Goal: Task Accomplishment & Management: Manage account settings

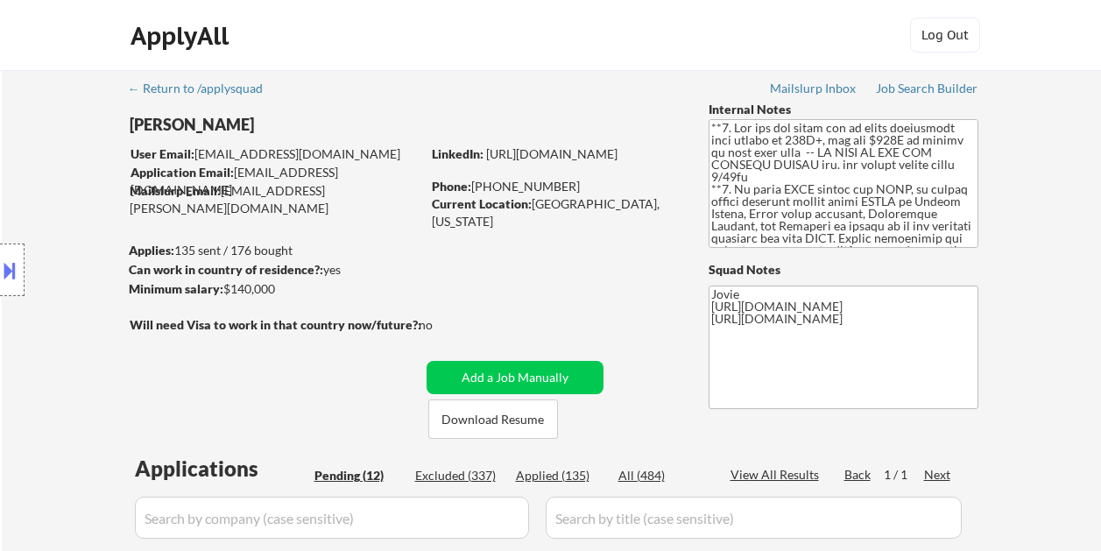
select select ""pending""
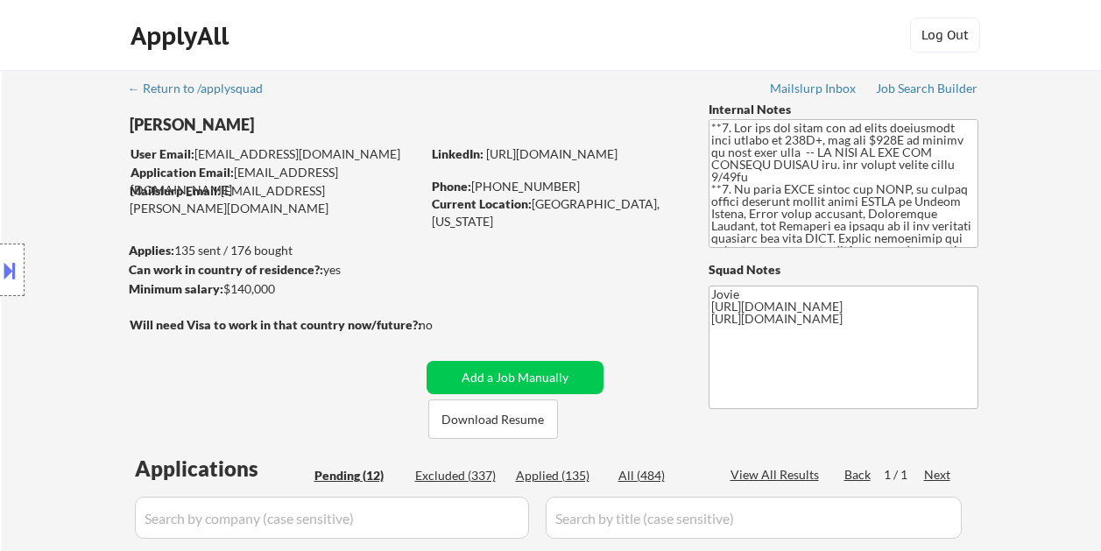
select select ""pending""
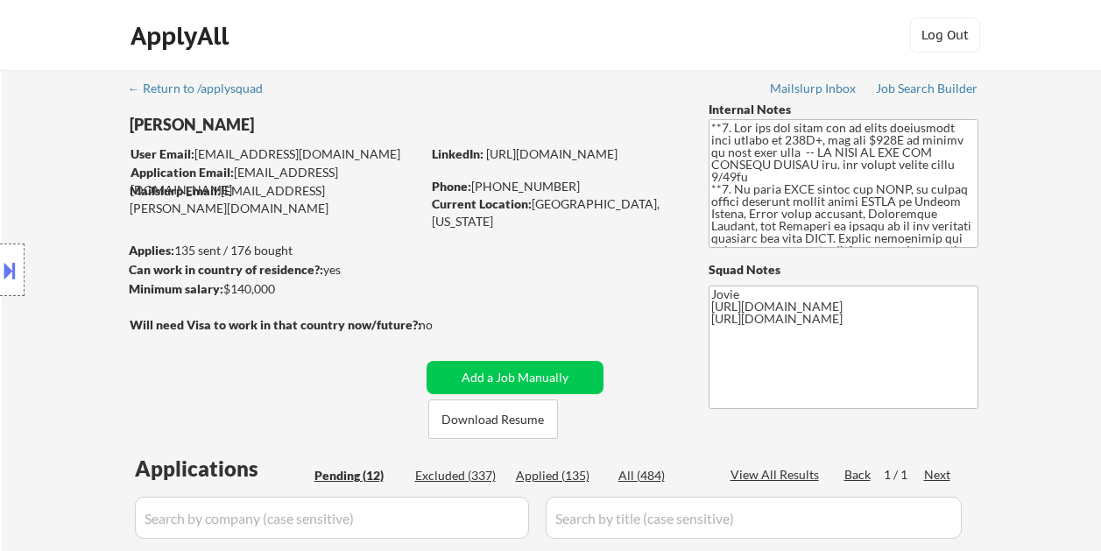
select select ""pending""
click at [6, 269] on button at bounding box center [9, 270] width 19 height 29
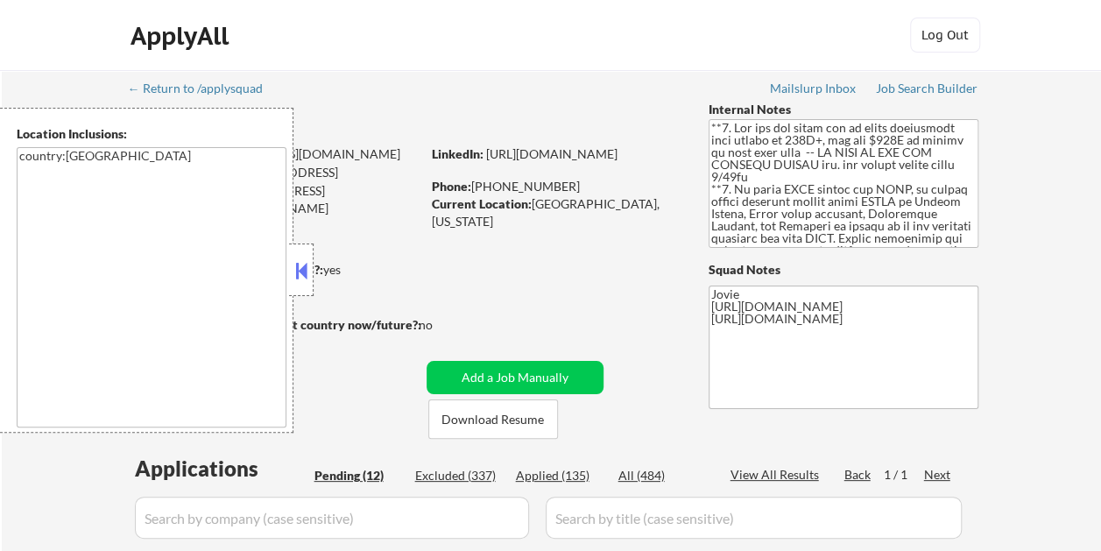
click at [307, 259] on button at bounding box center [301, 271] width 19 height 26
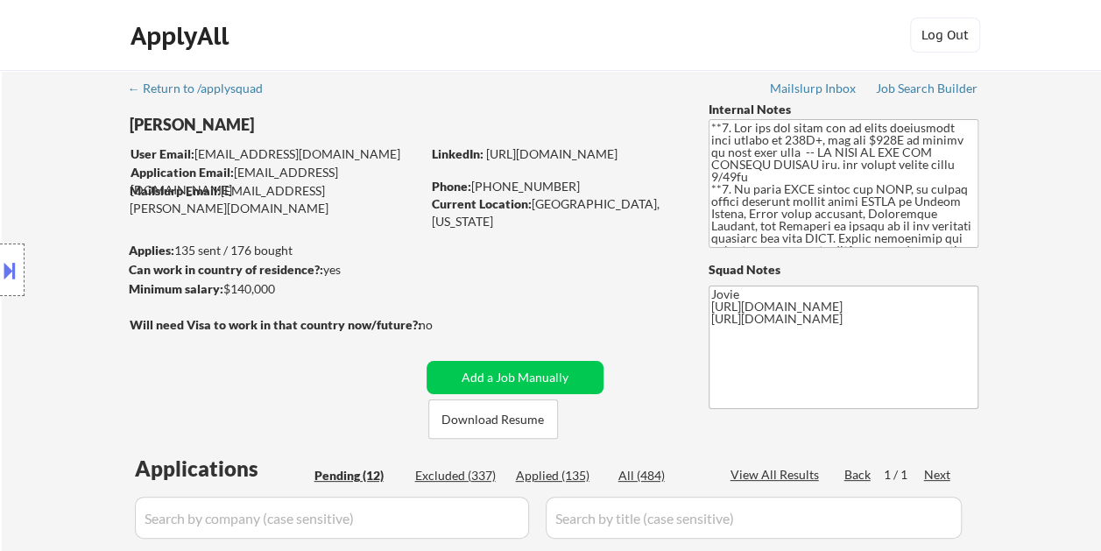
click at [9, 257] on button at bounding box center [9, 270] width 19 height 29
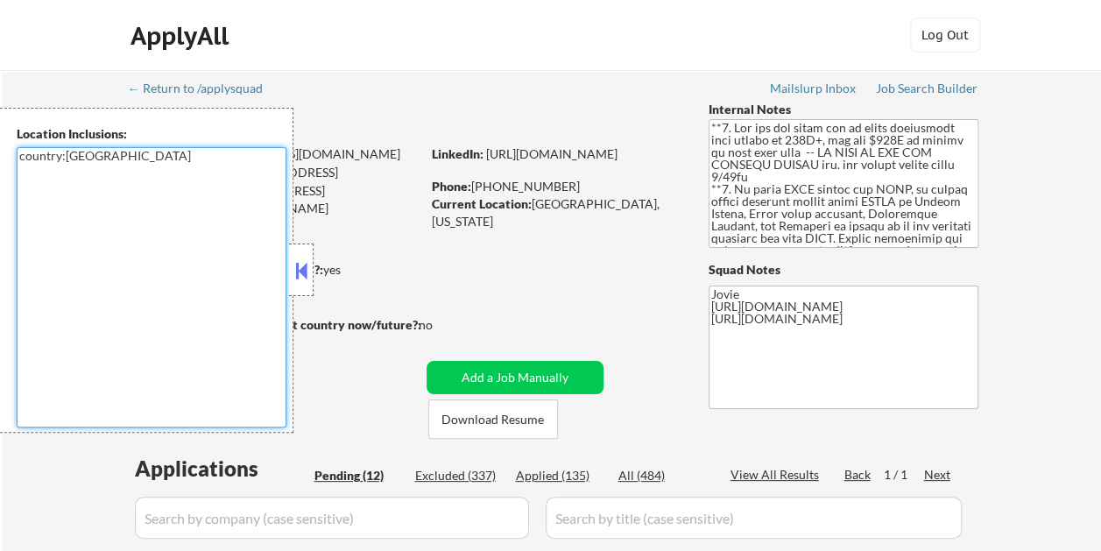
drag, startPoint x: 19, startPoint y: 156, endPoint x: 95, endPoint y: 159, distance: 75.4
click at [95, 159] on textarea "country:[GEOGRAPHIC_DATA]" at bounding box center [152, 287] width 270 height 280
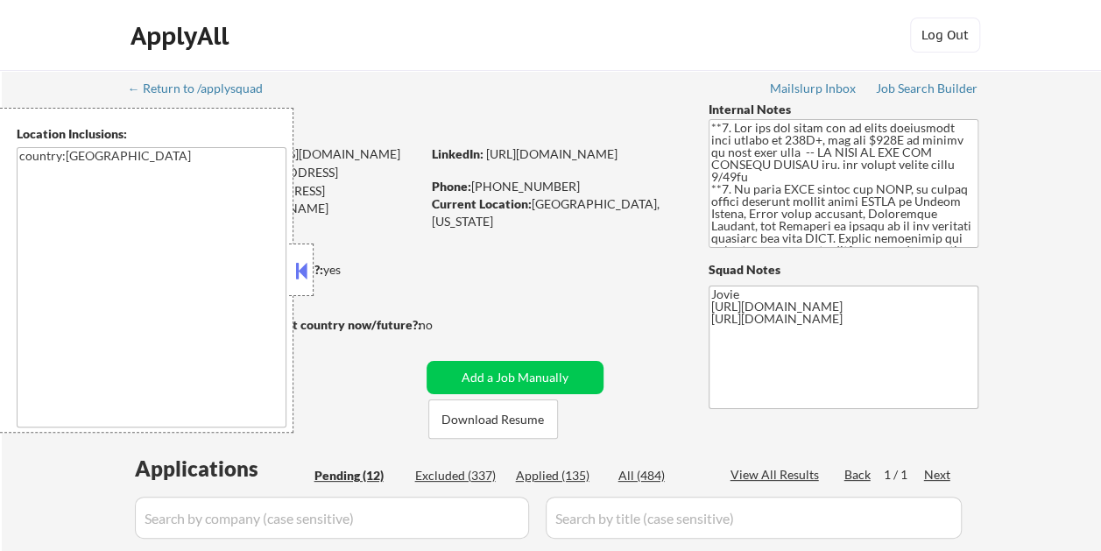
click at [304, 265] on button at bounding box center [301, 271] width 19 height 26
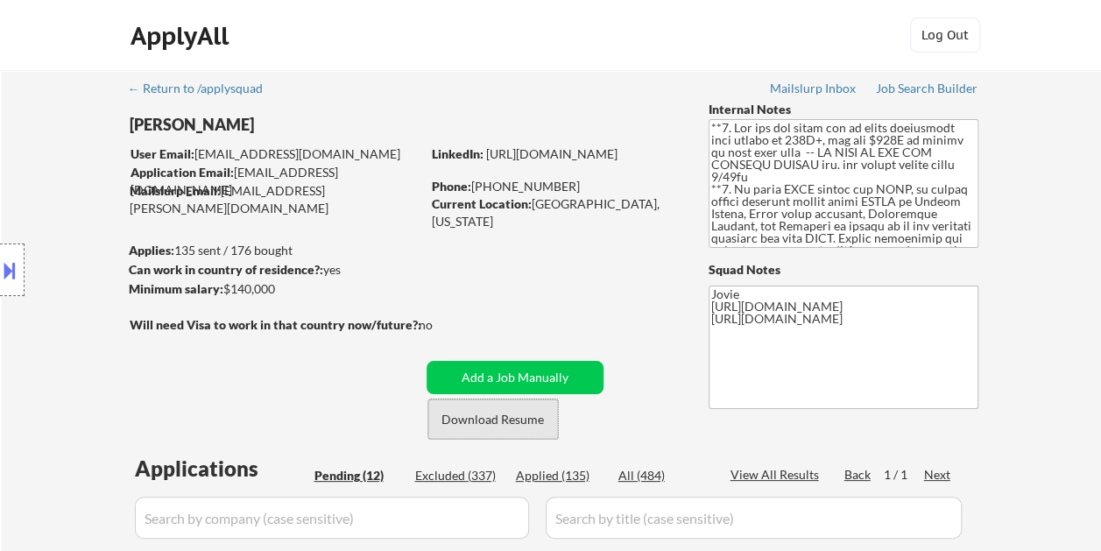
click at [471, 414] on button "Download Resume" at bounding box center [493, 419] width 130 height 39
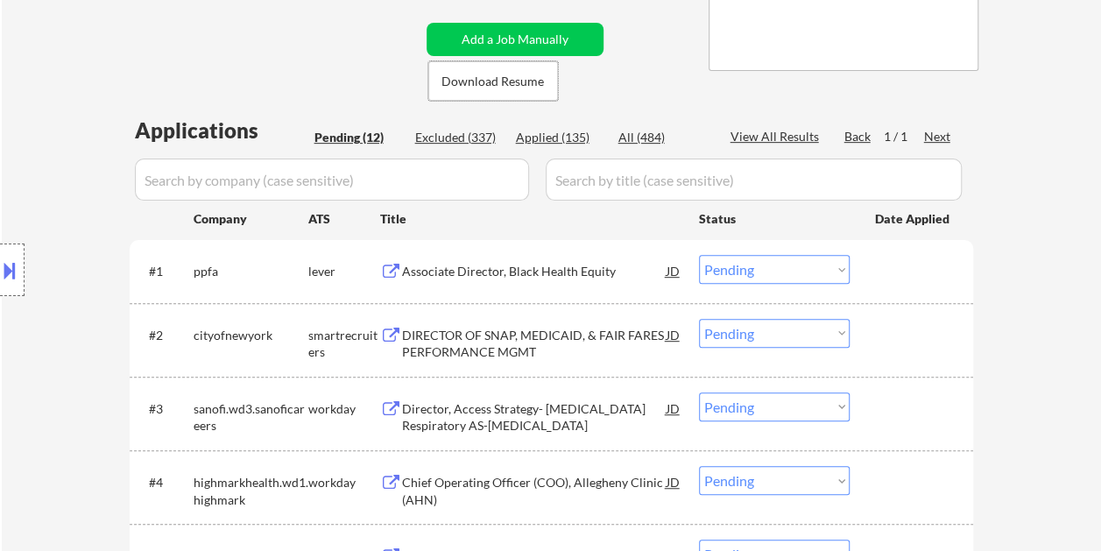
scroll to position [438, 0]
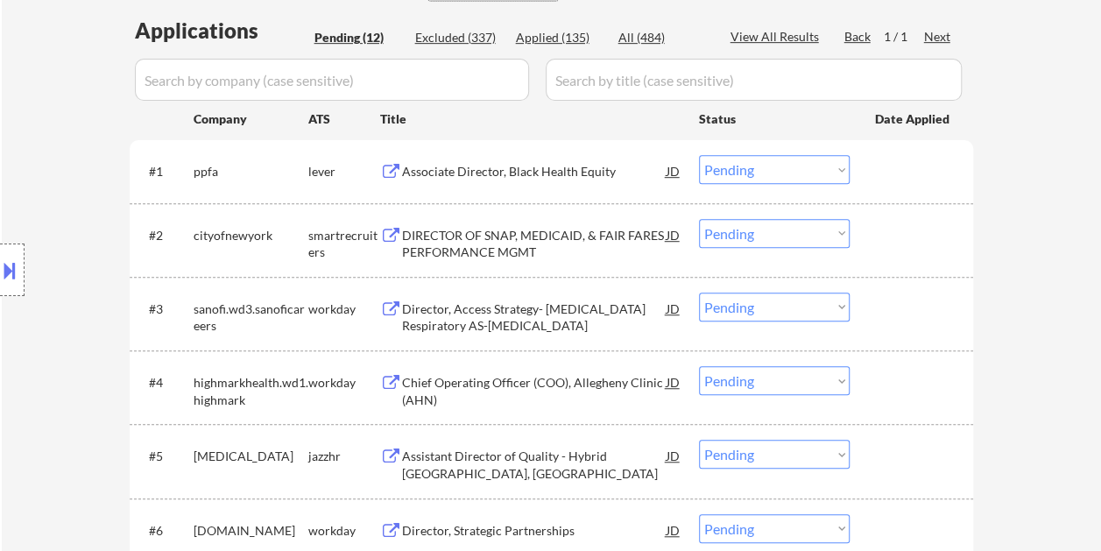
click at [902, 178] on div at bounding box center [913, 171] width 77 height 32
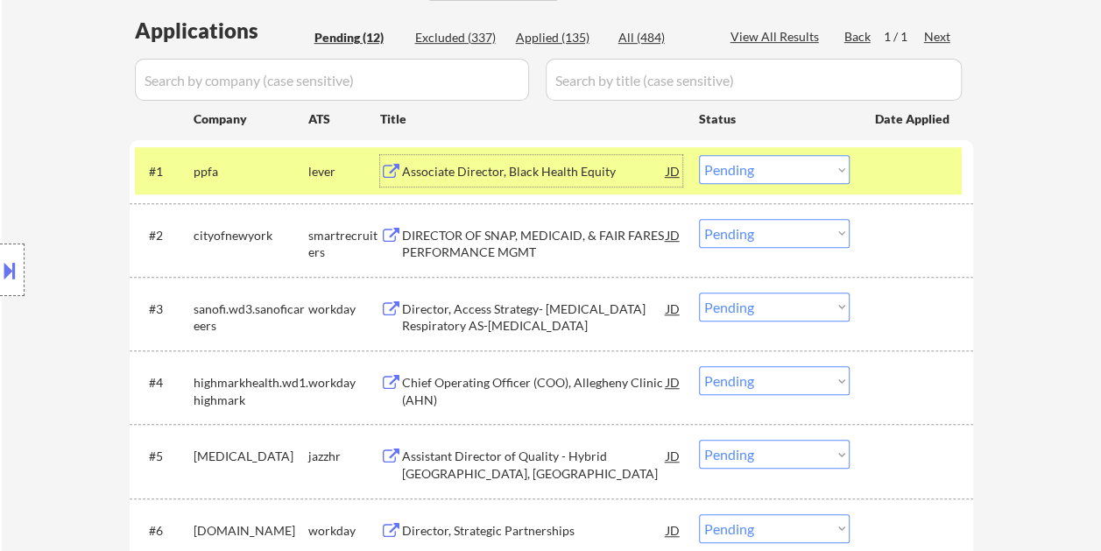
click at [455, 165] on div "Associate Director, Black Health Equity" at bounding box center [534, 172] width 265 height 18
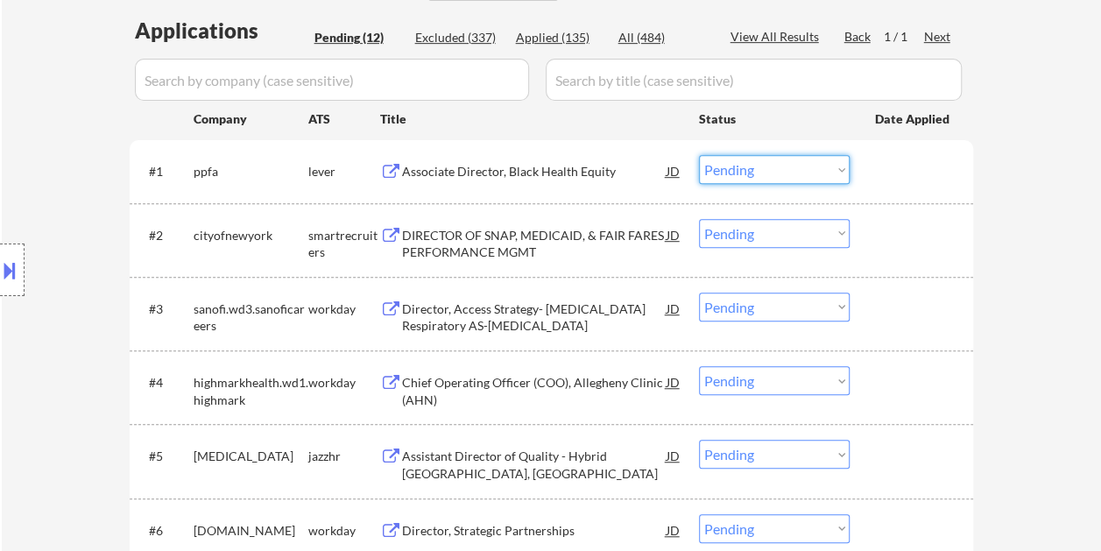
click at [843, 170] on select "Choose an option... Pending Applied Excluded (Questions) Excluded (Expired) Exc…" at bounding box center [774, 169] width 151 height 29
click at [699, 155] on select "Choose an option... Pending Applied Excluded (Questions) Excluded (Expired) Exc…" at bounding box center [774, 169] width 151 height 29
select select ""pending""
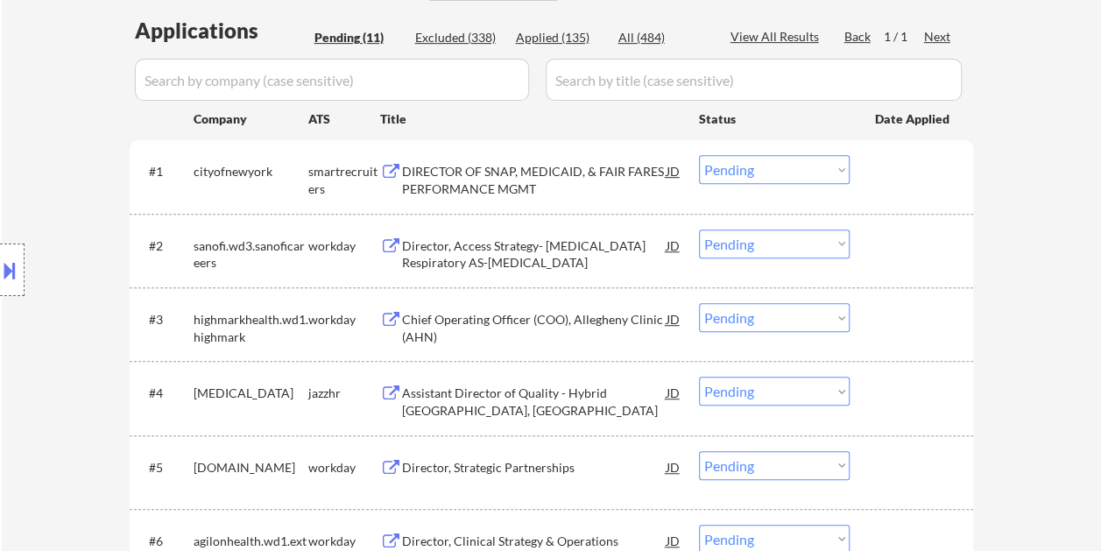
click at [915, 180] on div at bounding box center [913, 171] width 77 height 32
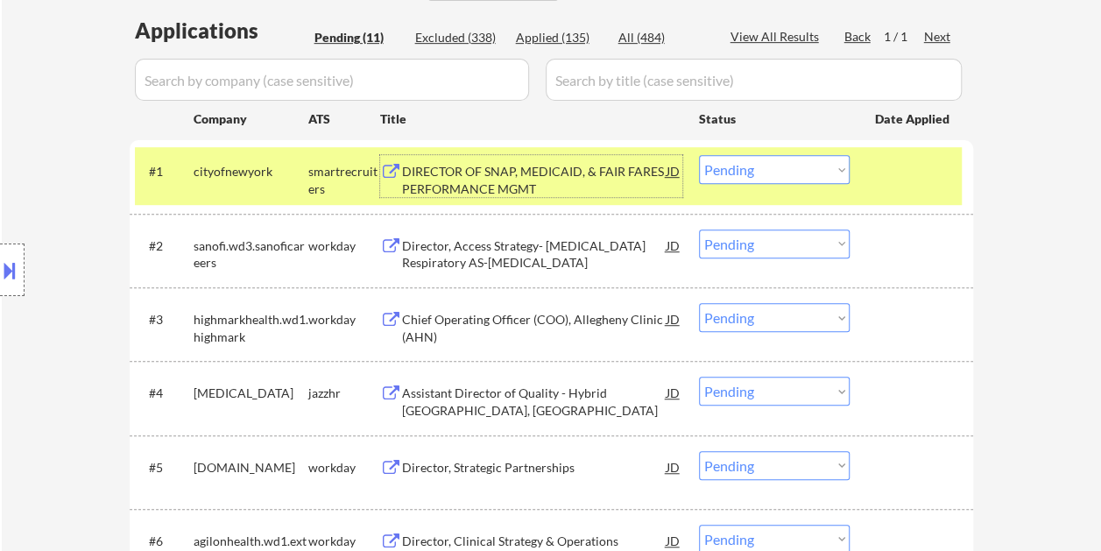
click at [532, 163] on div "DIRECTOR OF SNAP, MEDICAID, & FAIR FARES PERFORMANCE MGMT" at bounding box center [534, 180] width 265 height 34
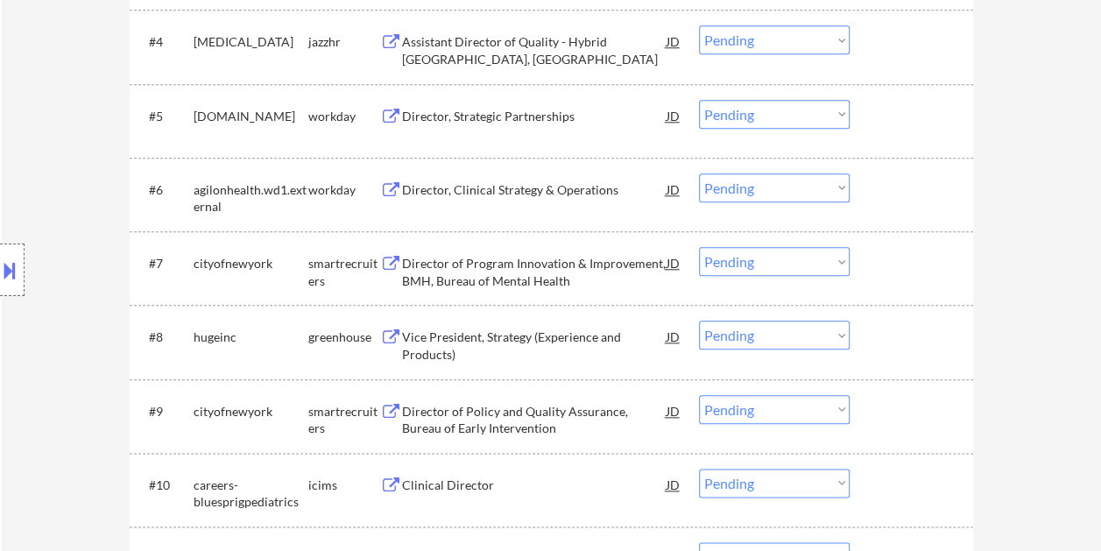
scroll to position [789, 0]
drag, startPoint x: 904, startPoint y: 417, endPoint x: 690, endPoint y: 407, distance: 214.0
click at [904, 417] on div at bounding box center [913, 412] width 77 height 32
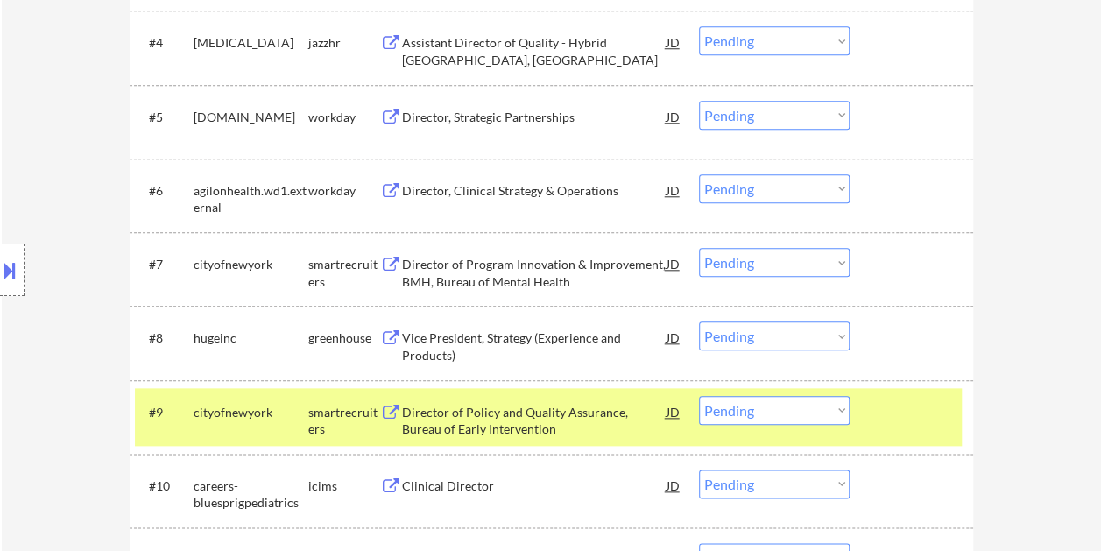
click at [594, 415] on div "Director of Policy and Quality Assurance, Bureau of Early Intervention" at bounding box center [534, 421] width 265 height 34
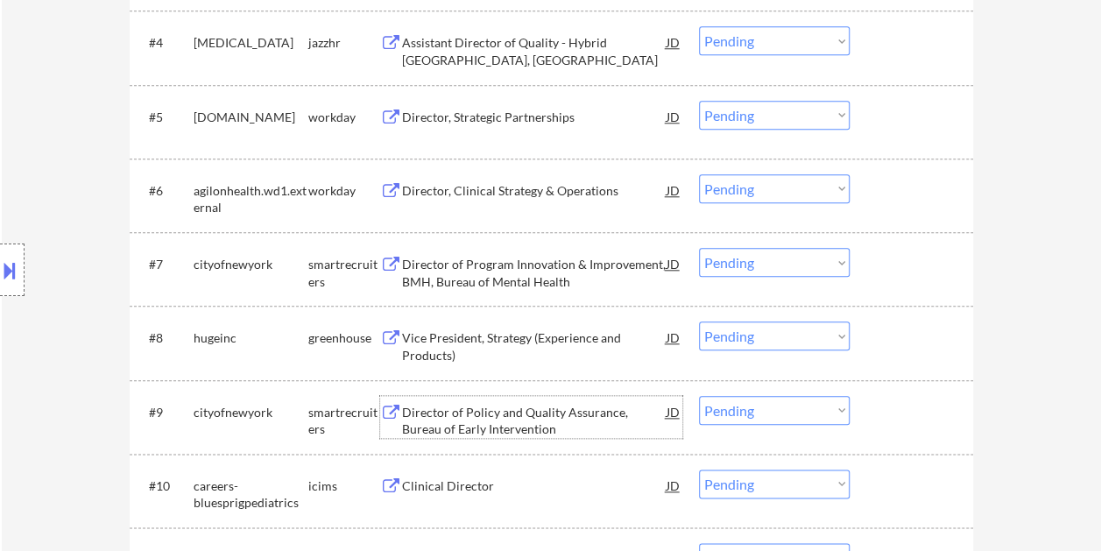
click at [890, 421] on div at bounding box center [913, 412] width 77 height 32
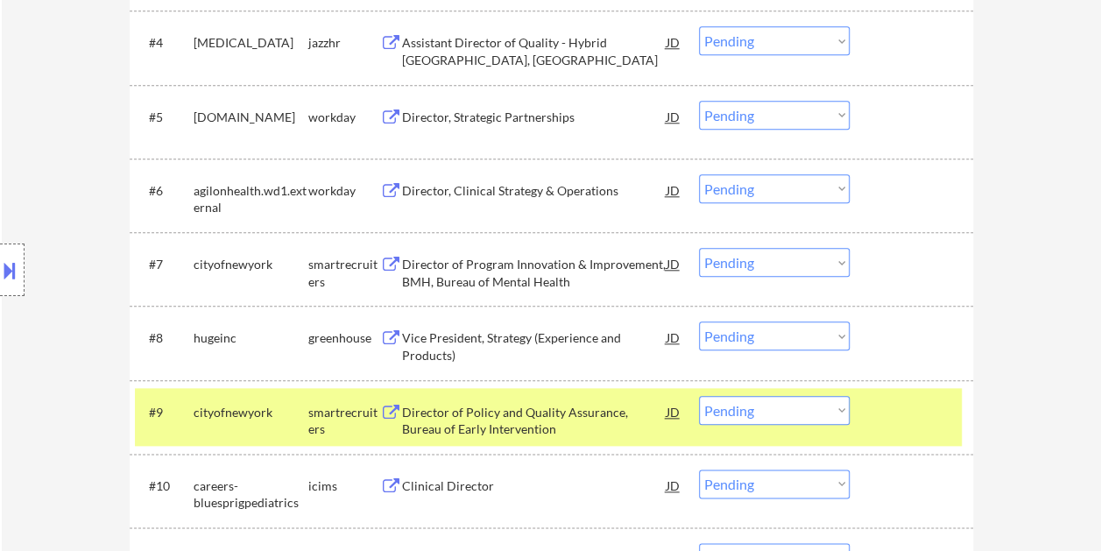
click at [827, 405] on select "Choose an option... Pending Applied Excluded (Questions) Excluded (Expired) Exc…" at bounding box center [774, 410] width 151 height 29
click at [699, 396] on select "Choose an option... Pending Applied Excluded (Questions) Excluded (Expired) Exc…" at bounding box center [774, 410] width 151 height 29
select select ""pending""
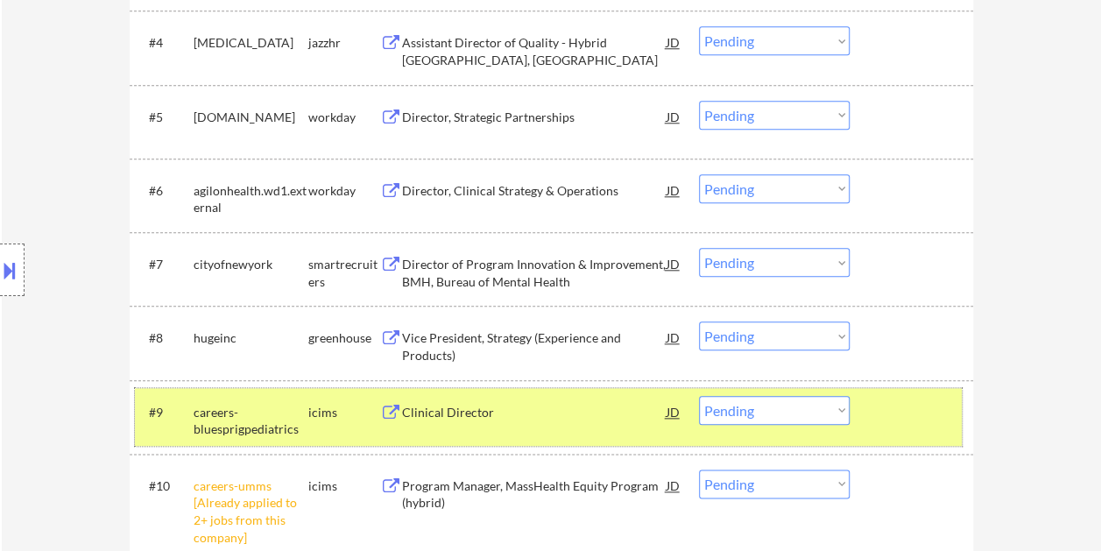
click at [888, 428] on div "#9 careers-bluesprigpediatrics icims Clinical Director [PERSON_NAME] an option.…" at bounding box center [548, 417] width 827 height 58
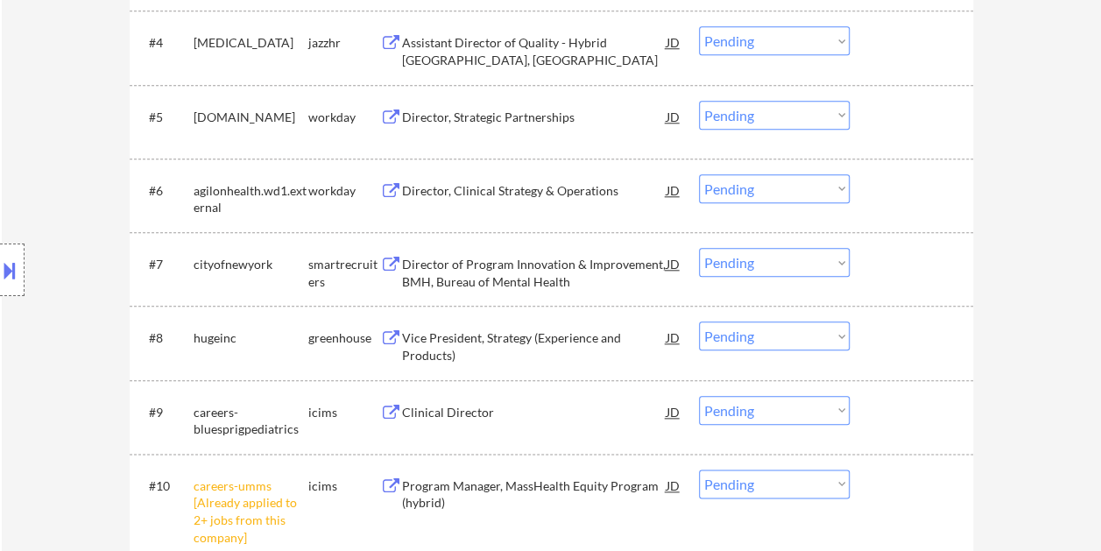
click at [888, 335] on div at bounding box center [913, 338] width 77 height 32
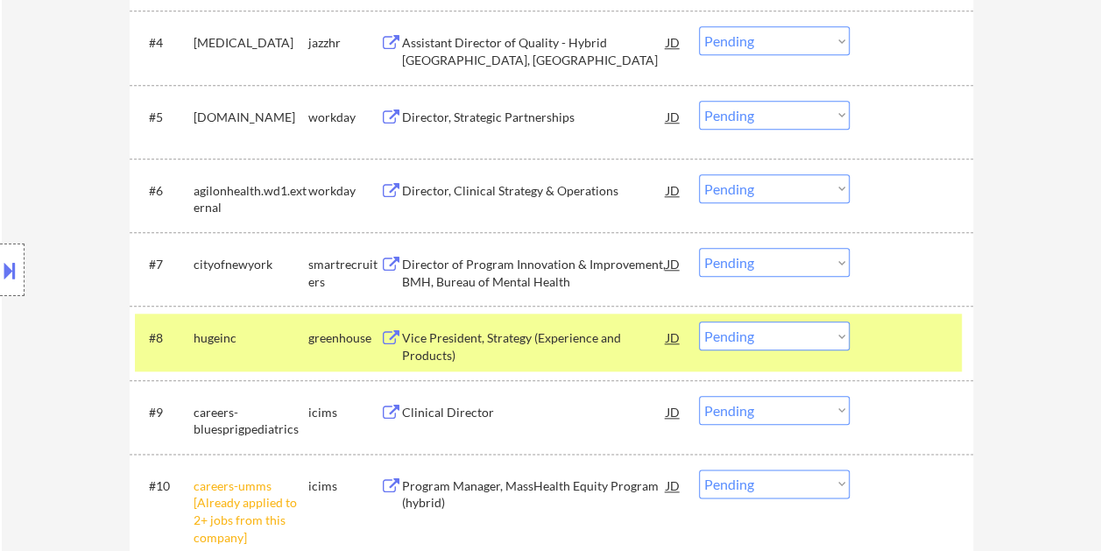
click at [495, 331] on div "Vice President, Strategy (Experience and Products)" at bounding box center [534, 346] width 265 height 34
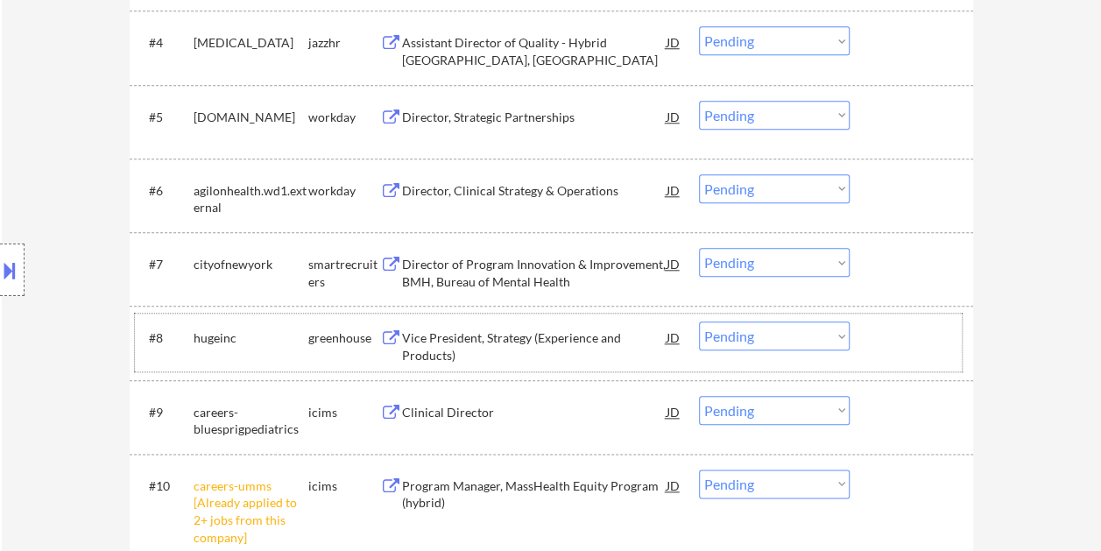
click at [892, 343] on div at bounding box center [913, 338] width 77 height 32
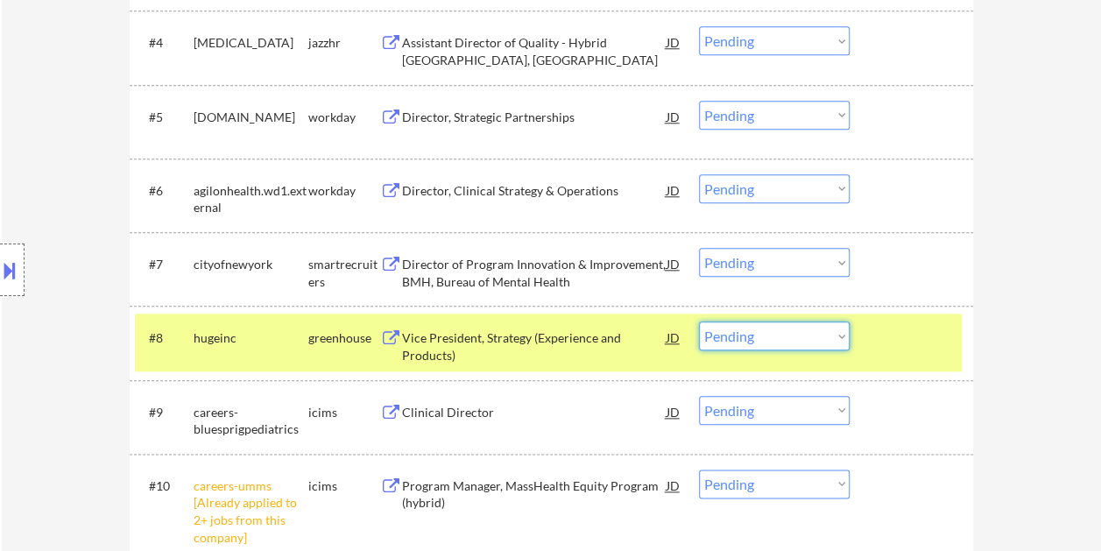
click at [831, 336] on select "Choose an option... Pending Applied Excluded (Questions) Excluded (Expired) Exc…" at bounding box center [774, 336] width 151 height 29
click at [699, 322] on select "Choose an option... Pending Applied Excluded (Questions) Excluded (Expired) Exc…" at bounding box center [774, 336] width 151 height 29
select select ""pending""
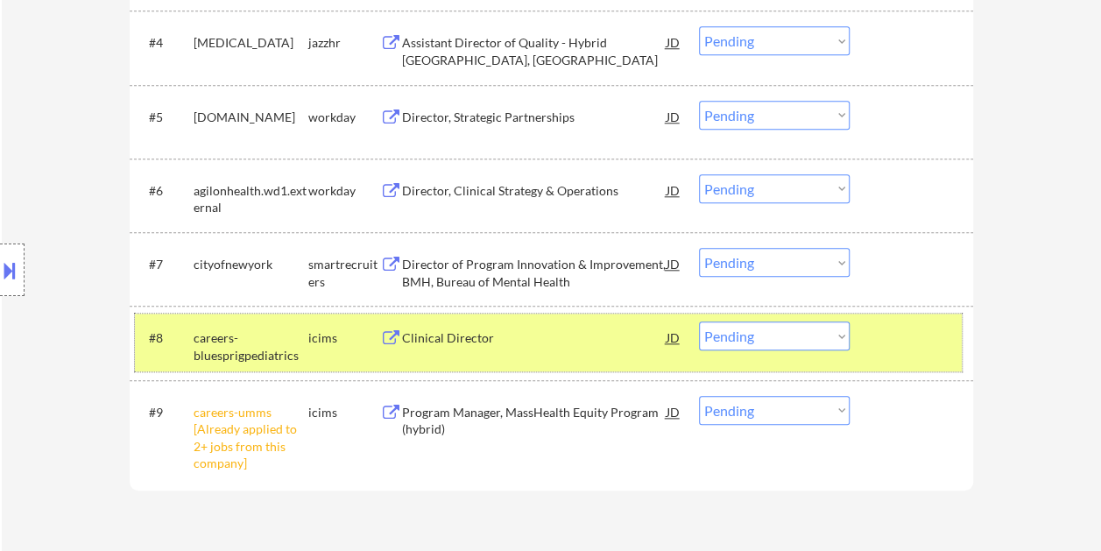
click at [895, 348] on div at bounding box center [913, 338] width 77 height 32
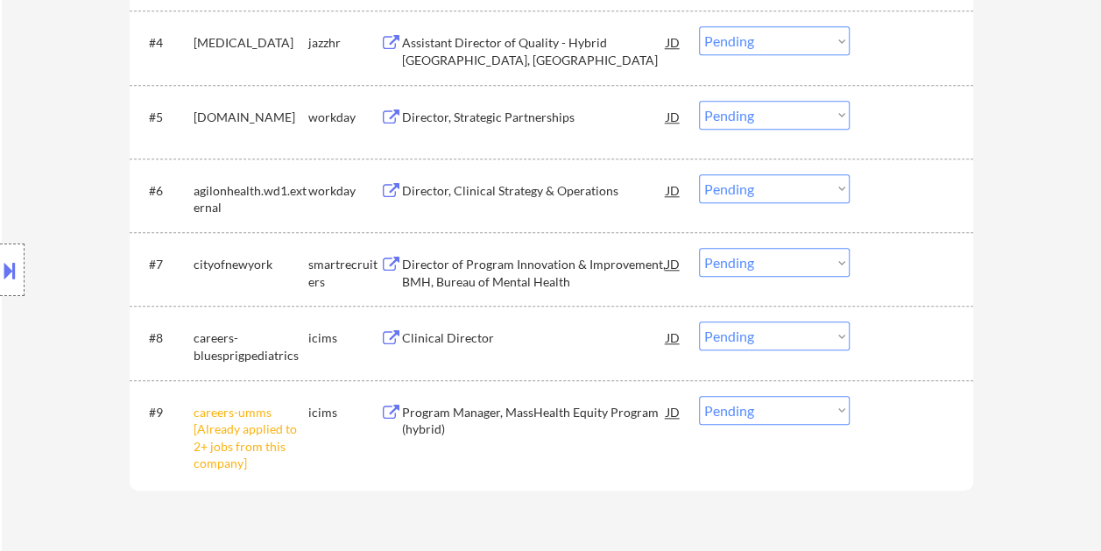
click at [885, 261] on div at bounding box center [913, 264] width 77 height 32
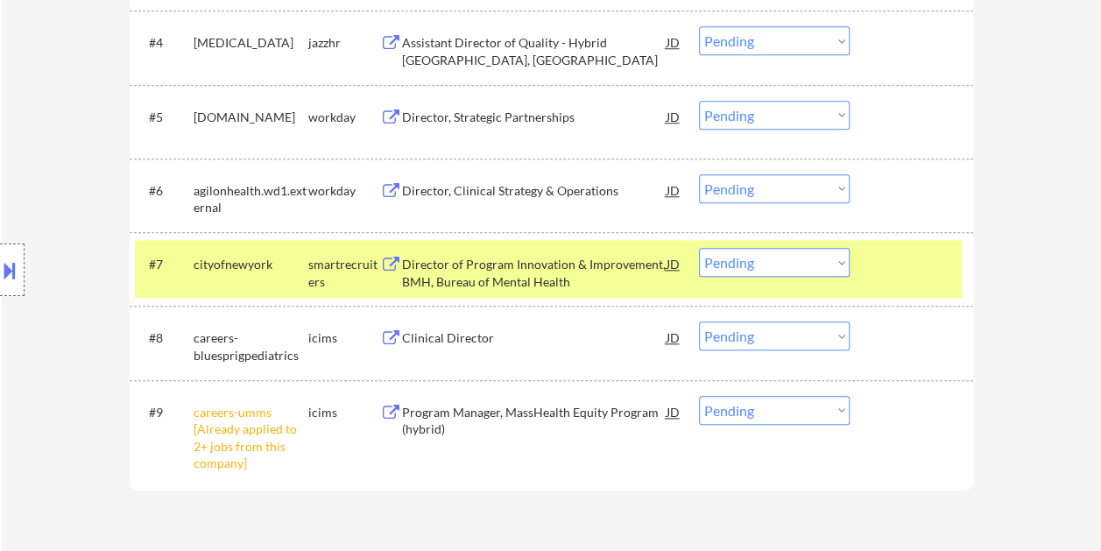
click at [492, 265] on div "Director of Program Innovation & Improvement, BMH, Bureau of Mental Health" at bounding box center [534, 273] width 265 height 34
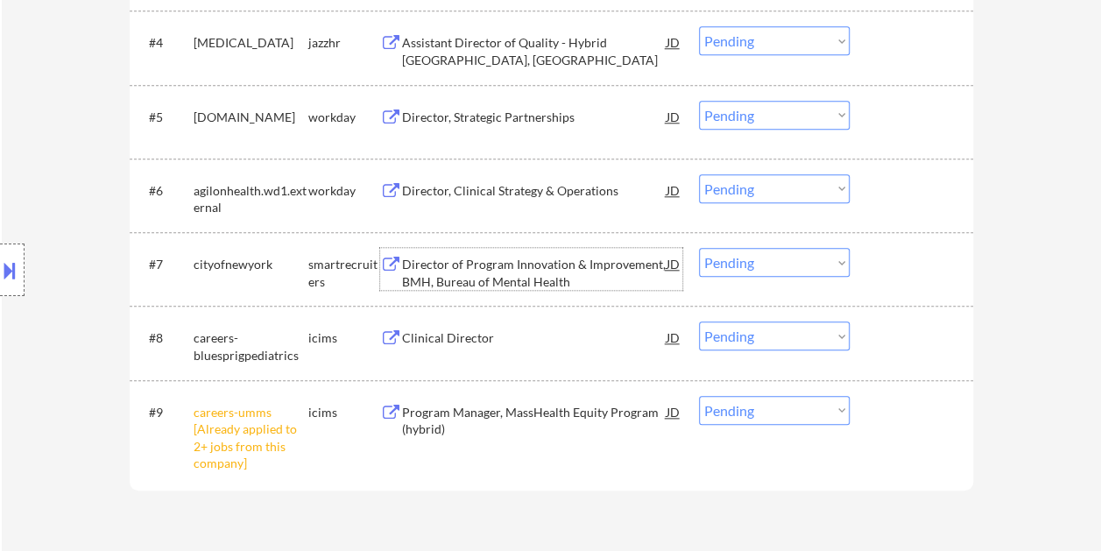
drag, startPoint x: 887, startPoint y: 264, endPoint x: 862, endPoint y: 269, distance: 25.1
click at [886, 265] on div at bounding box center [913, 264] width 77 height 32
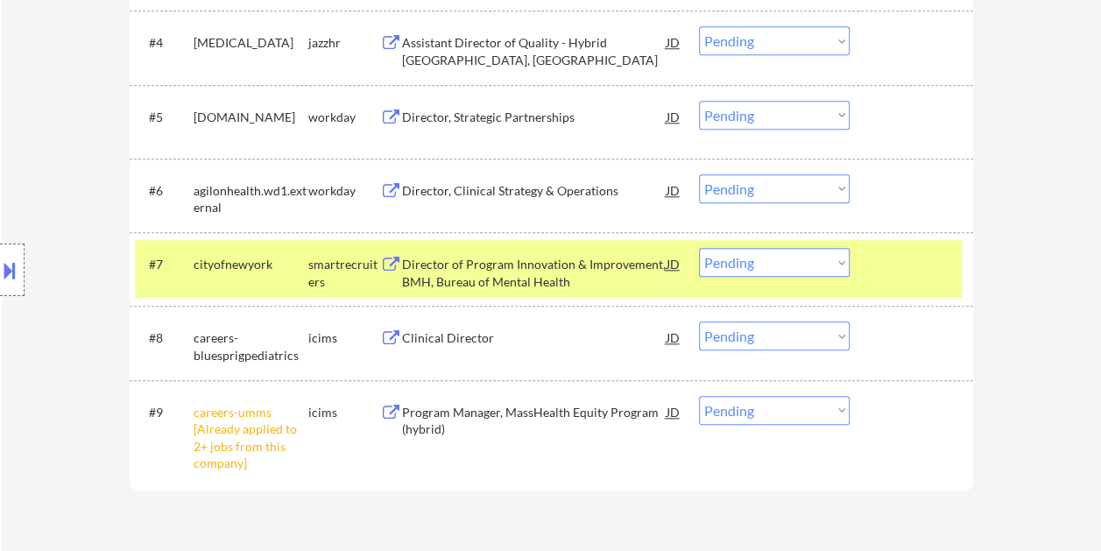
click at [832, 264] on select "Choose an option... Pending Applied Excluded (Questions) Excluded (Expired) Exc…" at bounding box center [774, 262] width 151 height 29
click at [699, 248] on select "Choose an option... Pending Applied Excluded (Questions) Excluded (Expired) Exc…" at bounding box center [774, 262] width 151 height 29
select select ""pending""
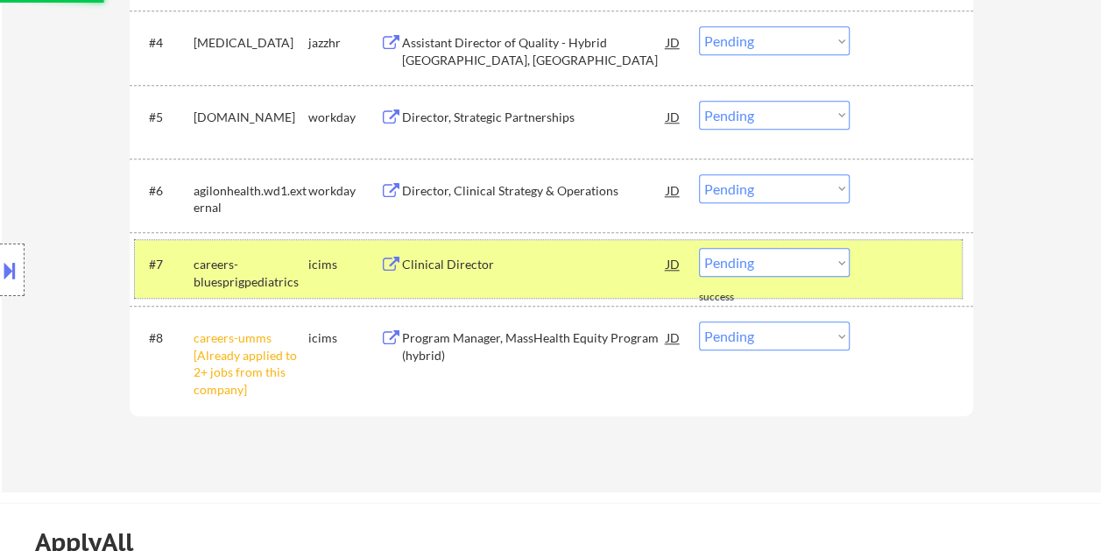
click at [892, 275] on div at bounding box center [913, 264] width 77 height 32
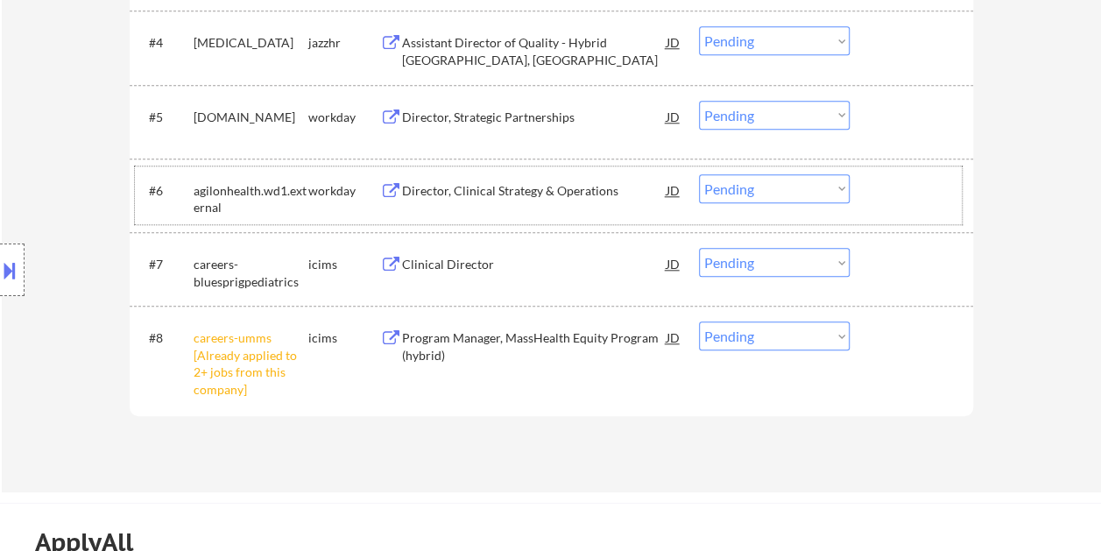
click at [891, 195] on div at bounding box center [913, 190] width 77 height 32
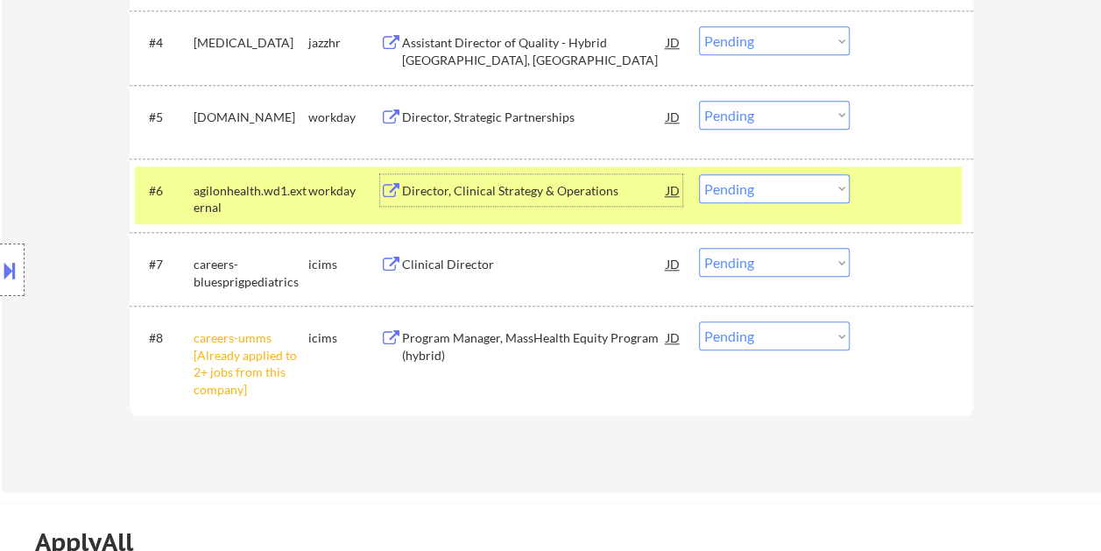
click at [499, 192] on div "Director, Clinical Strategy & Operations" at bounding box center [534, 191] width 265 height 18
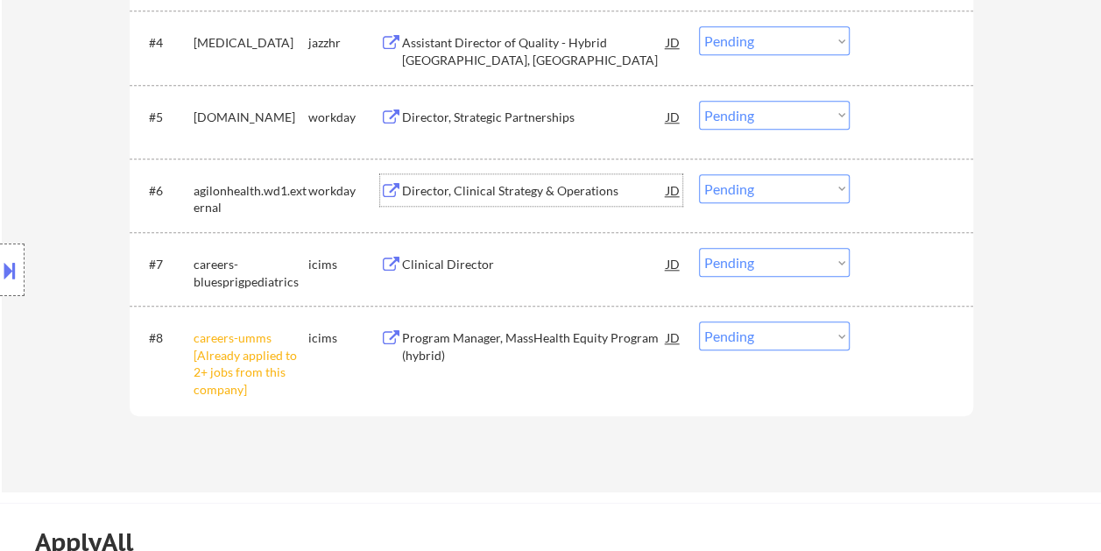
drag, startPoint x: 913, startPoint y: 198, endPoint x: 896, endPoint y: 198, distance: 16.6
click at [907, 200] on div at bounding box center [913, 190] width 77 height 32
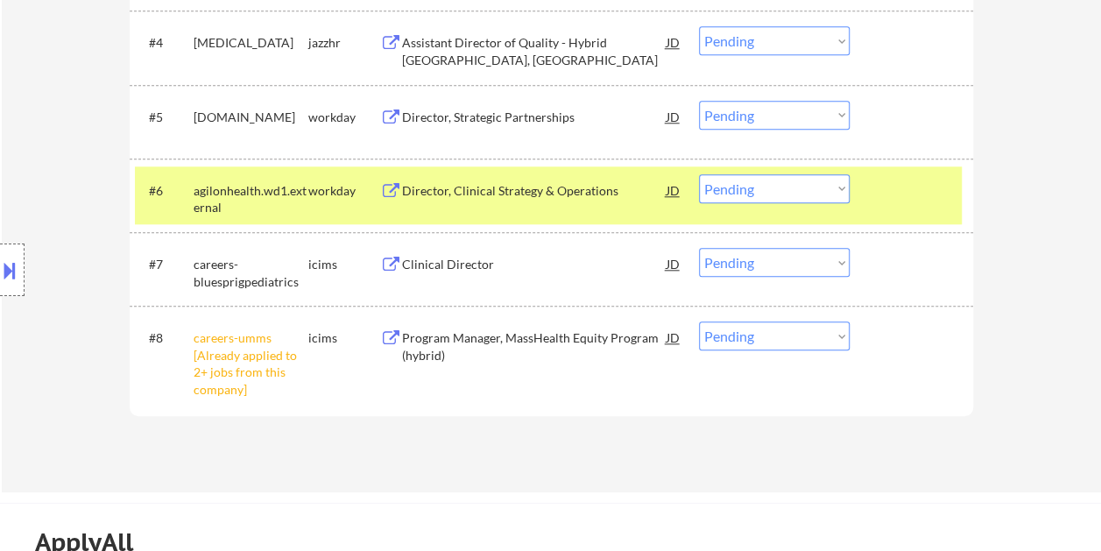
click at [841, 189] on select "Choose an option... Pending Applied Excluded (Questions) Excluded (Expired) Exc…" at bounding box center [774, 188] width 151 height 29
click at [699, 174] on select "Choose an option... Pending Applied Excluded (Questions) Excluded (Expired) Exc…" at bounding box center [774, 188] width 151 height 29
select select ""pending""
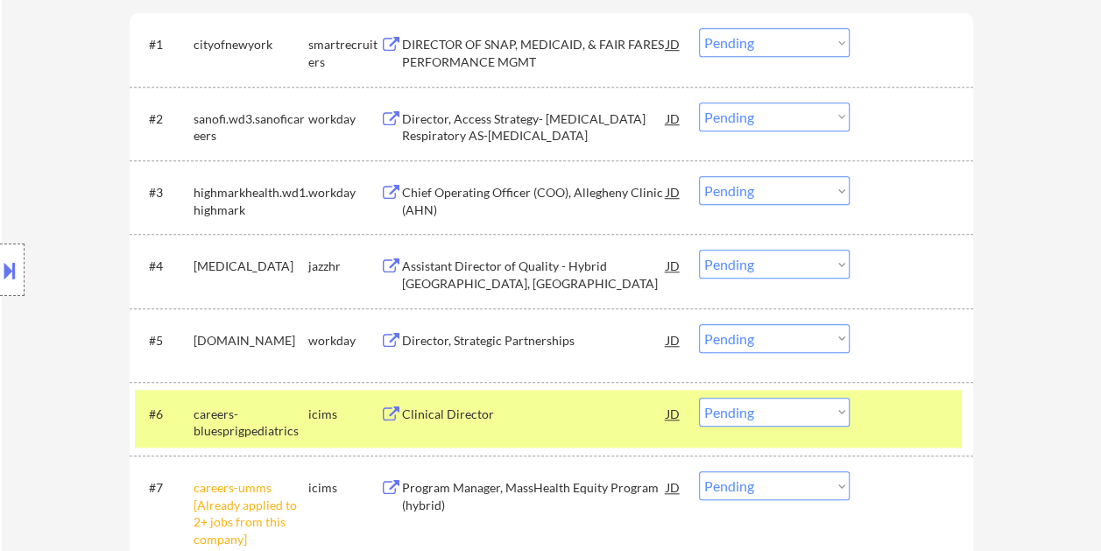
scroll to position [613, 0]
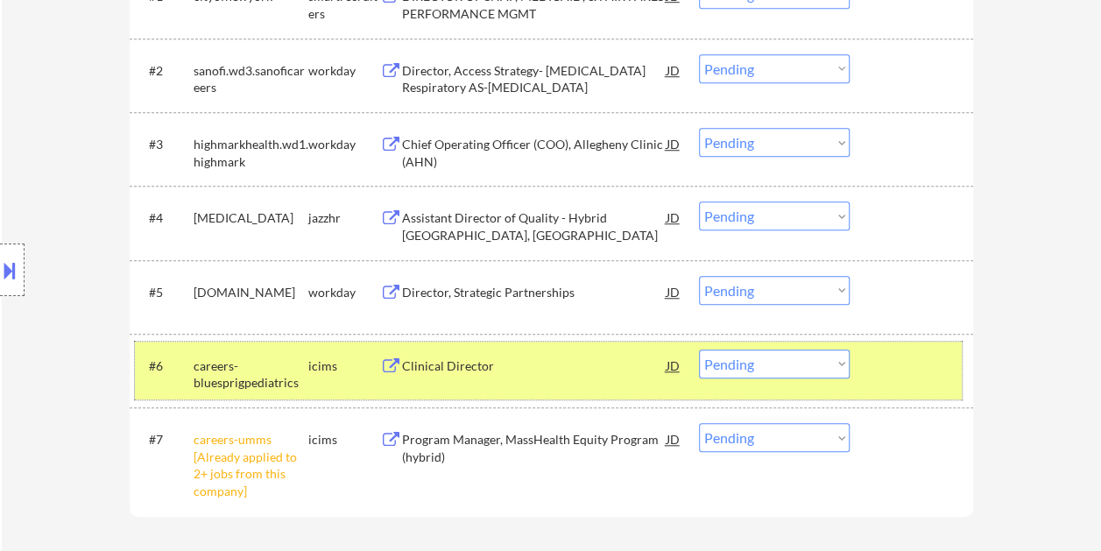
click at [922, 371] on div at bounding box center [913, 366] width 77 height 32
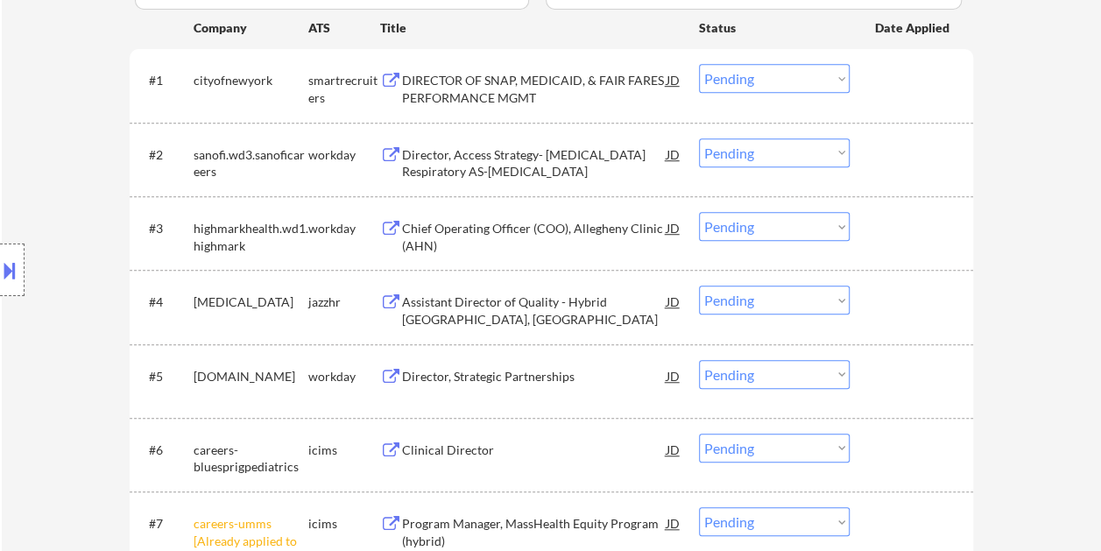
scroll to position [438, 0]
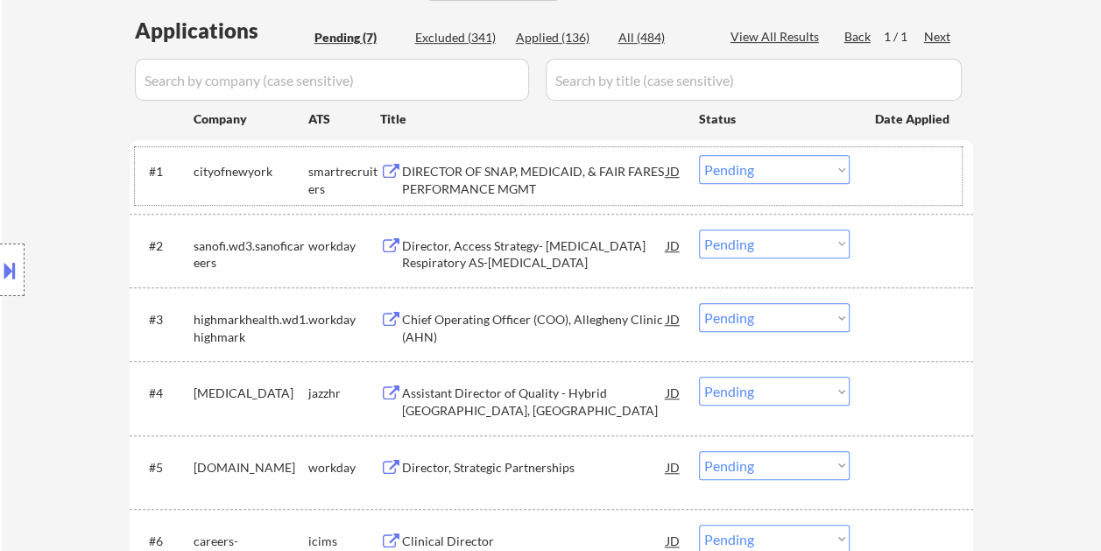
click at [871, 163] on div "#1 cityofnewyork smartrecruiters DIRECTOR OF SNAP, MEDICAID, & FAIR FARES PERFO…" at bounding box center [548, 176] width 827 height 58
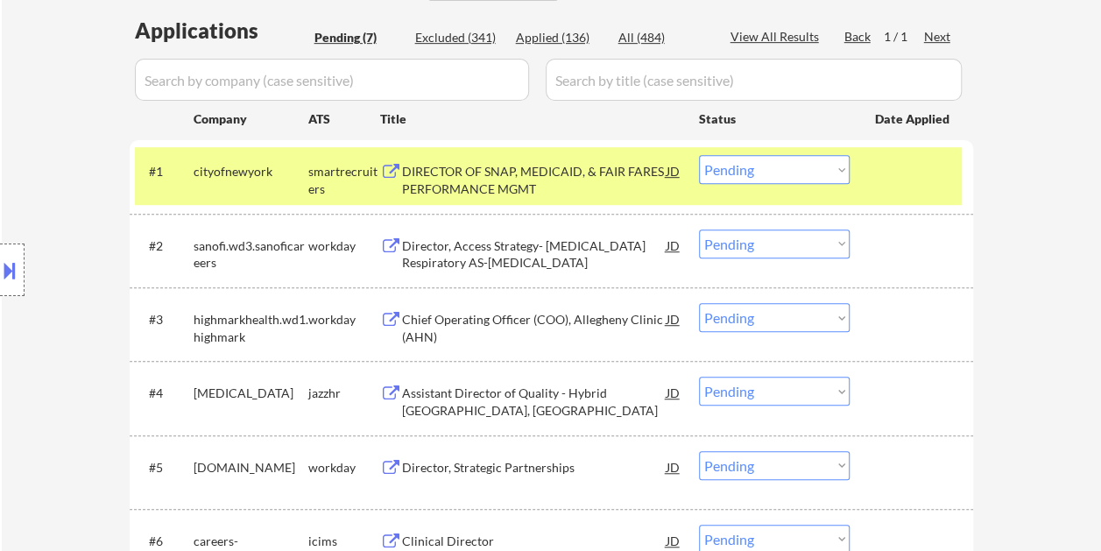
click at [494, 172] on div "DIRECTOR OF SNAP, MEDICAID, & FAIR FARES PERFORMANCE MGMT" at bounding box center [534, 180] width 265 height 34
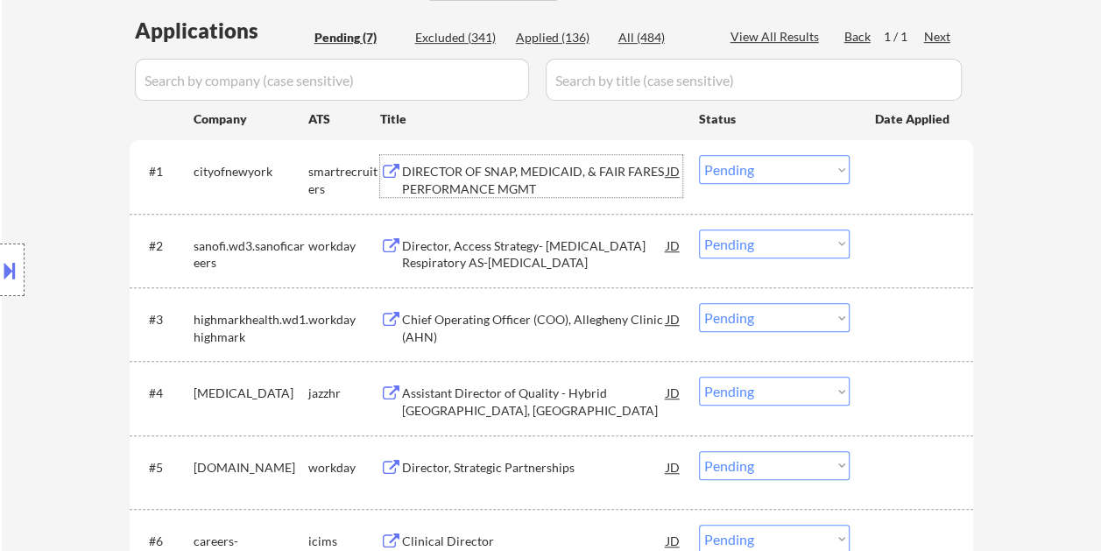
click at [859, 166] on div "#1 cityofnewyork smartrecruiters DIRECTOR OF SNAP, MEDICAID, & FAIR FARES PERFO…" at bounding box center [548, 176] width 827 height 58
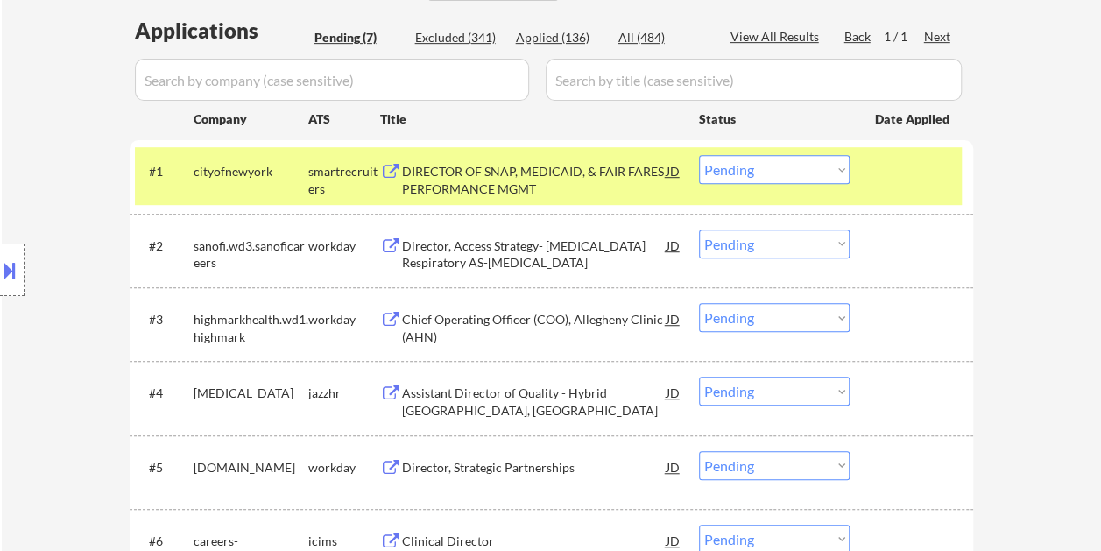
click at [838, 172] on select "Choose an option... Pending Applied Excluded (Questions) Excluded (Expired) Exc…" at bounding box center [774, 169] width 151 height 29
click at [699, 155] on select "Choose an option... Pending Applied Excluded (Questions) Excluded (Expired) Exc…" at bounding box center [774, 169] width 151 height 29
select select ""pending""
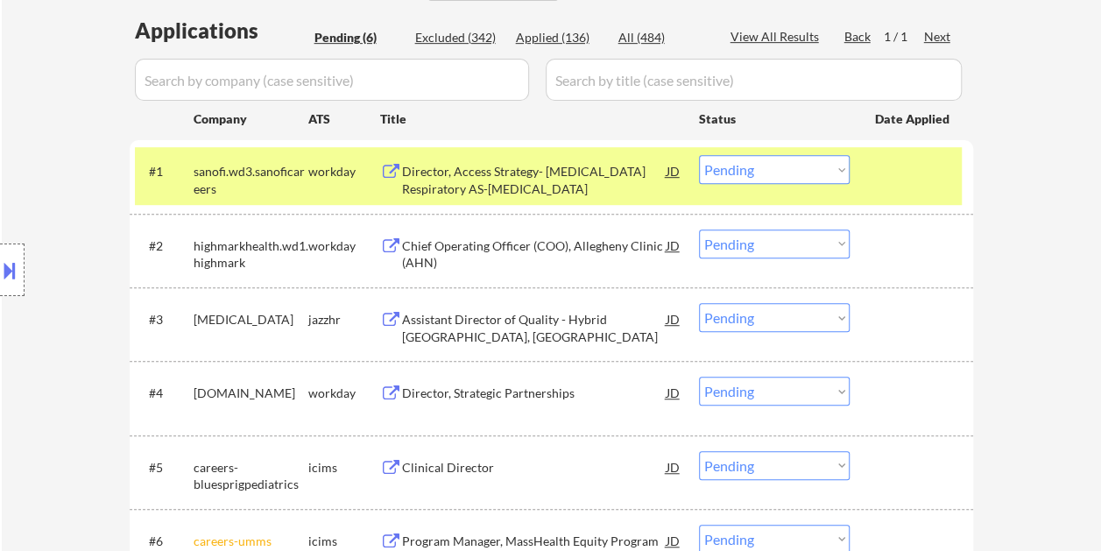
click at [877, 188] on div "#1 sanofi.wd3.sanoficareers workday Director, Access Strategy- [MEDICAL_DATA] R…" at bounding box center [548, 176] width 827 height 58
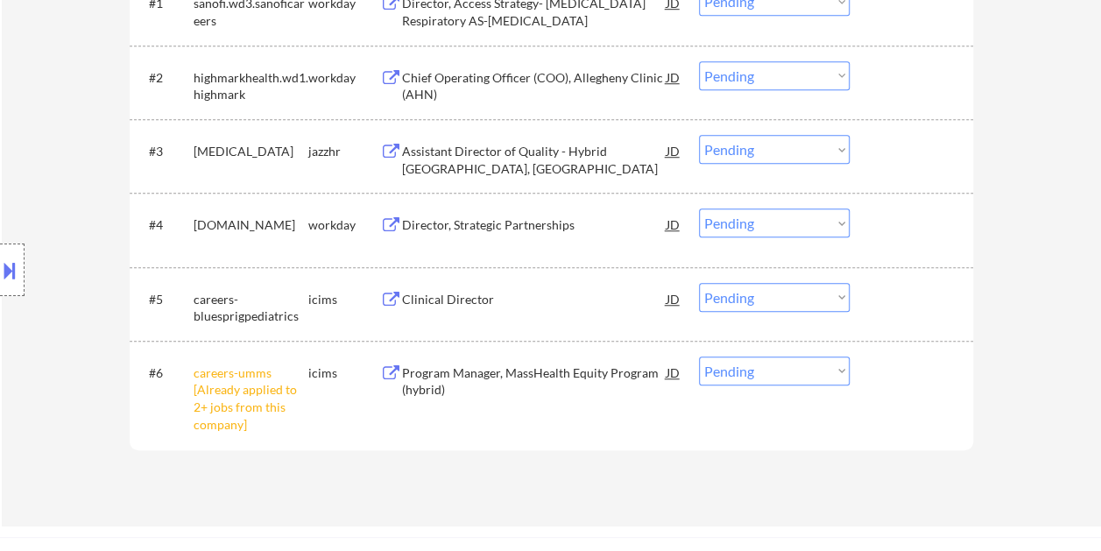
scroll to position [613, 0]
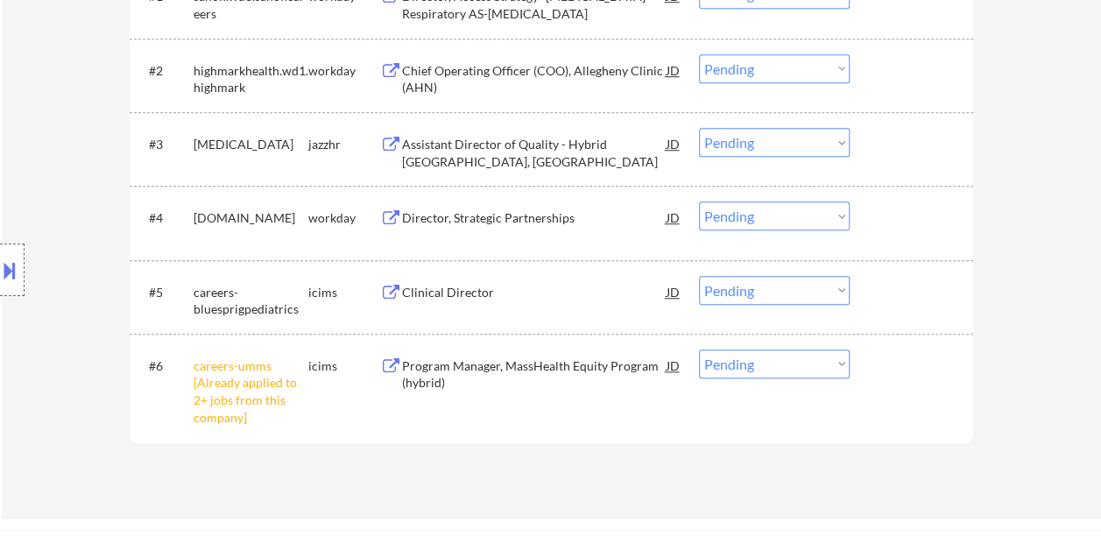
click at [893, 64] on div at bounding box center [913, 70] width 77 height 32
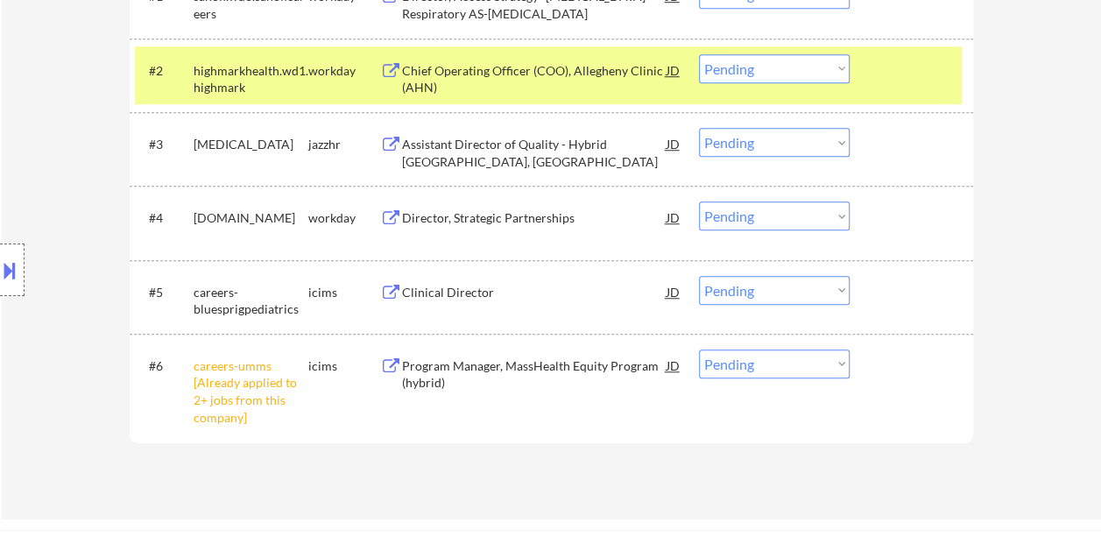
click at [506, 62] on div "Chief Operating Officer (COO), Allegheny Clinic (AHN)" at bounding box center [534, 79] width 265 height 34
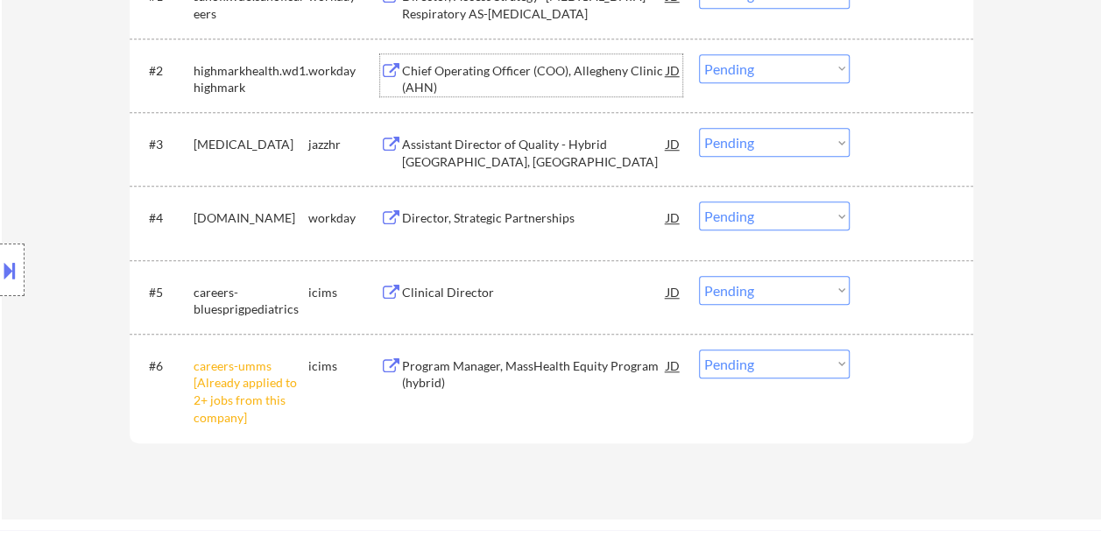
drag, startPoint x: 900, startPoint y: 57, endPoint x: 869, endPoint y: 67, distance: 32.1
click at [895, 58] on div at bounding box center [913, 70] width 77 height 32
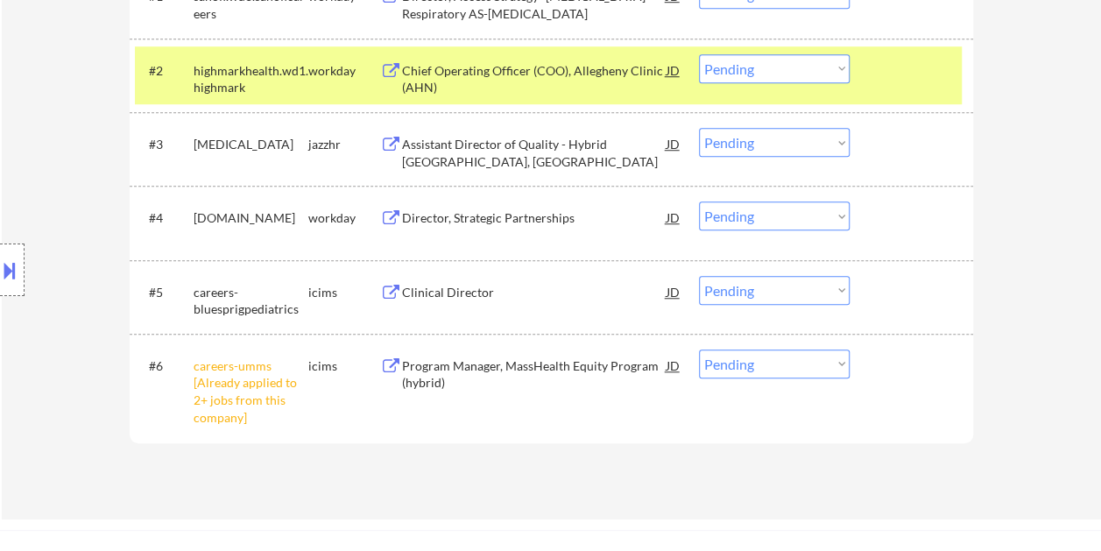
click at [845, 70] on select "Choose an option... Pending Applied Excluded (Questions) Excluded (Expired) Exc…" at bounding box center [774, 68] width 151 height 29
click at [699, 54] on select "Choose an option... Pending Applied Excluded (Questions) Excluded (Expired) Exc…" at bounding box center [774, 68] width 151 height 29
select select ""pending""
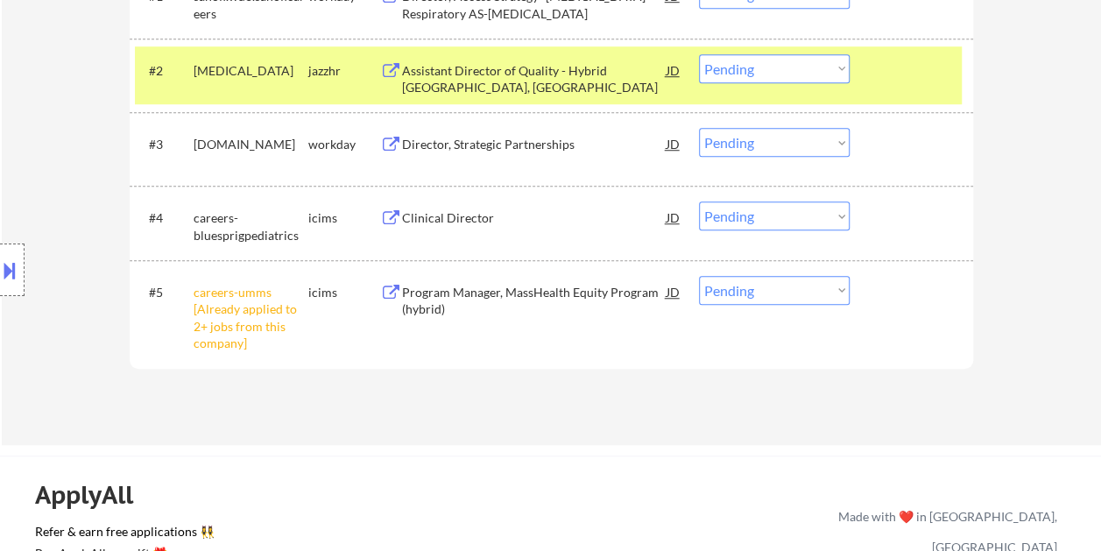
click at [875, 67] on div at bounding box center [913, 70] width 77 height 32
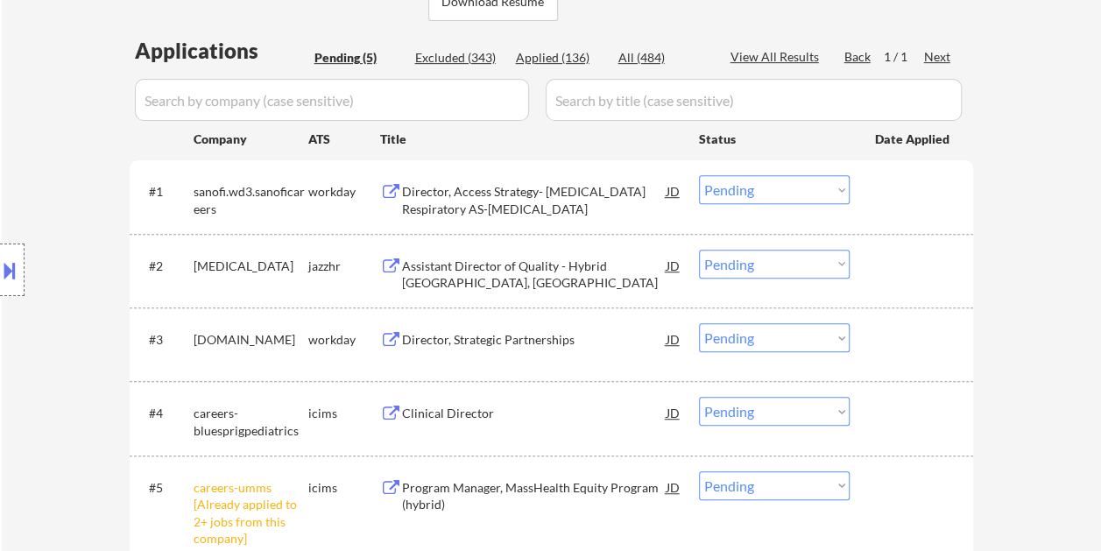
scroll to position [350, 0]
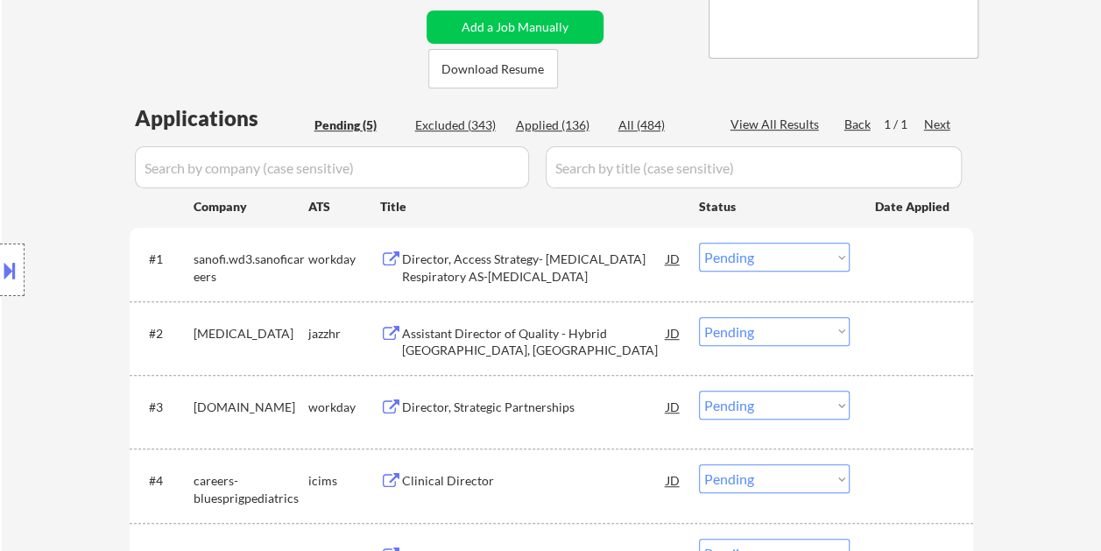
click at [888, 270] on div at bounding box center [913, 259] width 77 height 32
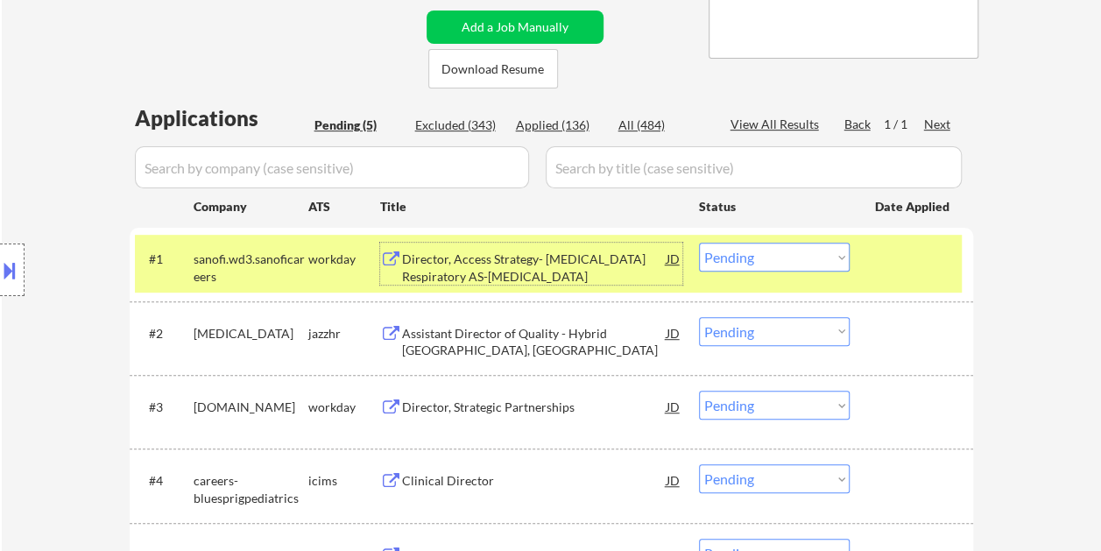
click at [546, 265] on div "Director, Access Strategy- [MEDICAL_DATA] Respiratory AS-[MEDICAL_DATA]" at bounding box center [534, 268] width 265 height 34
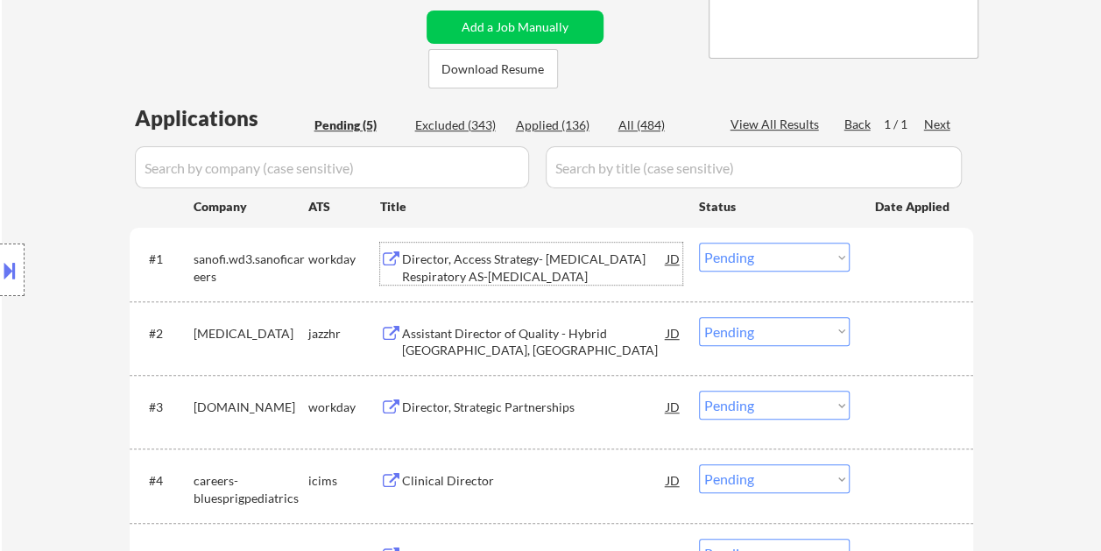
drag, startPoint x: 920, startPoint y: 276, endPoint x: 887, endPoint y: 276, distance: 33.3
click at [916, 276] on div "#1 sanofi.wd3.sanoficareers workday Director, Access Strategy- [MEDICAL_DATA] R…" at bounding box center [548, 264] width 827 height 58
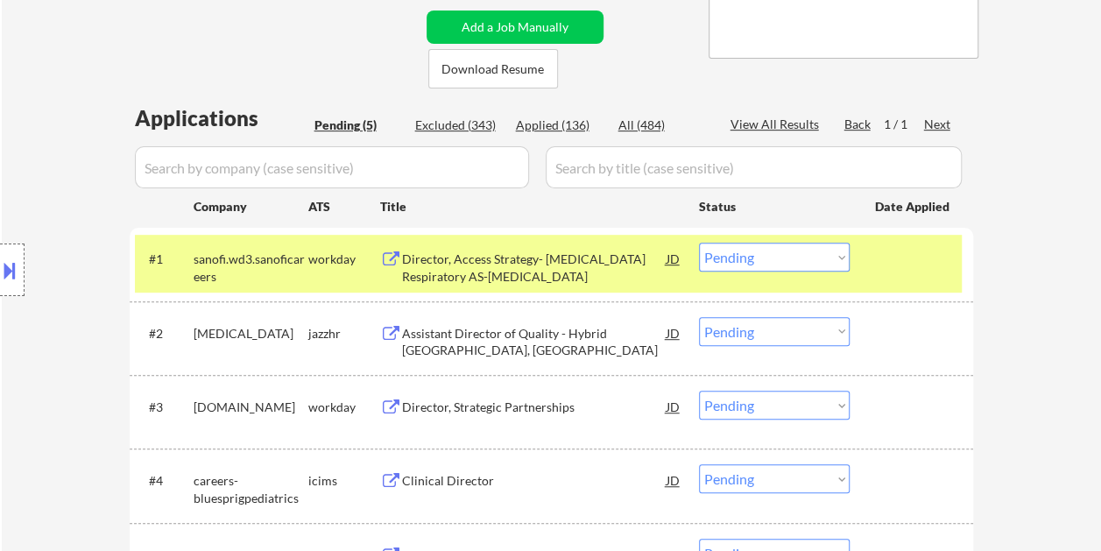
click at [841, 261] on select "Choose an option... Pending Applied Excluded (Questions) Excluded (Expired) Exc…" at bounding box center [774, 257] width 151 height 29
click at [699, 243] on select "Choose an option... Pending Applied Excluded (Questions) Excluded (Expired) Exc…" at bounding box center [774, 257] width 151 height 29
select select ""pending""
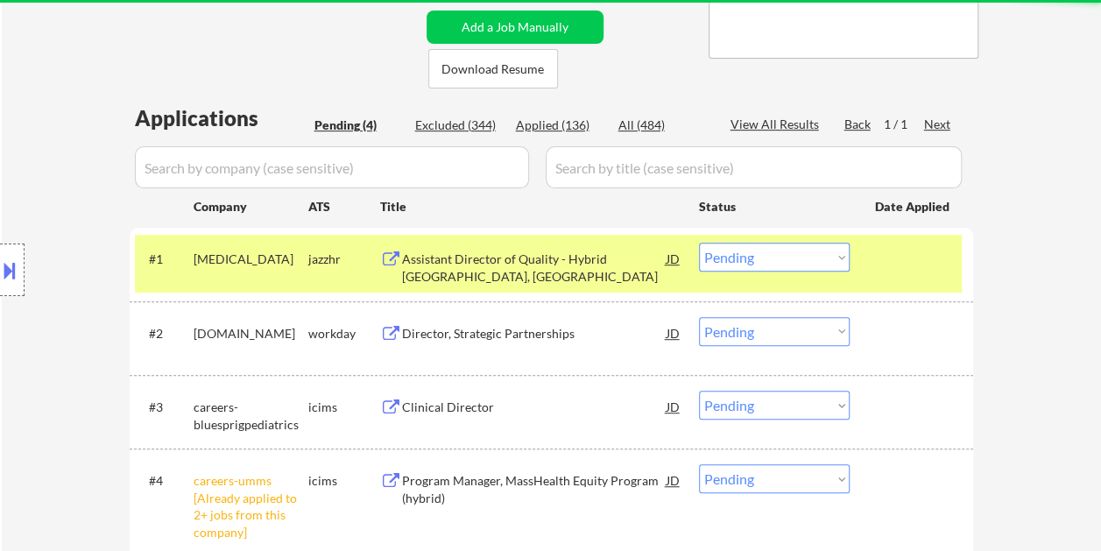
click at [925, 273] on div at bounding box center [913, 259] width 77 height 32
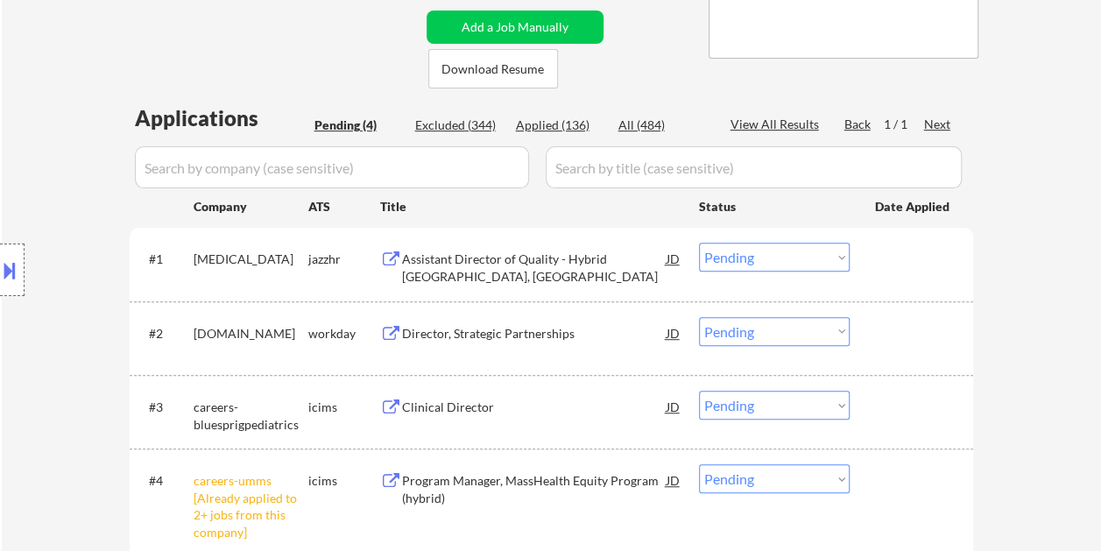
scroll to position [438, 0]
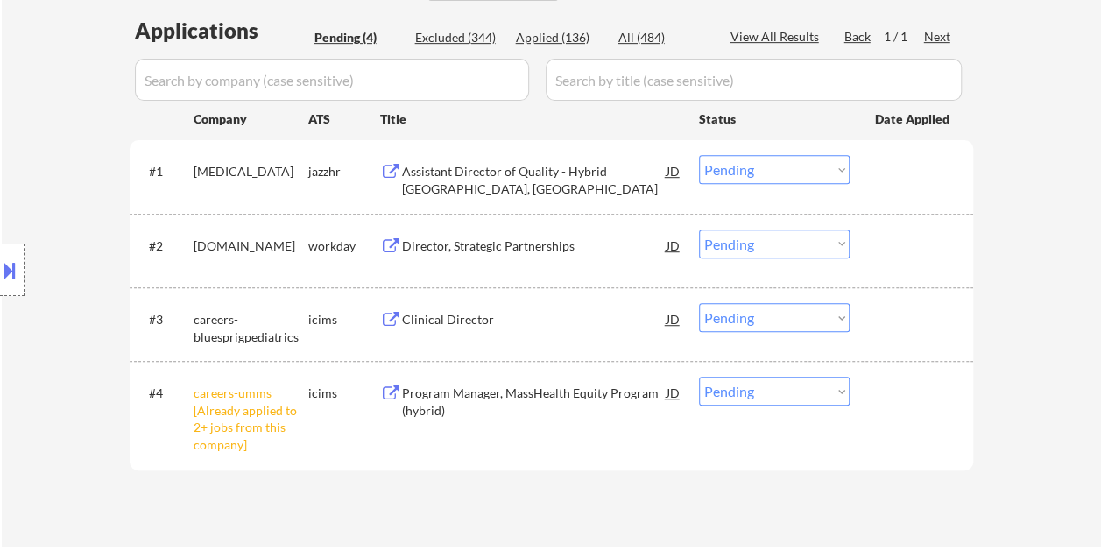
click at [864, 235] on div "#2 [DOMAIN_NAME] workday Director, Strategic Partnerships JD Choose an option..…" at bounding box center [548, 251] width 827 height 58
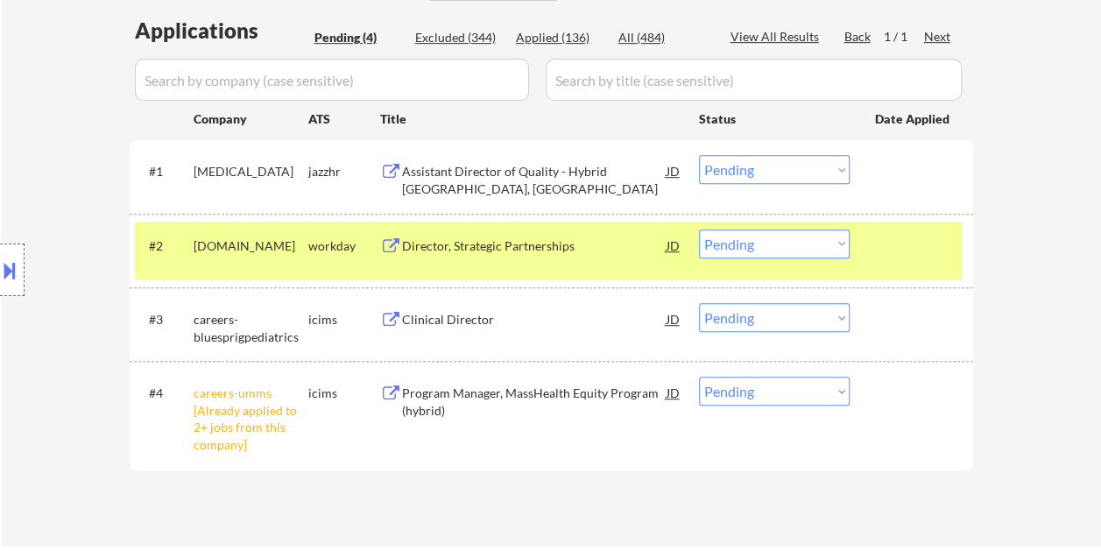
click at [548, 261] on div "#2 [DOMAIN_NAME] workday Director, Strategic Partnerships JD Choose an option..…" at bounding box center [548, 251] width 827 height 58
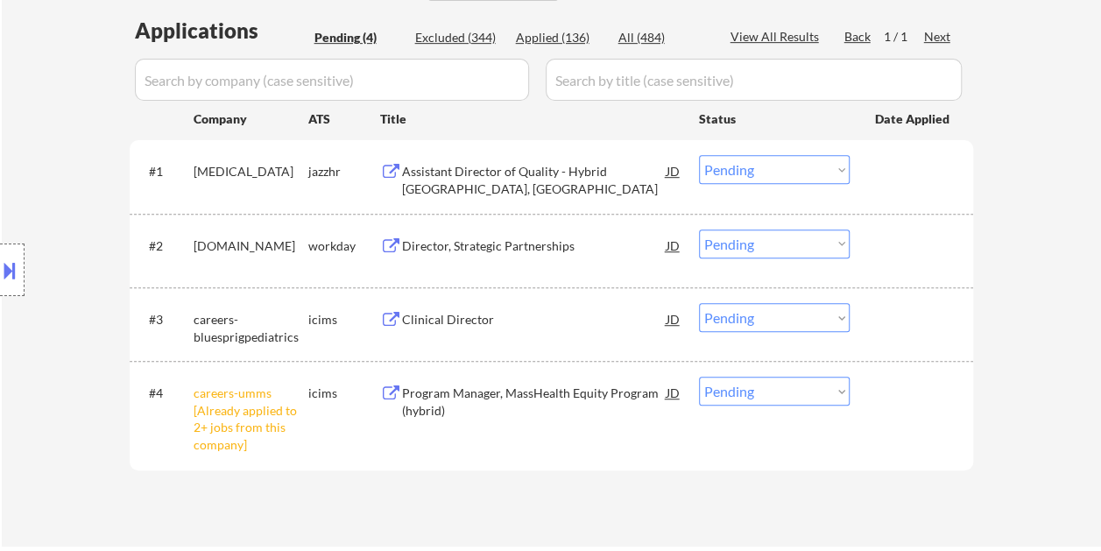
click at [897, 253] on div at bounding box center [913, 246] width 77 height 32
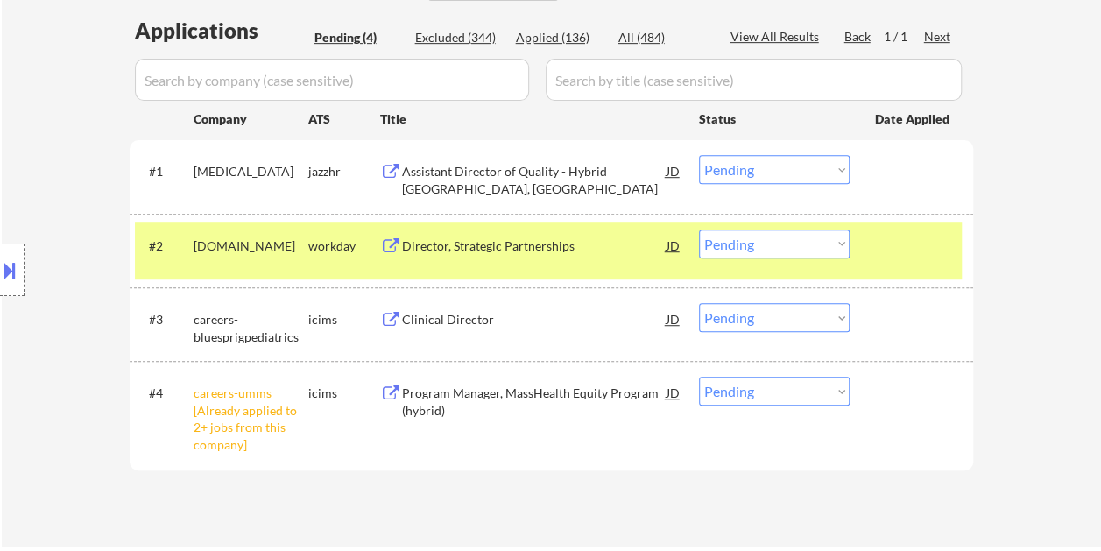
click at [591, 245] on div "Director, Strategic Partnerships" at bounding box center [534, 246] width 265 height 18
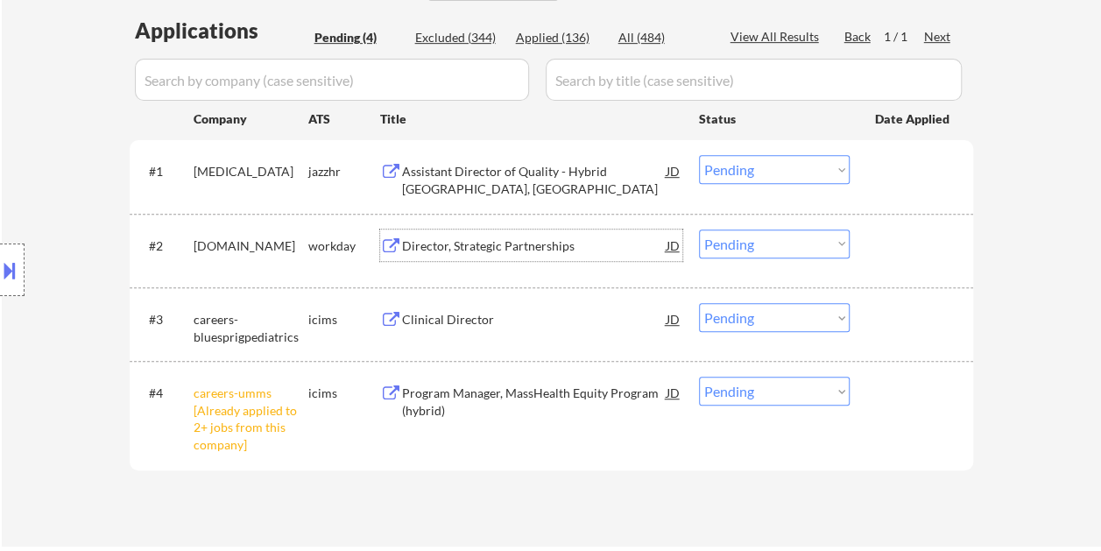
click at [877, 237] on div at bounding box center [913, 246] width 77 height 32
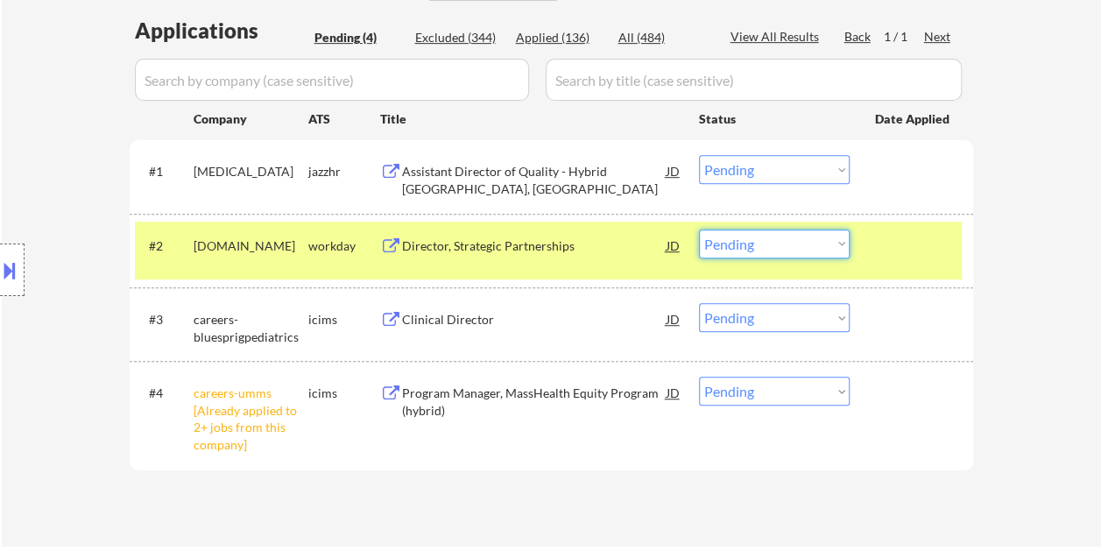
click at [830, 242] on select "Choose an option... Pending Applied Excluded (Questions) Excluded (Expired) Exc…" at bounding box center [774, 244] width 151 height 29
click at [699, 230] on select "Choose an option... Pending Applied Excluded (Questions) Excluded (Expired) Exc…" at bounding box center [774, 244] width 151 height 29
select select ""pending""
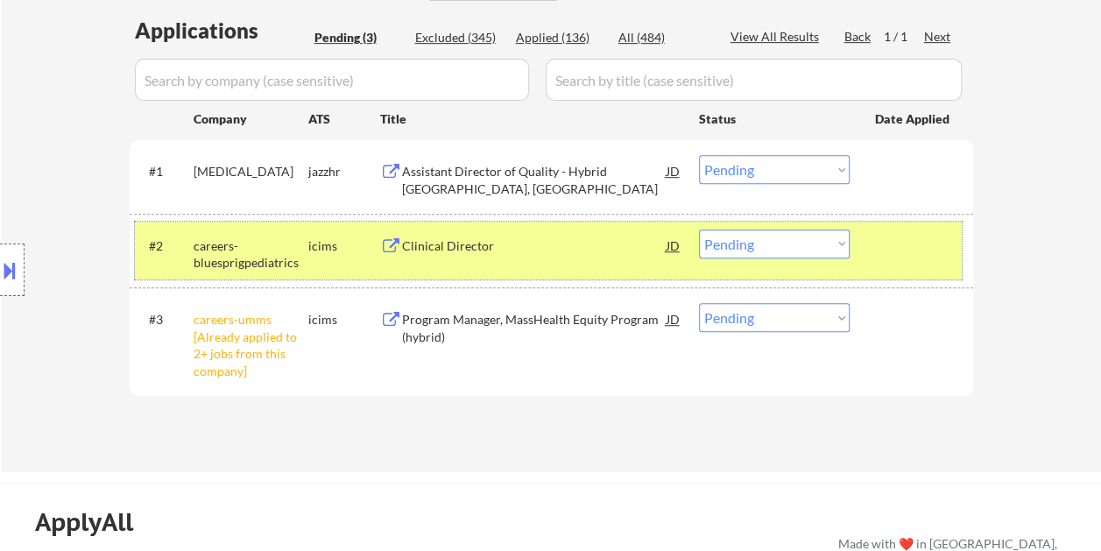
drag, startPoint x: 880, startPoint y: 255, endPoint x: 877, endPoint y: 200, distance: 55.3
click at [880, 254] on div at bounding box center [913, 246] width 77 height 32
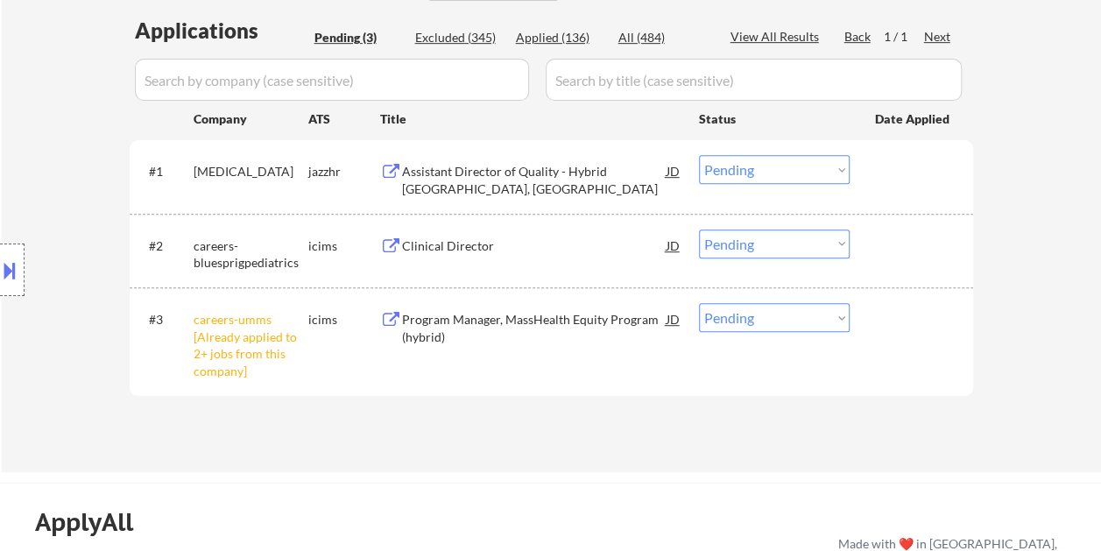
click at [880, 179] on div at bounding box center [913, 171] width 77 height 32
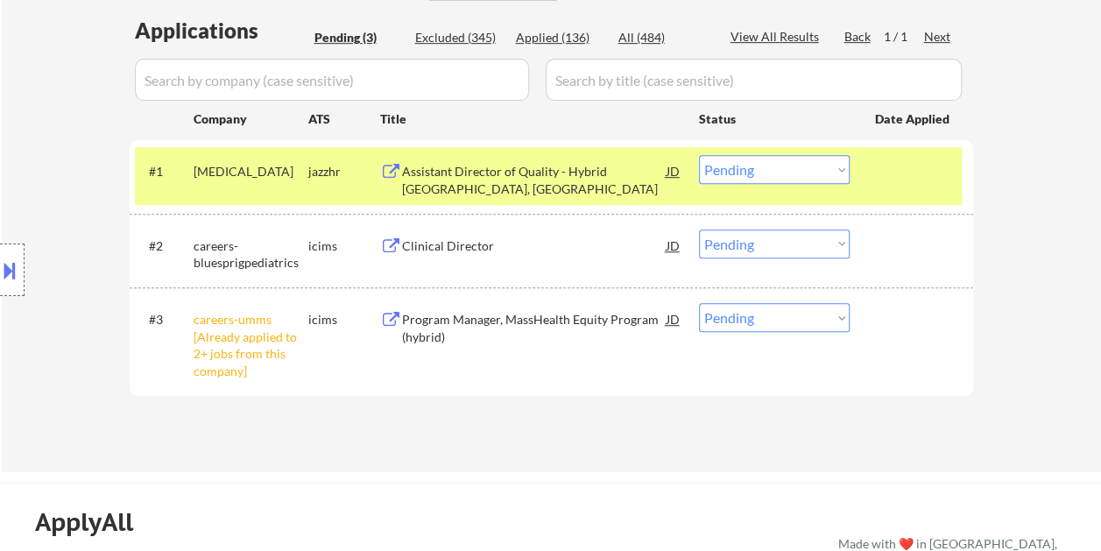
click at [545, 163] on div "Assistant Director of Quality - Hybrid [GEOGRAPHIC_DATA], [GEOGRAPHIC_DATA]" at bounding box center [534, 180] width 265 height 34
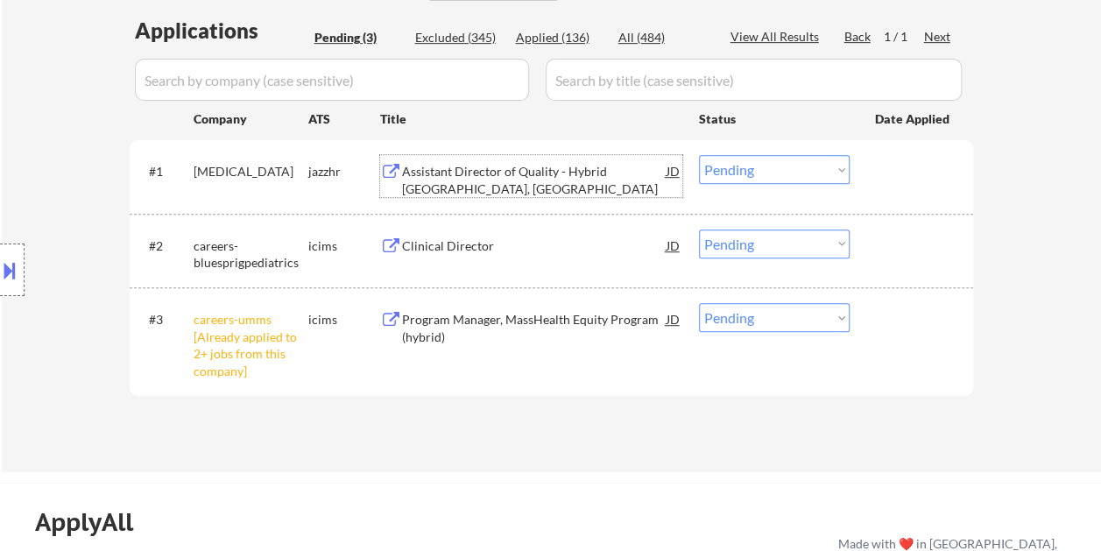
click at [883, 186] on div at bounding box center [913, 171] width 77 height 32
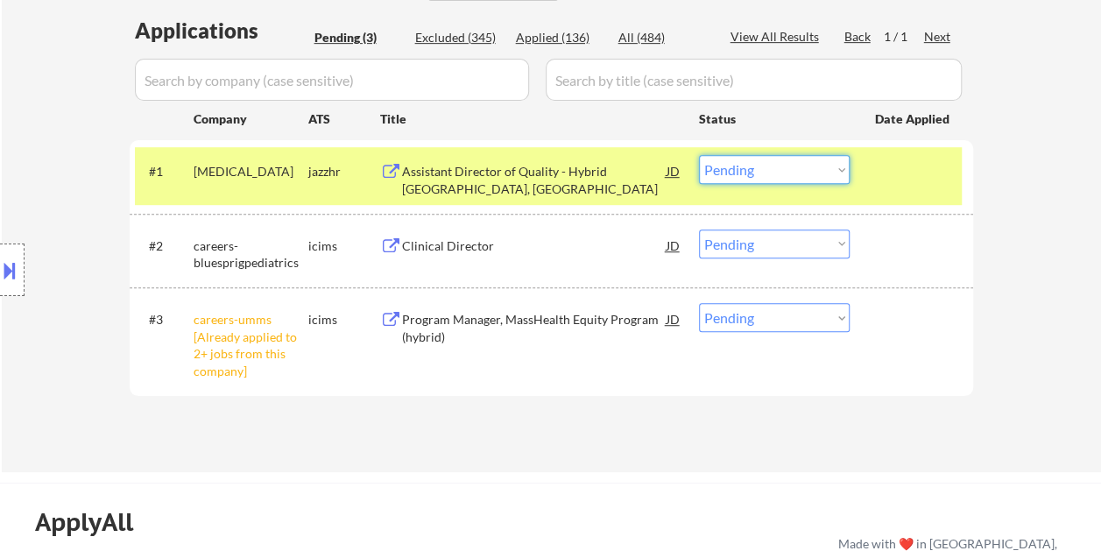
click at [829, 170] on select "Choose an option... Pending Applied Excluded (Questions) Excluded (Expired) Exc…" at bounding box center [774, 169] width 151 height 29
click at [699, 155] on select "Choose an option... Pending Applied Excluded (Questions) Excluded (Expired) Exc…" at bounding box center [774, 169] width 151 height 29
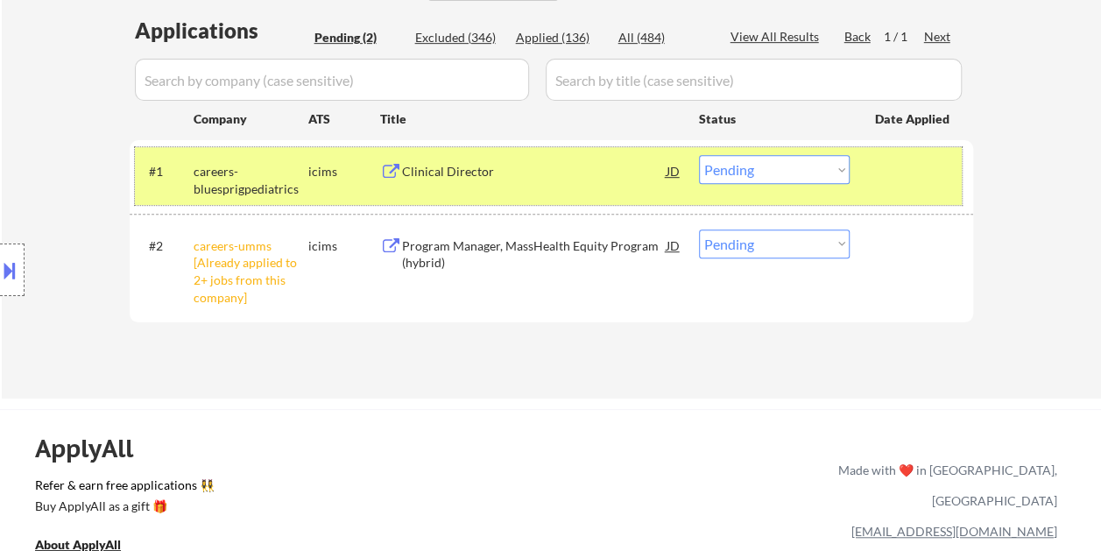
click at [888, 180] on div at bounding box center [913, 171] width 77 height 32
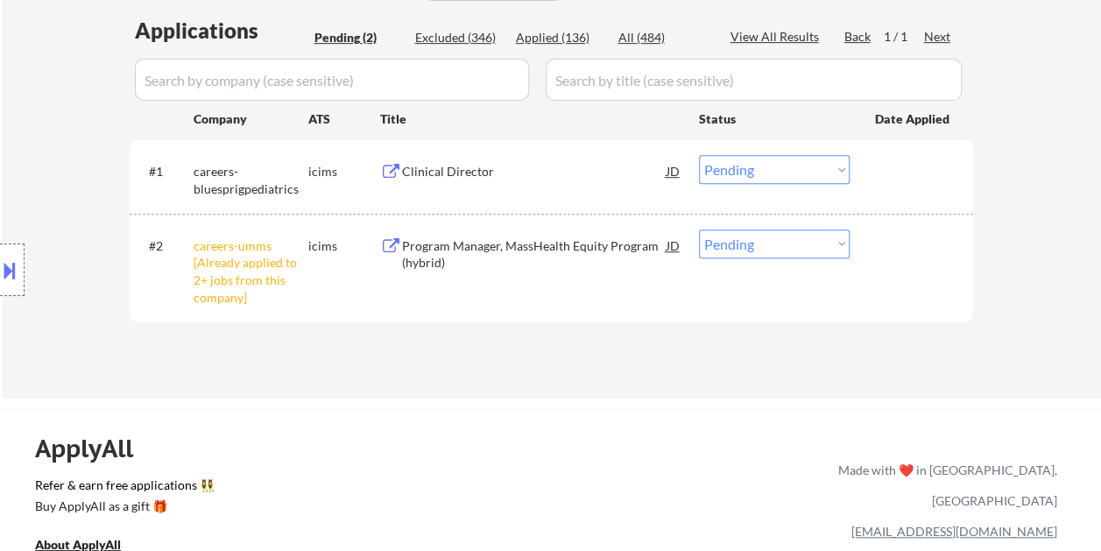
click at [906, 173] on div at bounding box center [913, 171] width 77 height 32
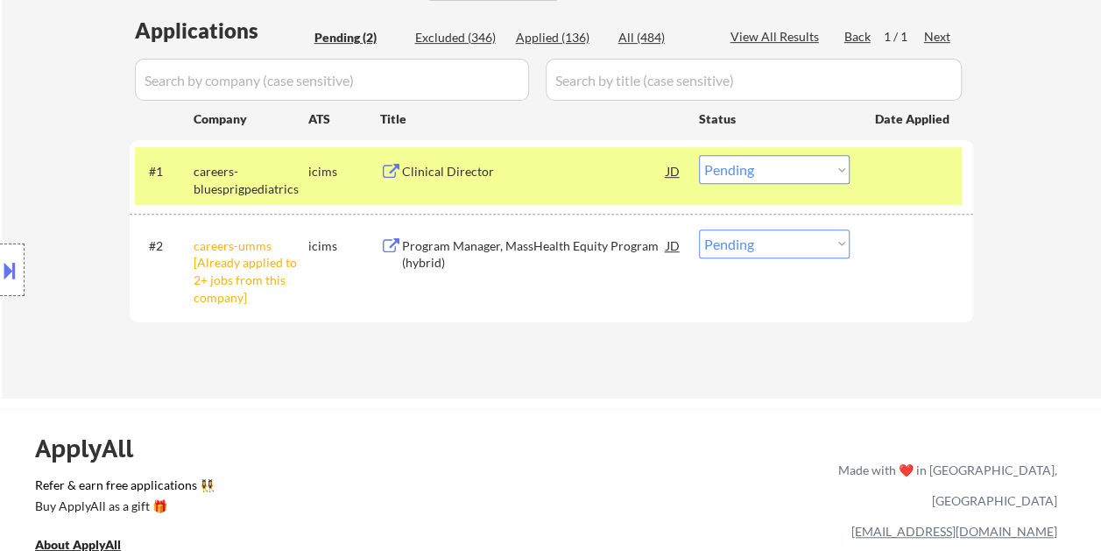
click at [520, 192] on div "#1 careers-bluesprigpediatrics icims Clinical Director [PERSON_NAME] an option.…" at bounding box center [548, 176] width 827 height 58
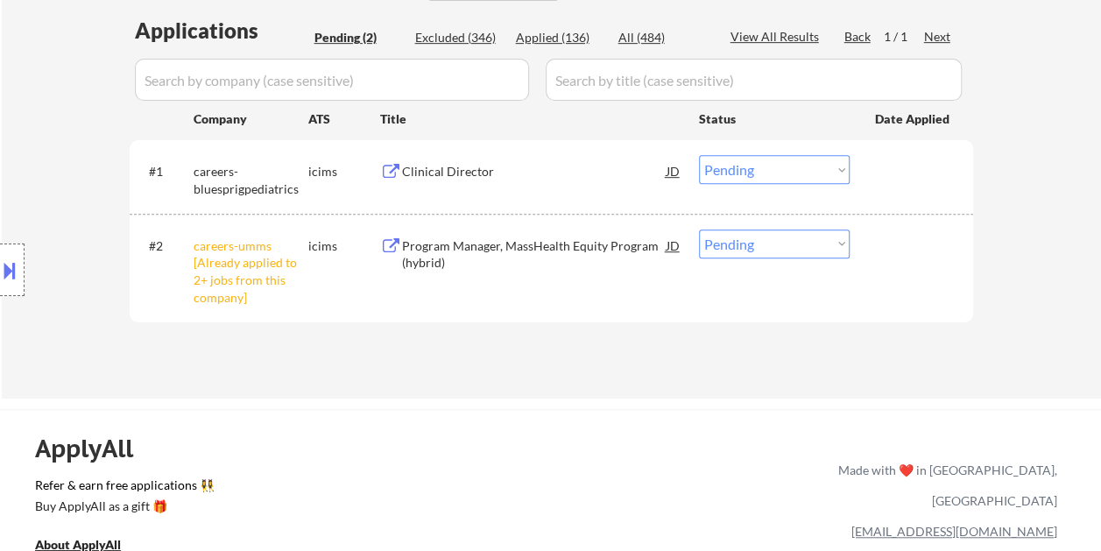
drag, startPoint x: 923, startPoint y: 165, endPoint x: 704, endPoint y: 180, distance: 219.6
click at [923, 165] on div at bounding box center [913, 171] width 77 height 32
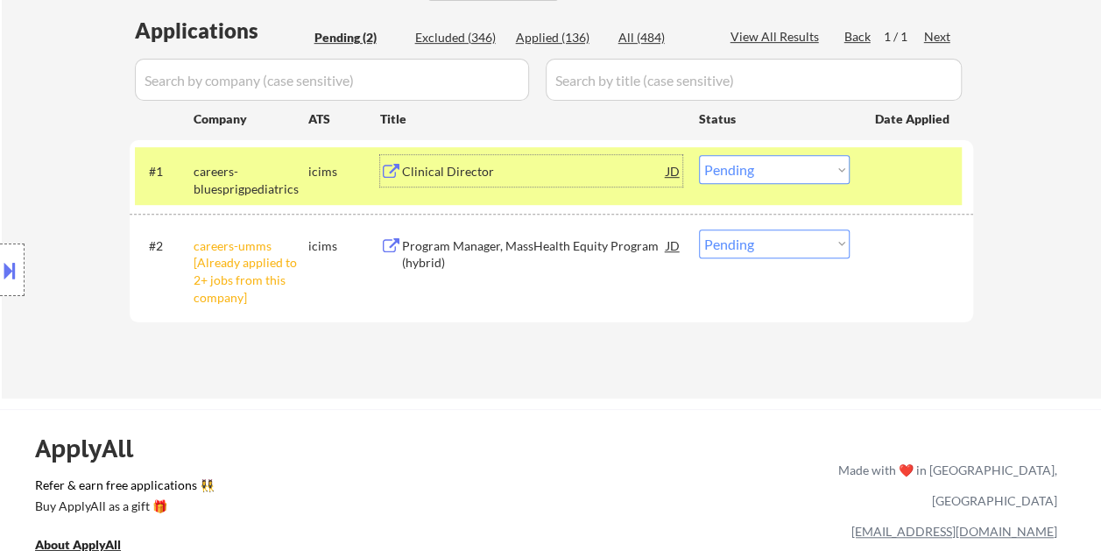
click at [547, 172] on div "Clinical Director" at bounding box center [534, 172] width 265 height 18
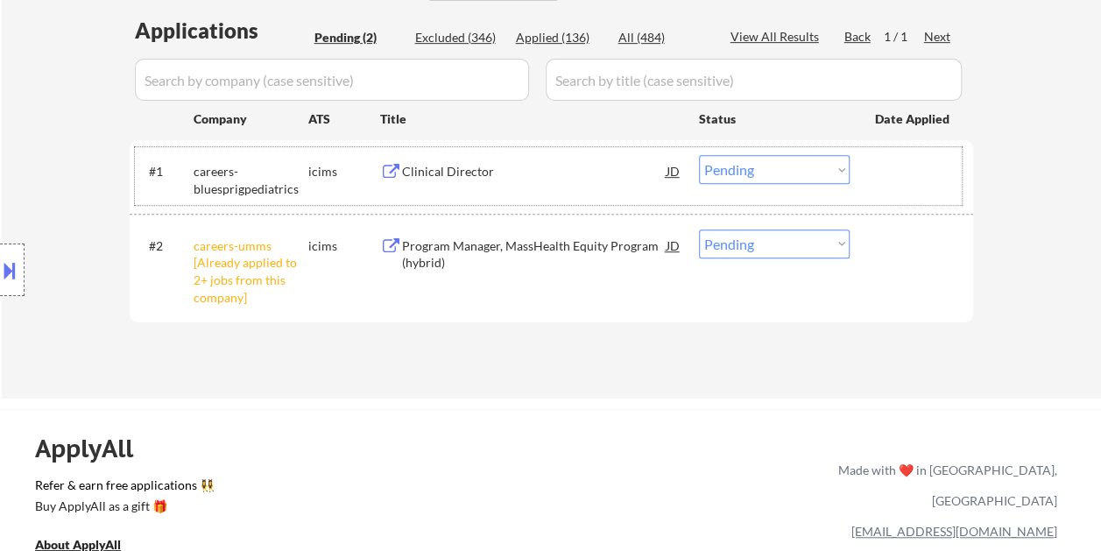
drag, startPoint x: 875, startPoint y: 177, endPoint x: 860, endPoint y: 176, distance: 14.9
click at [875, 177] on div at bounding box center [913, 171] width 77 height 32
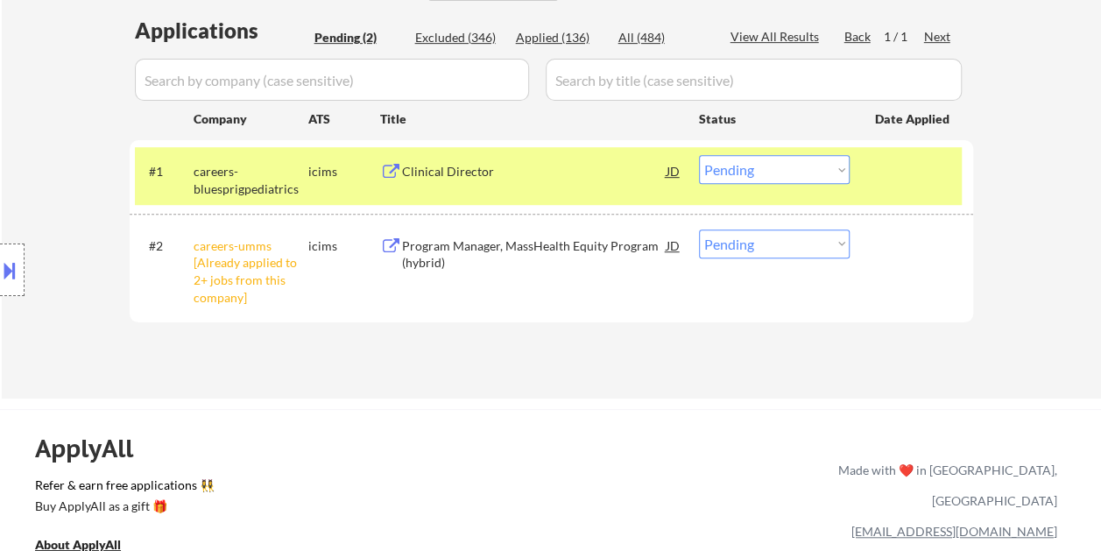
click at [825, 161] on select "Choose an option... Pending Applied Excluded (Questions) Excluded (Expired) Exc…" at bounding box center [774, 169] width 151 height 29
click at [699, 155] on select "Choose an option... Pending Applied Excluded (Questions) Excluded (Expired) Exc…" at bounding box center [774, 169] width 151 height 29
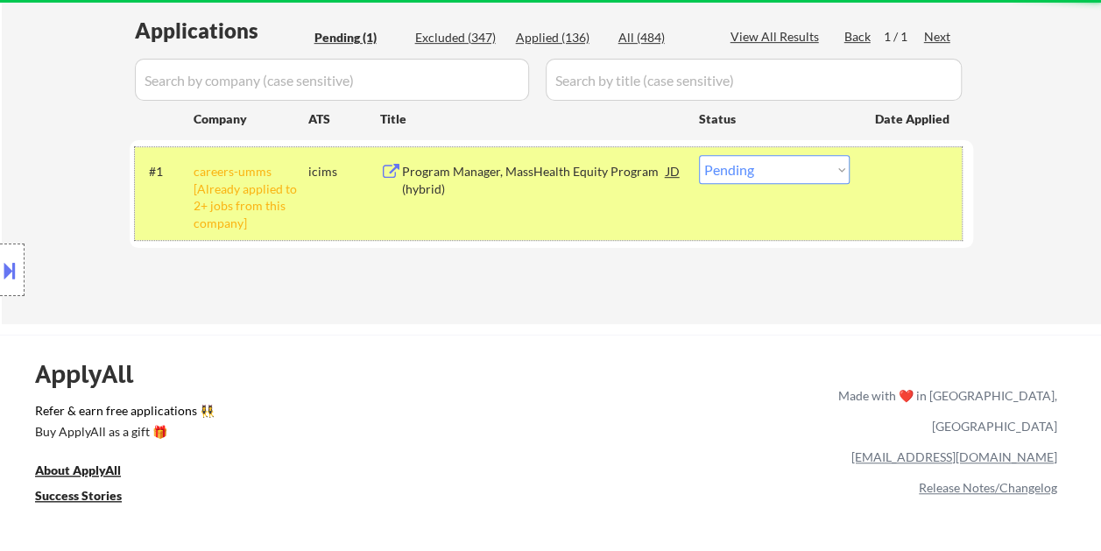
click at [888, 182] on div at bounding box center [913, 171] width 77 height 32
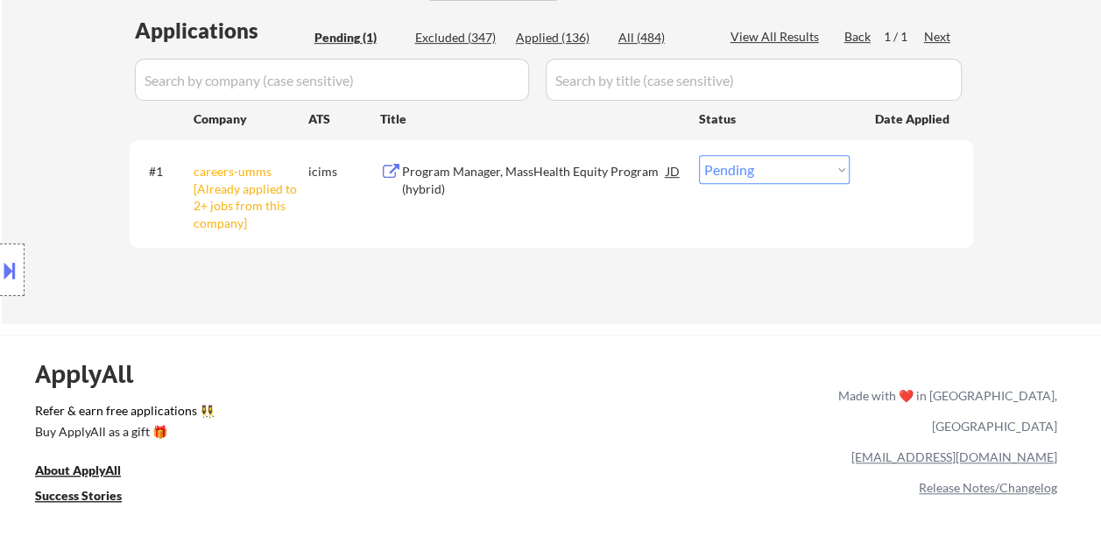
click at [560, 173] on div "Program Manager, MassHealth Equity Program (hybrid)" at bounding box center [534, 180] width 265 height 34
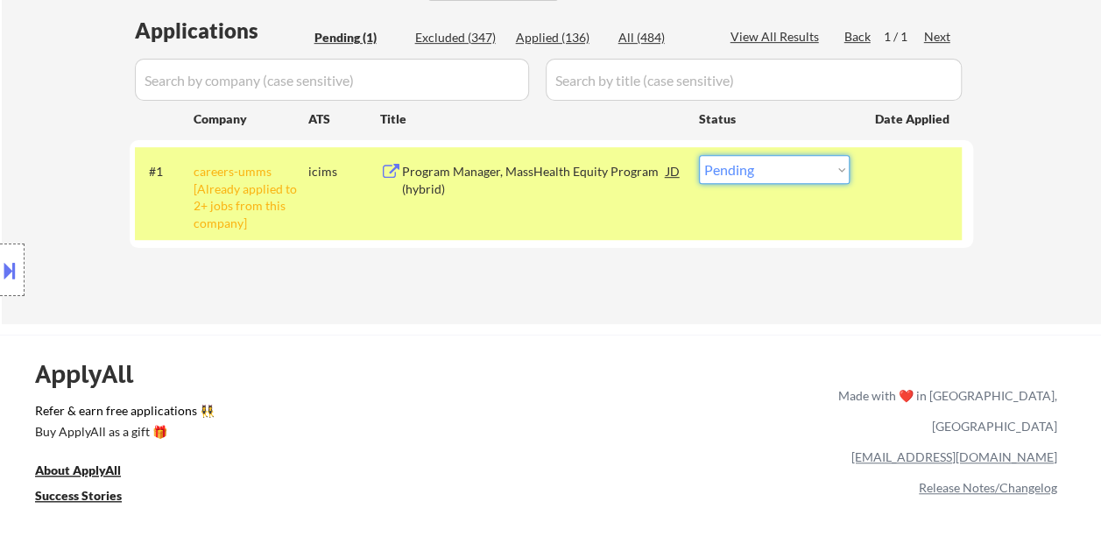
click at [827, 172] on select "Choose an option... Pending Applied Excluded (Questions) Excluded (Expired) Exc…" at bounding box center [774, 169] width 151 height 29
click at [699, 155] on select "Choose an option... Pending Applied Excluded (Questions) Excluded (Expired) Exc…" at bounding box center [774, 169] width 151 height 29
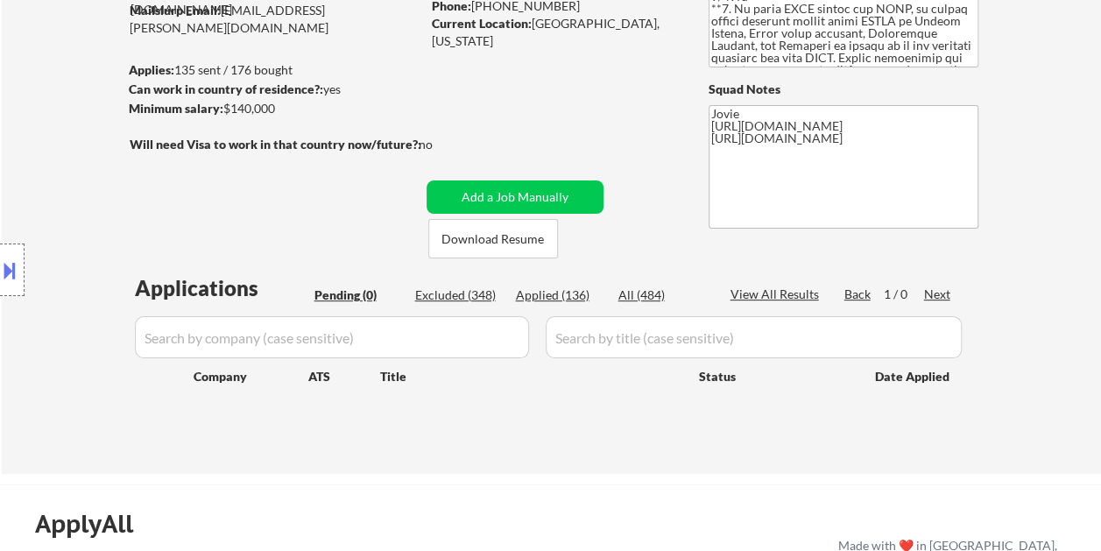
scroll to position [88, 0]
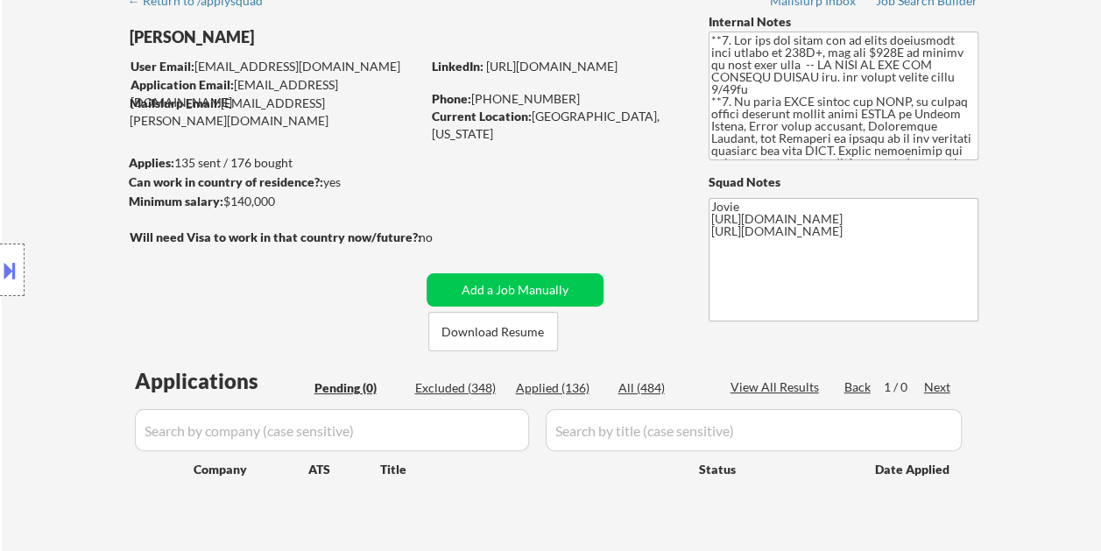
click at [568, 386] on div "Applied (136)" at bounding box center [560, 388] width 88 height 18
select select ""applied""
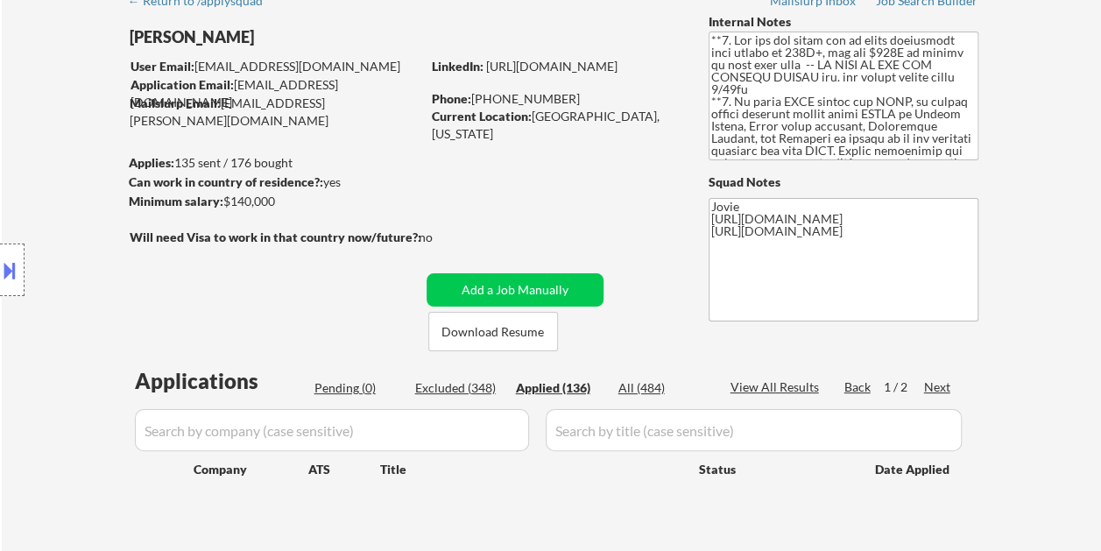
select select ""applied""
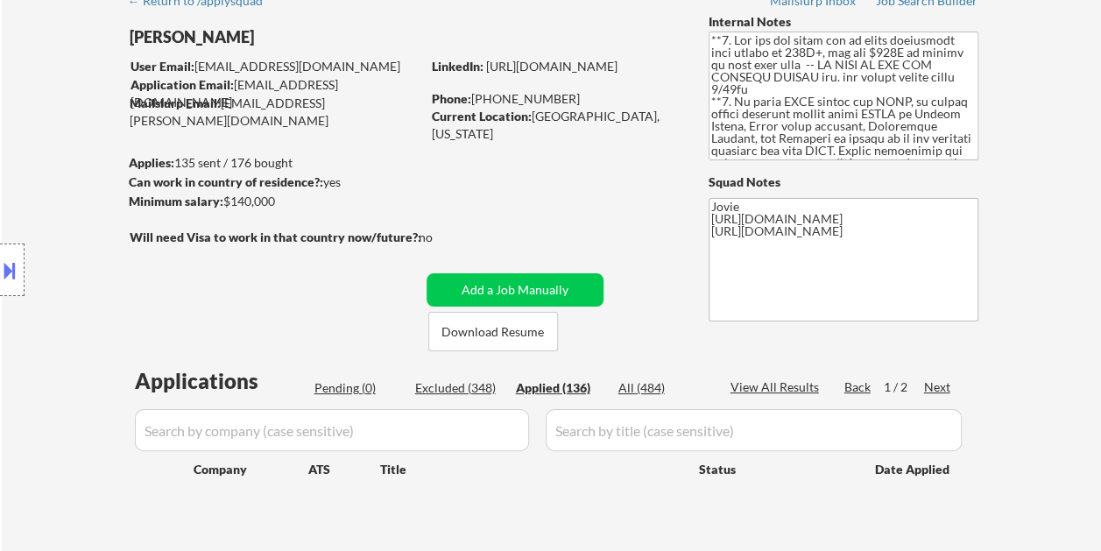
select select ""applied""
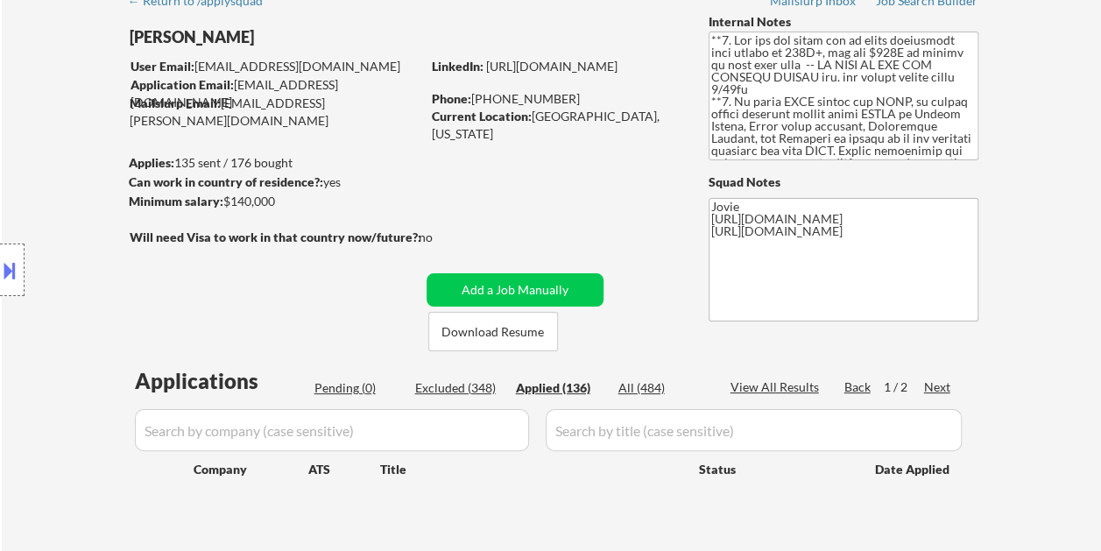
select select ""applied""
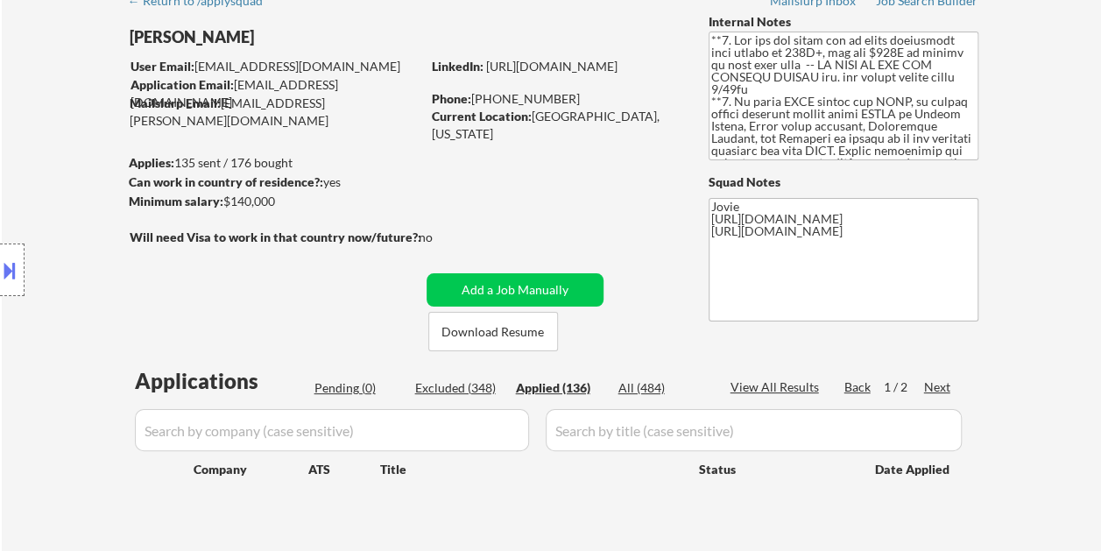
select select ""applied""
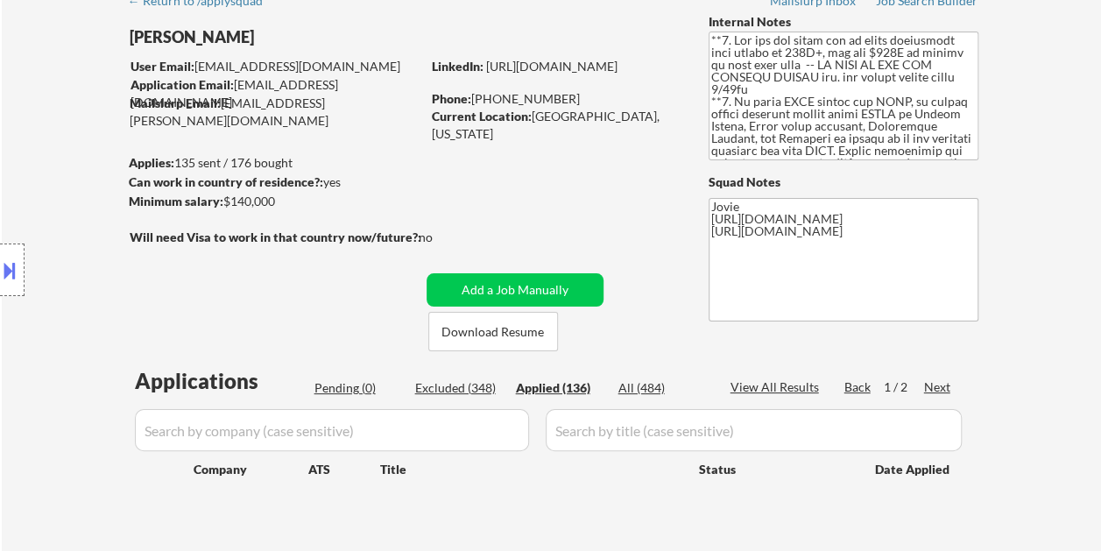
select select ""applied""
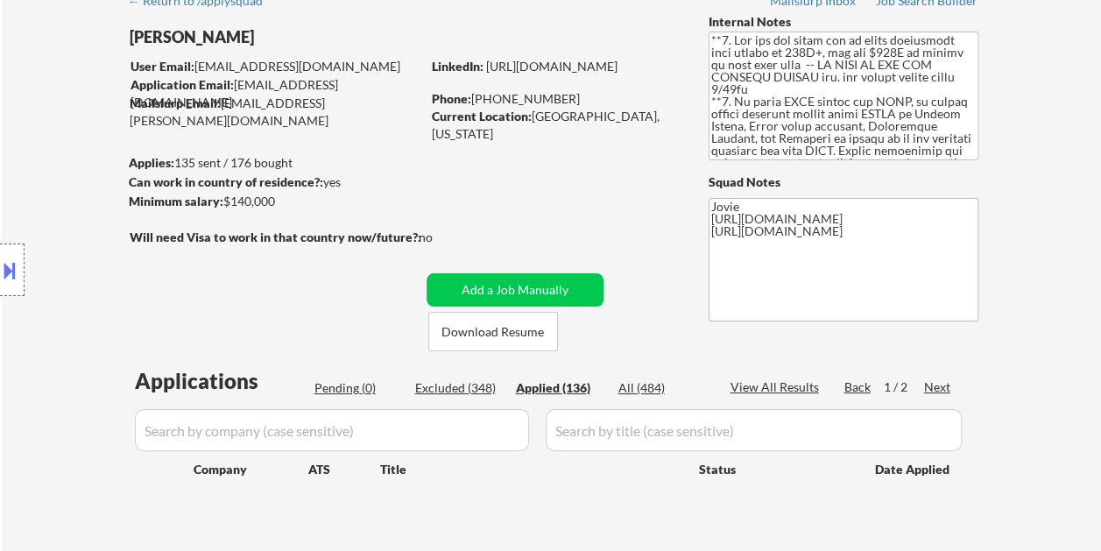
select select ""applied""
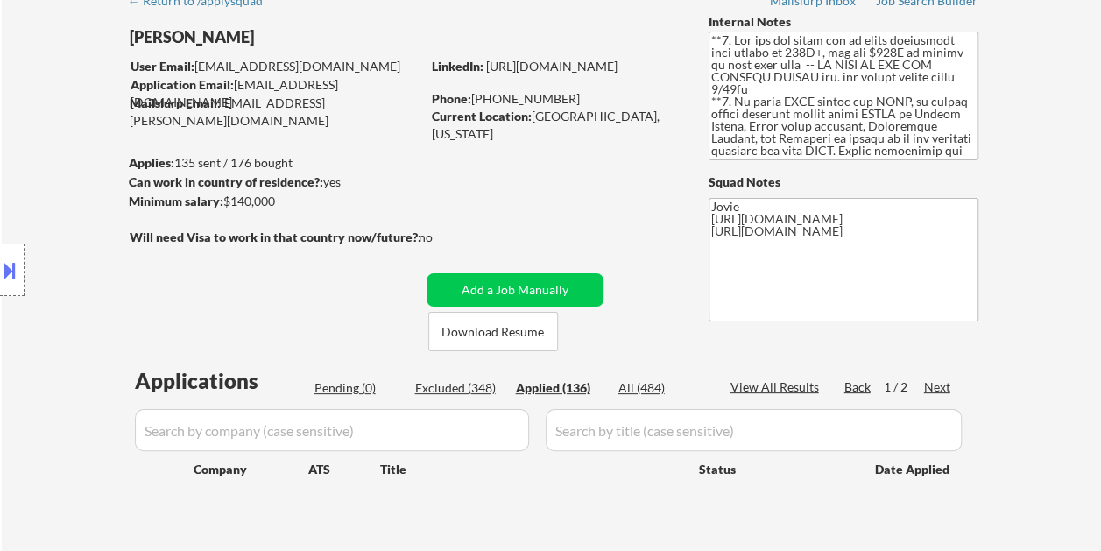
select select ""applied""
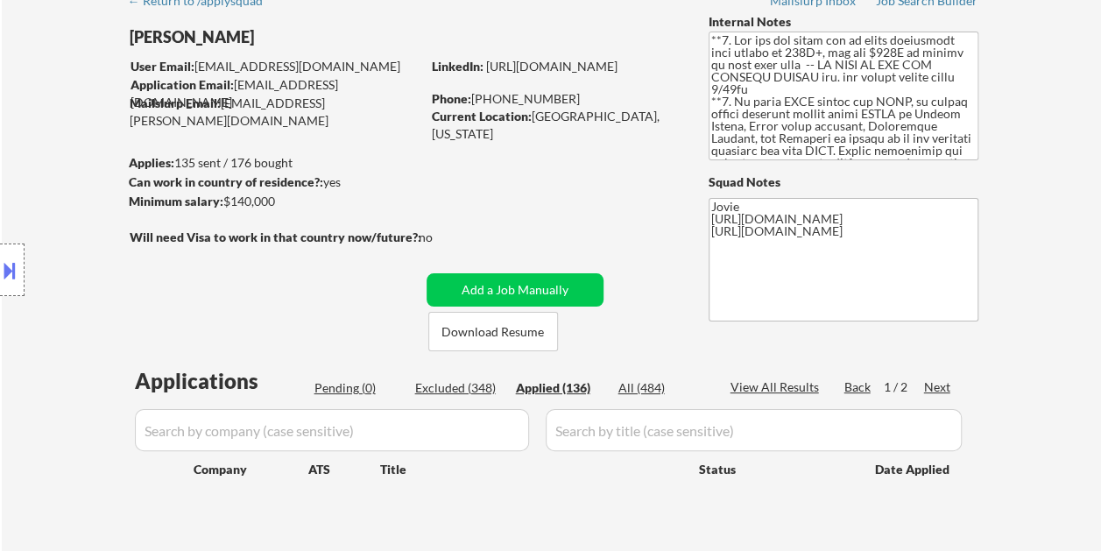
select select ""applied""
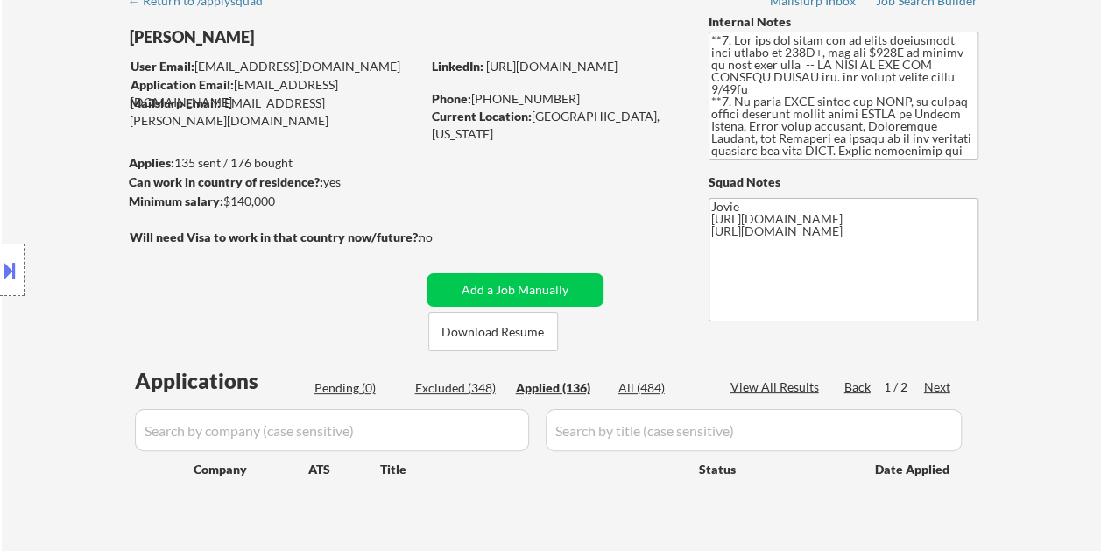
select select ""applied""
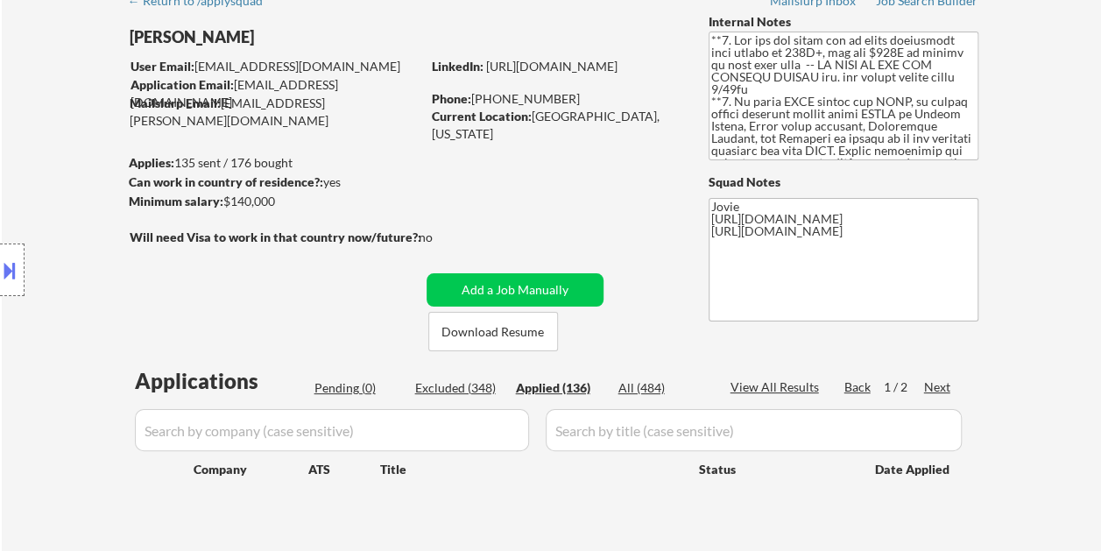
select select ""applied""
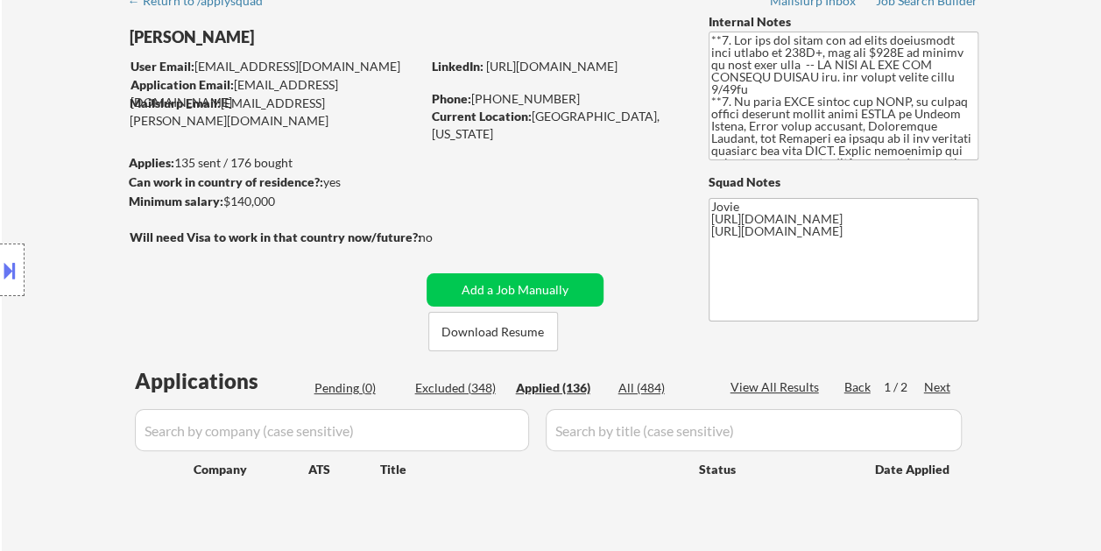
select select ""applied""
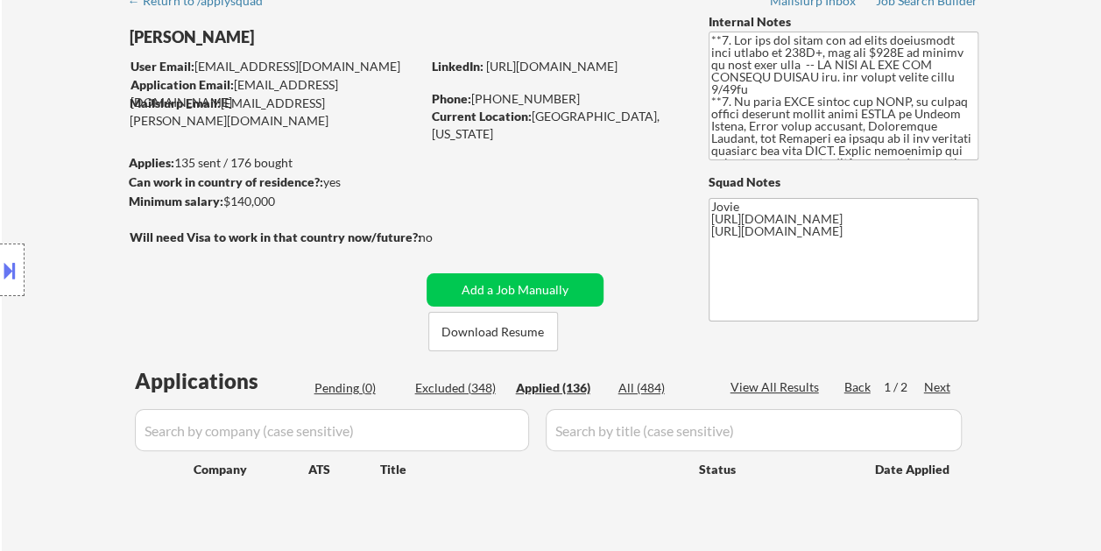
select select ""applied""
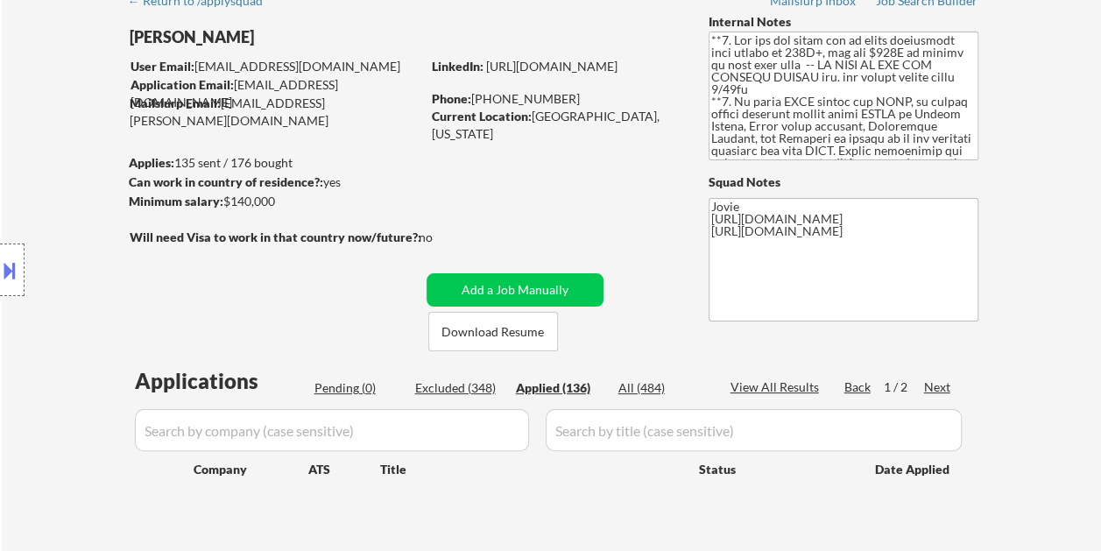
select select ""applied""
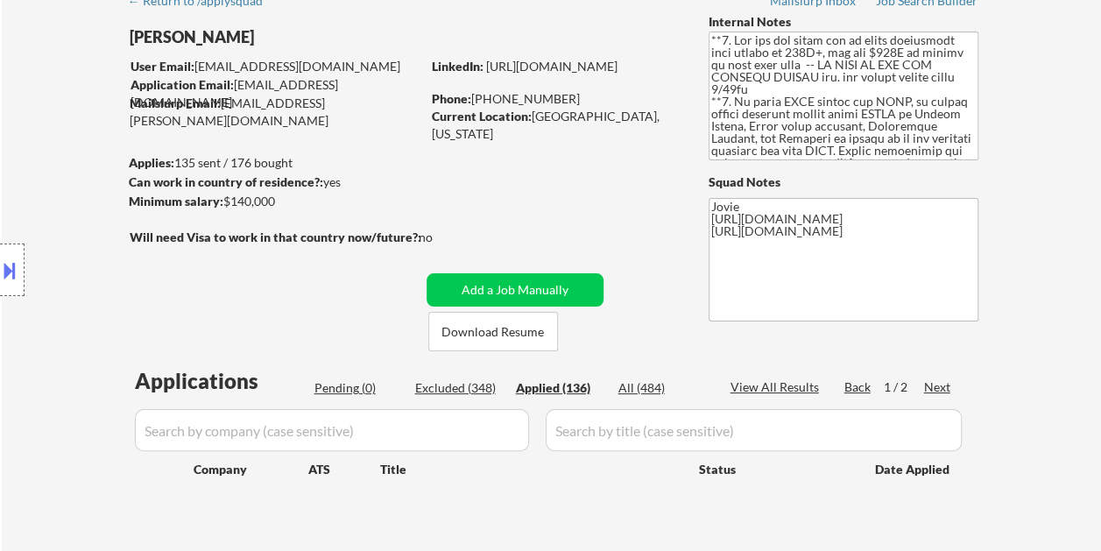
select select ""applied""
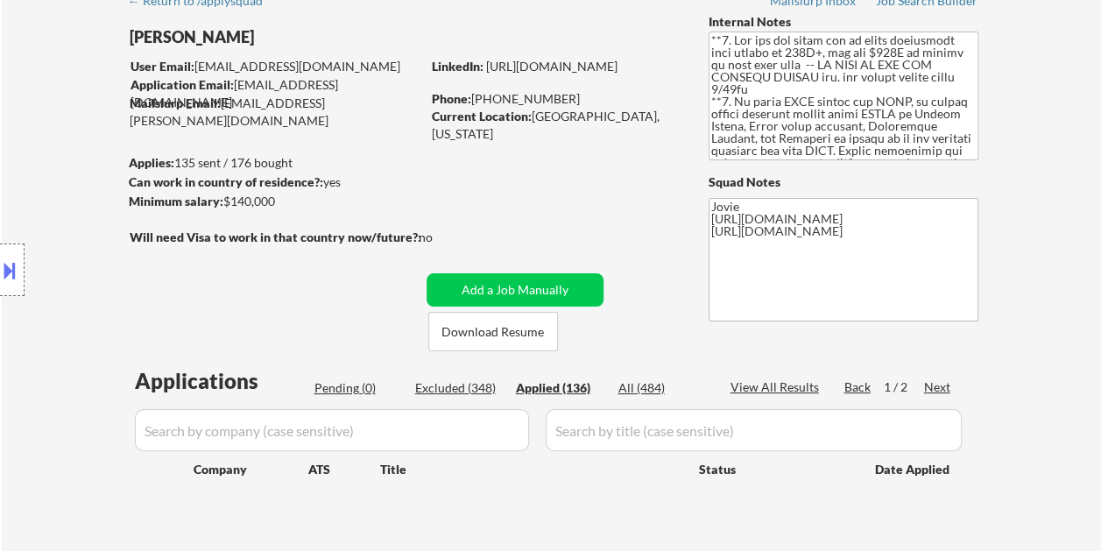
select select ""applied""
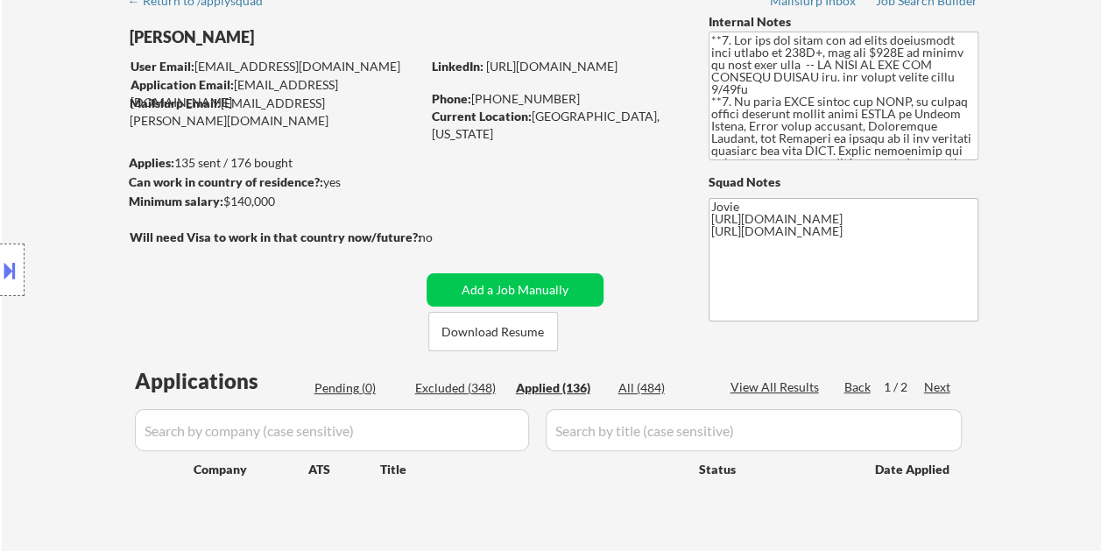
select select ""applied""
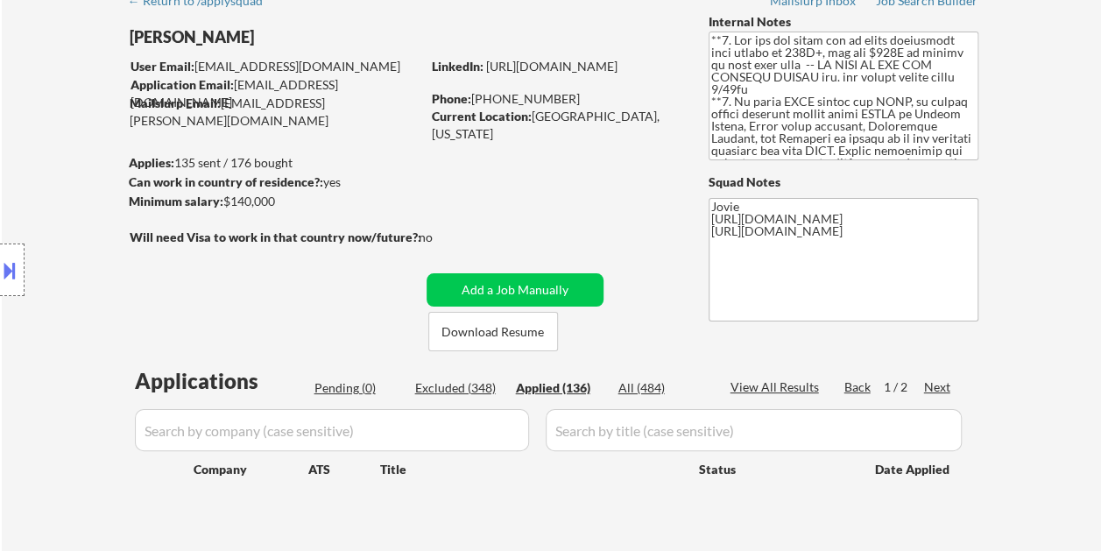
select select ""applied""
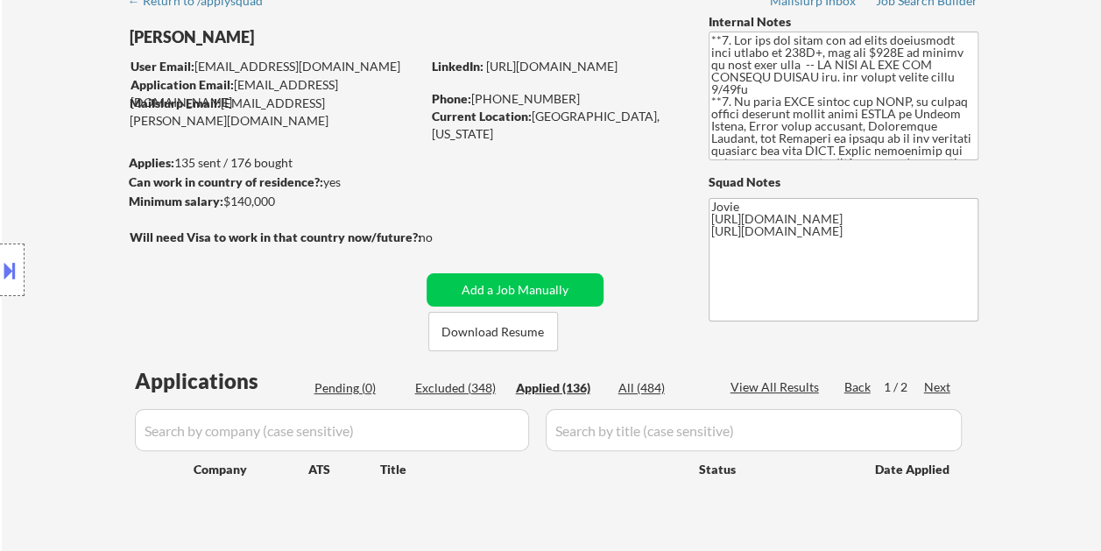
select select ""applied""
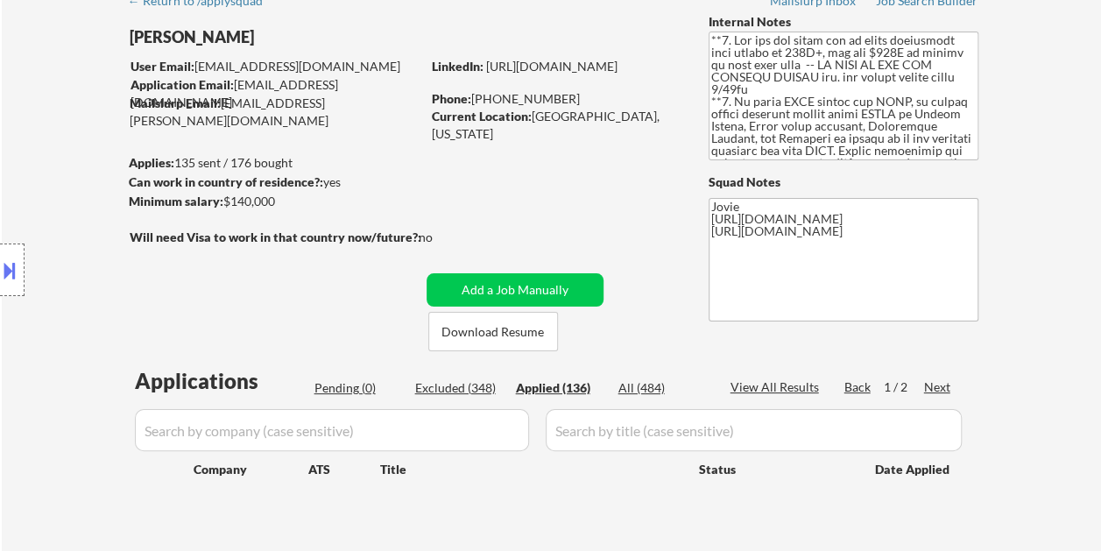
select select ""applied""
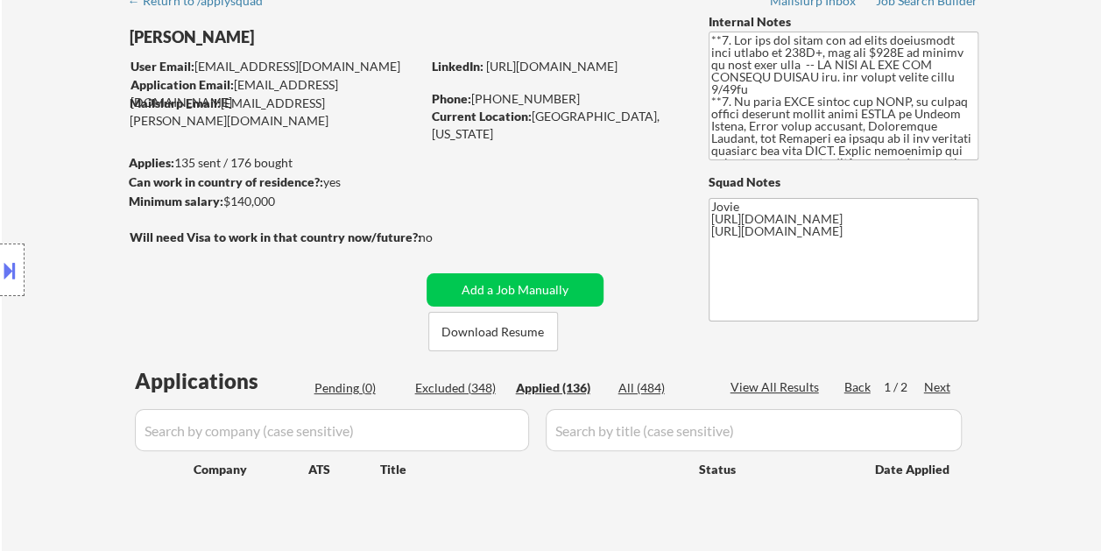
select select ""applied""
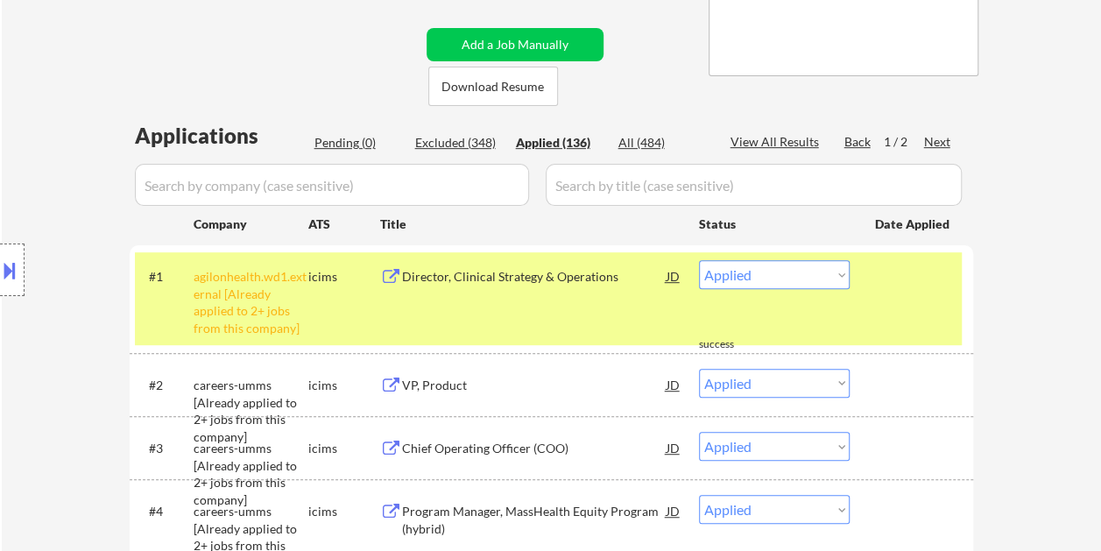
scroll to position [350, 0]
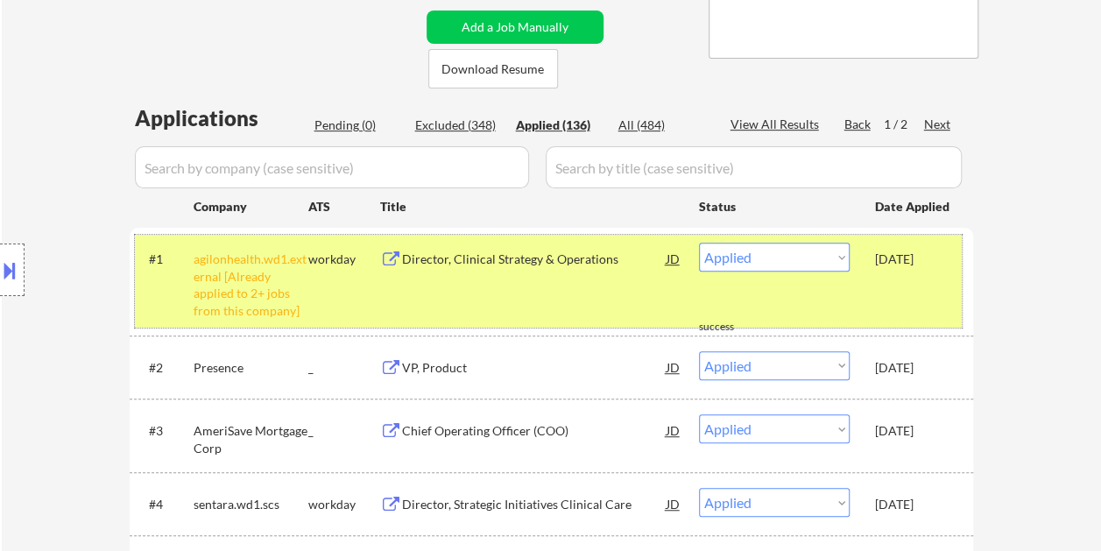
click at [913, 300] on div "#1 agilonhealth.wd1.external [Already applied to 2+ jobs from this company] wor…" at bounding box center [548, 281] width 827 height 92
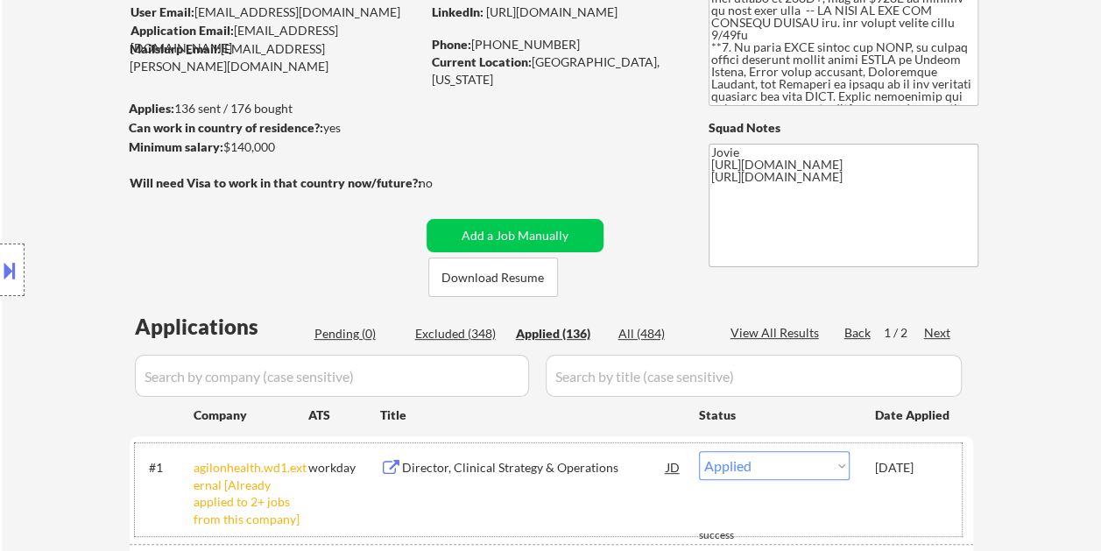
scroll to position [0, 0]
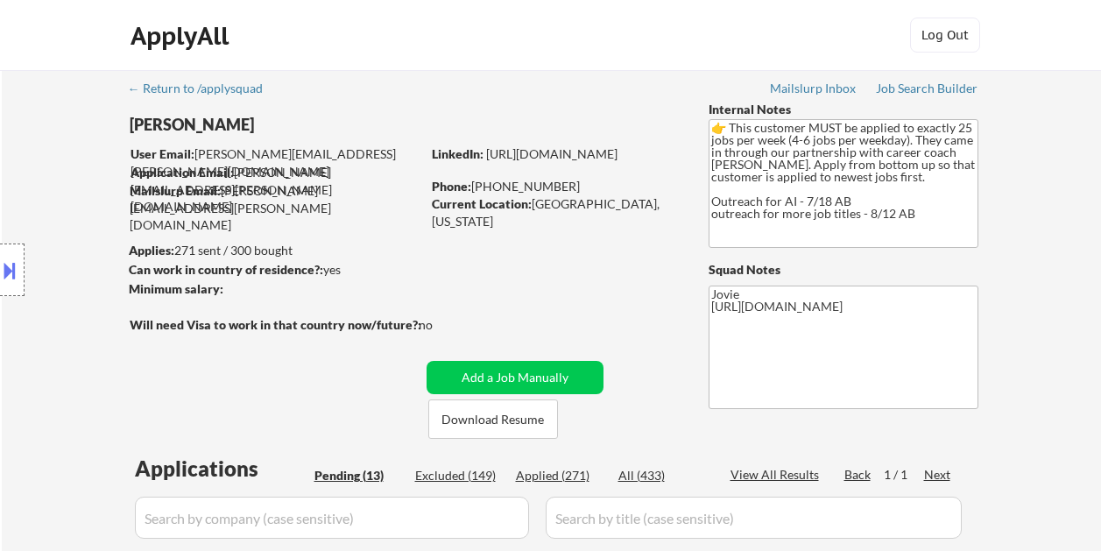
select select ""pending""
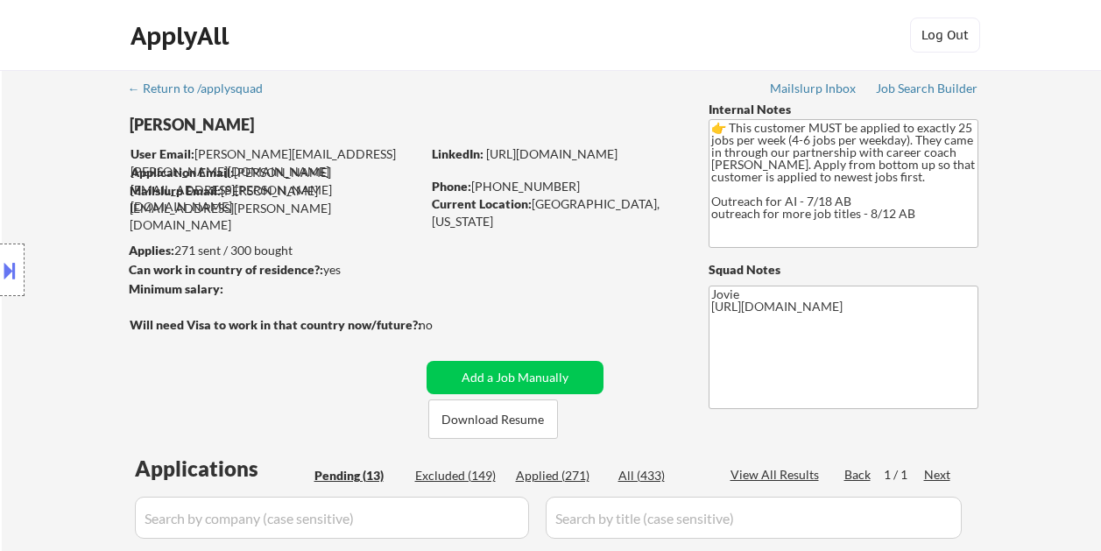
select select ""pending""
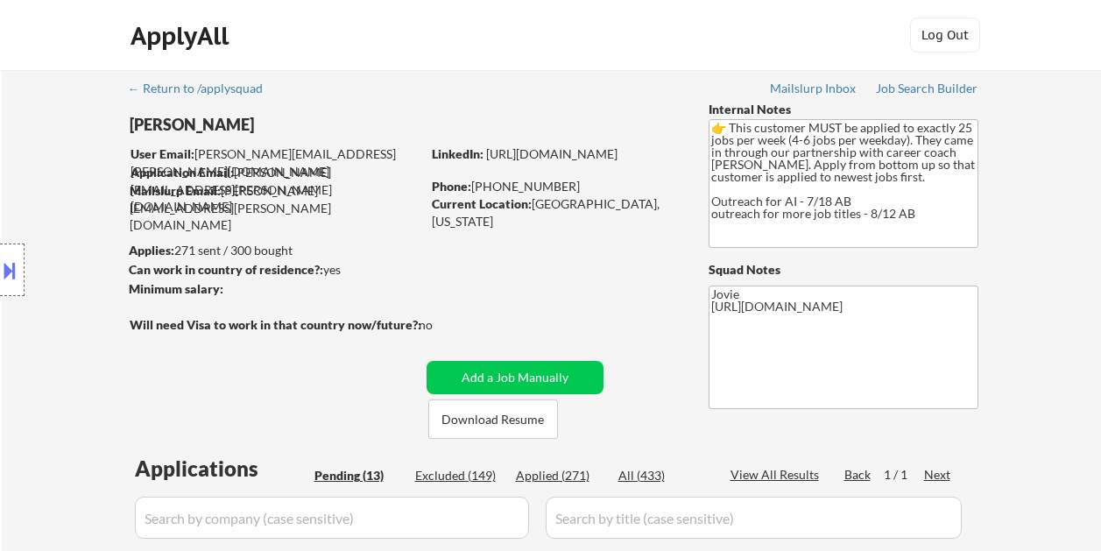
select select ""pending""
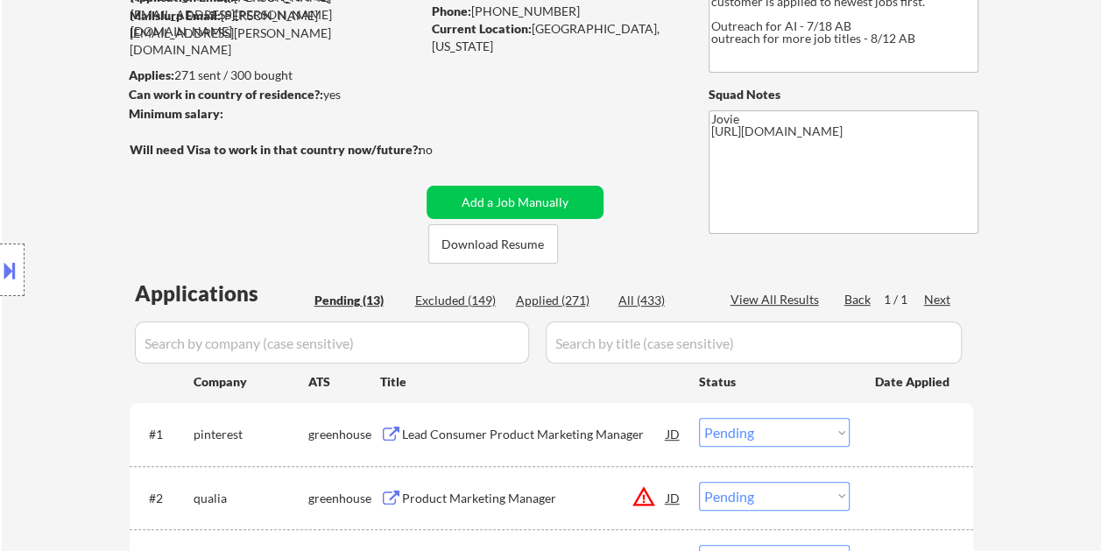
scroll to position [175, 0]
click at [483, 237] on button "Download Resume" at bounding box center [493, 243] width 130 height 39
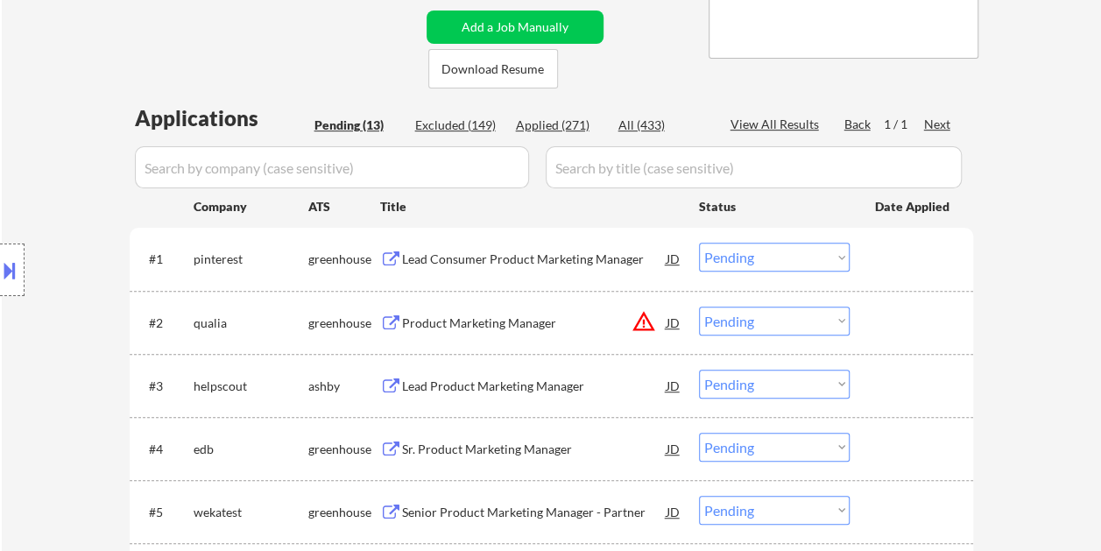
scroll to position [438, 0]
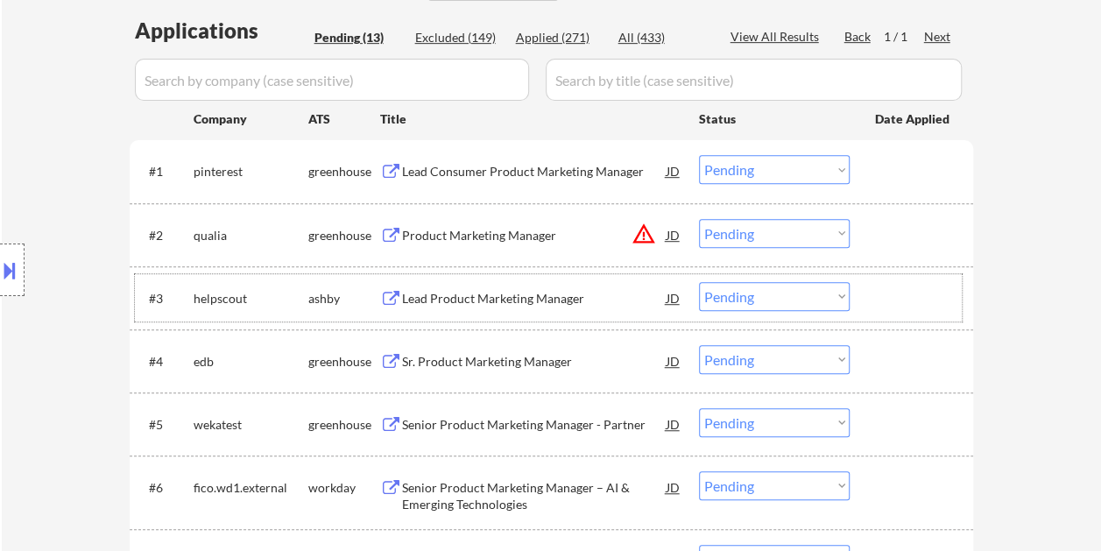
click at [888, 308] on div at bounding box center [913, 298] width 77 height 32
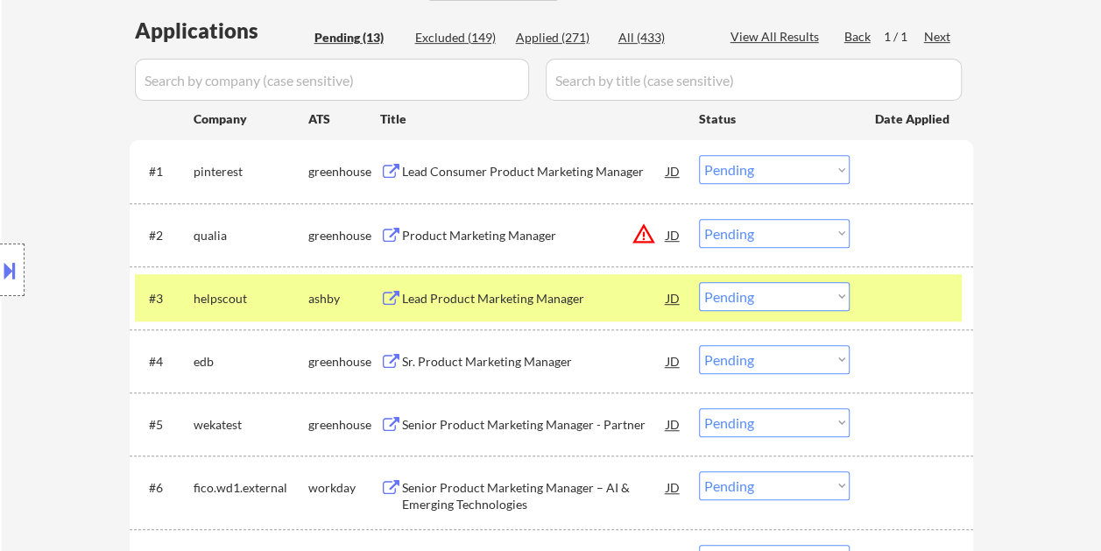
click at [597, 303] on div "Lead Product Marketing Manager" at bounding box center [534, 299] width 265 height 18
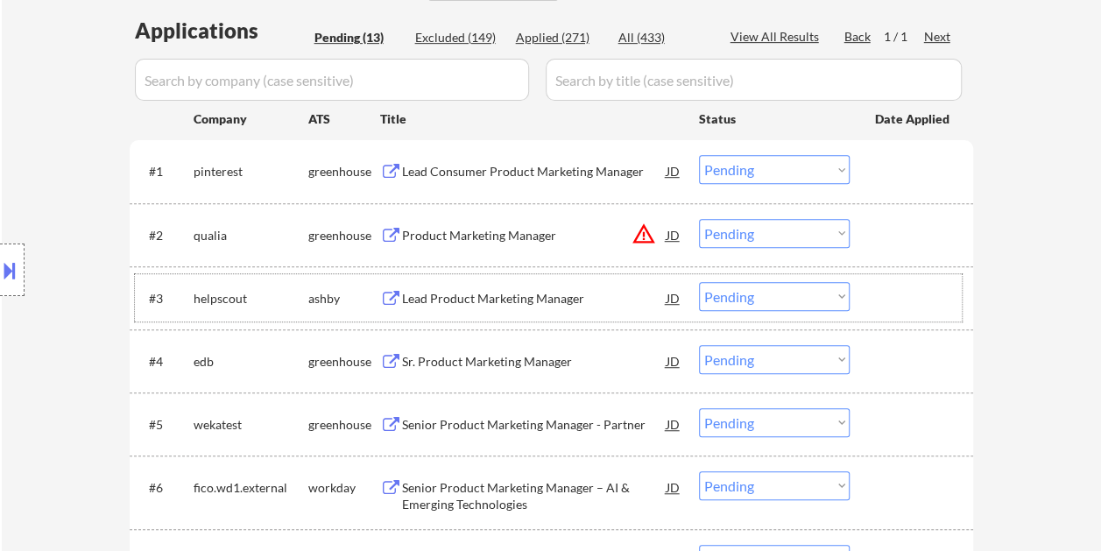
drag, startPoint x: 874, startPoint y: 287, endPoint x: 825, endPoint y: 298, distance: 50.4
click at [875, 289] on div at bounding box center [913, 298] width 77 height 32
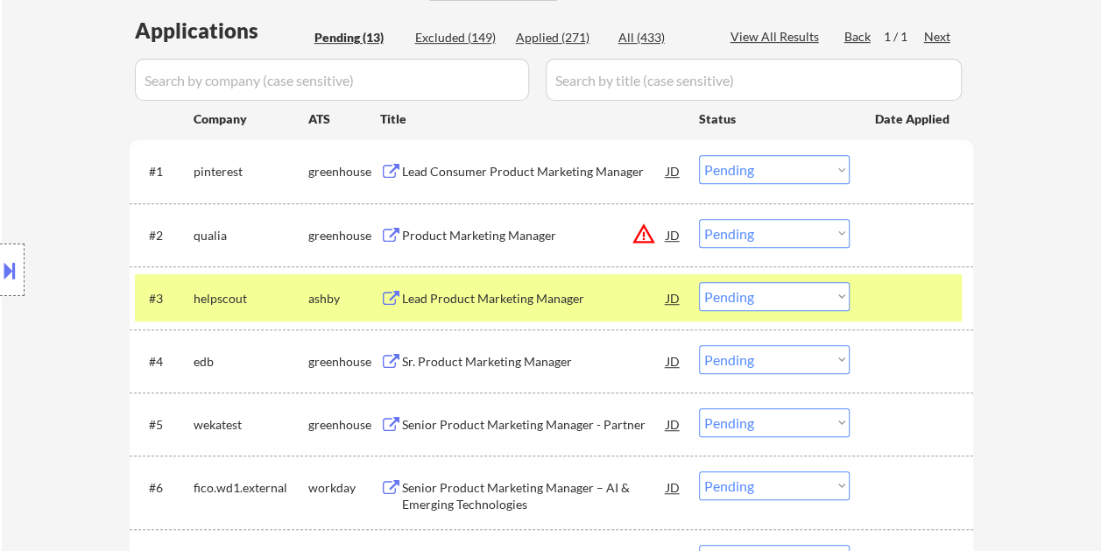
click at [825, 299] on select "Choose an option... Pending Applied Excluded (Questions) Excluded (Expired) Exc…" at bounding box center [774, 296] width 151 height 29
click at [699, 282] on select "Choose an option... Pending Applied Excluded (Questions) Excluded (Expired) Exc…" at bounding box center [774, 296] width 151 height 29
select select ""pending""
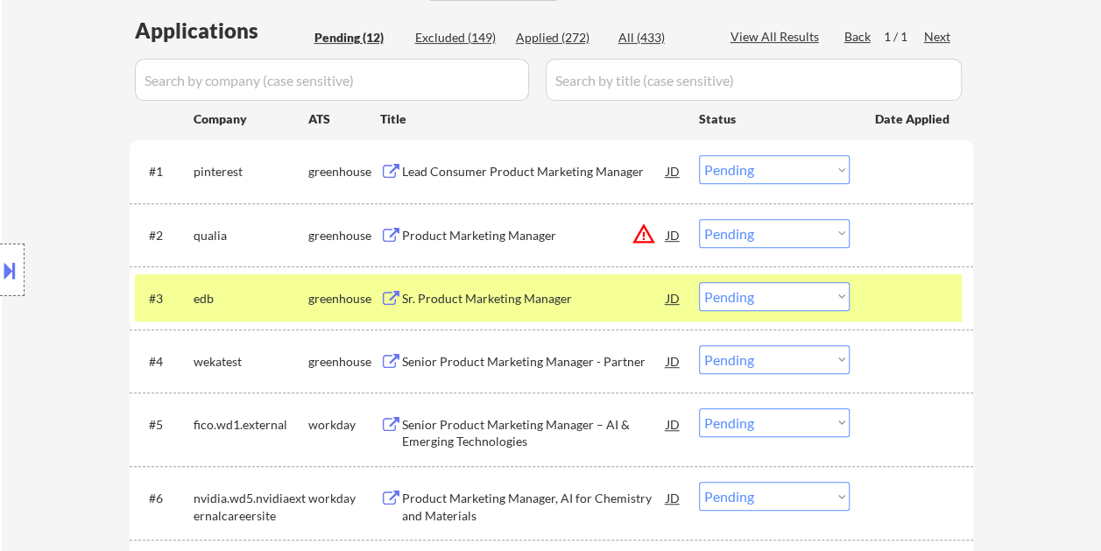
click at [879, 303] on div at bounding box center [913, 298] width 77 height 32
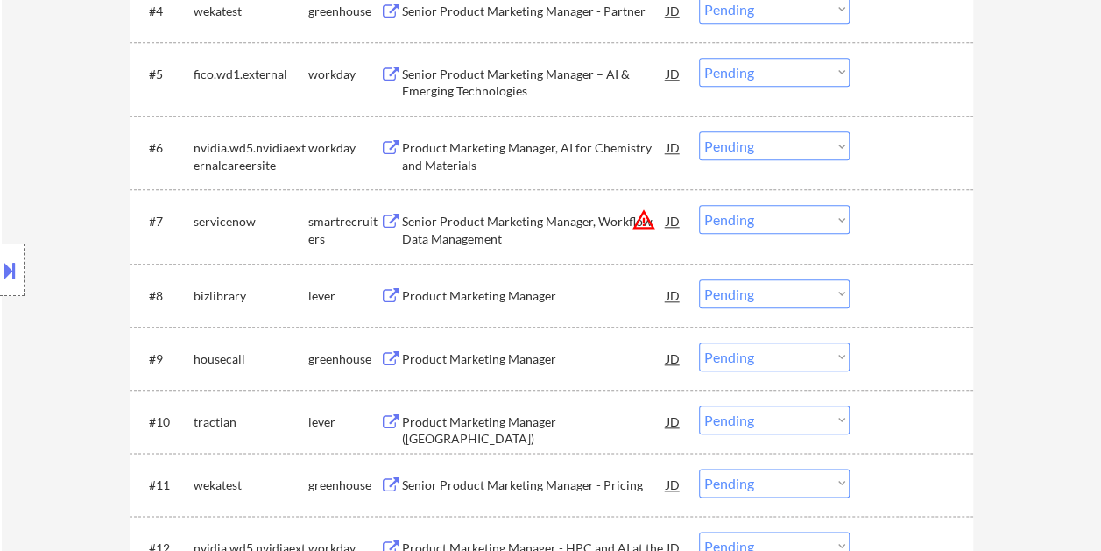
scroll to position [876, 0]
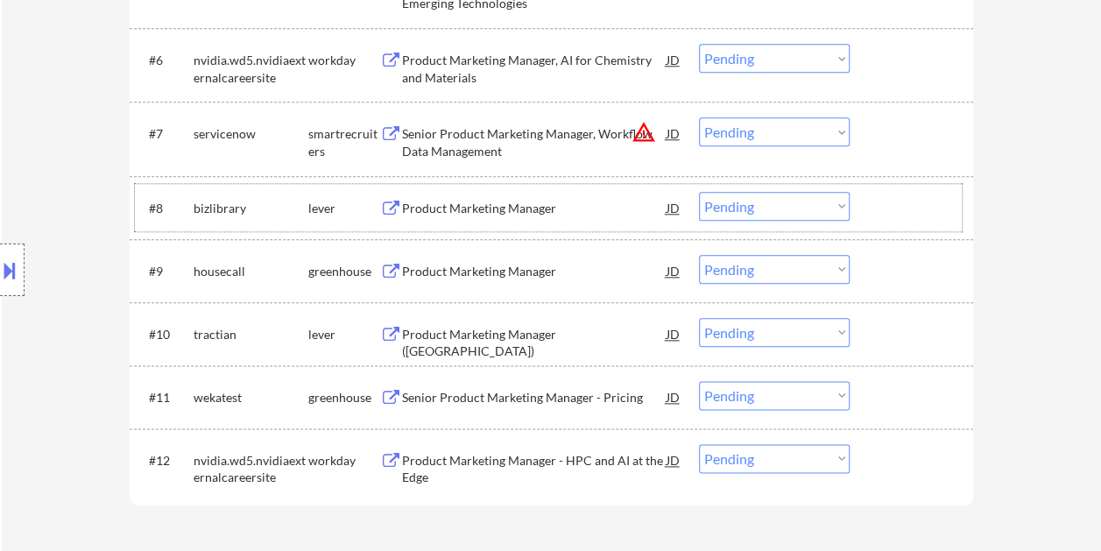
drag, startPoint x: 916, startPoint y: 214, endPoint x: 713, endPoint y: 226, distance: 203.6
click at [916, 213] on div at bounding box center [913, 208] width 77 height 32
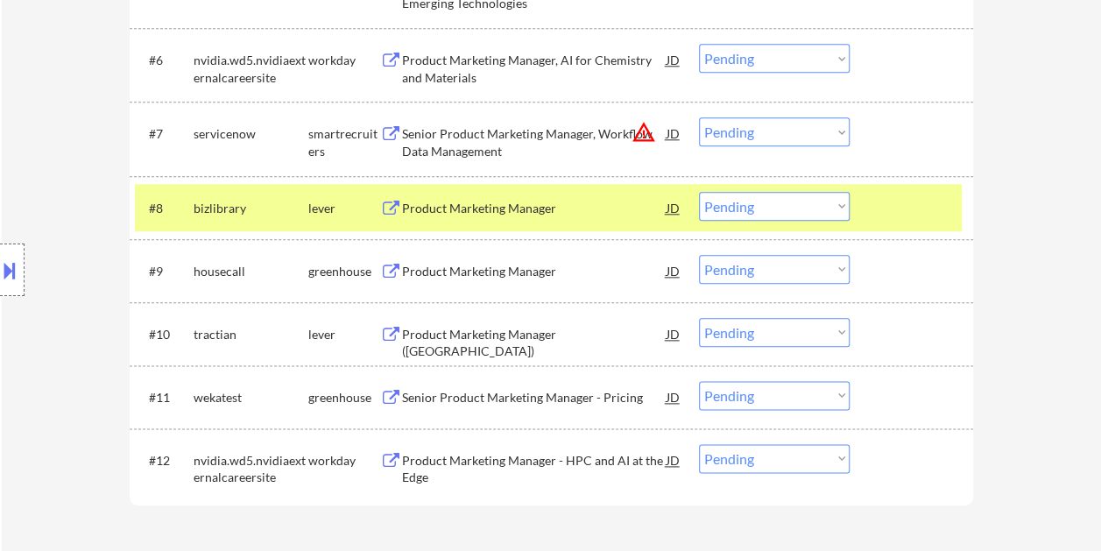
click at [560, 207] on div "Product Marketing Manager" at bounding box center [534, 209] width 265 height 18
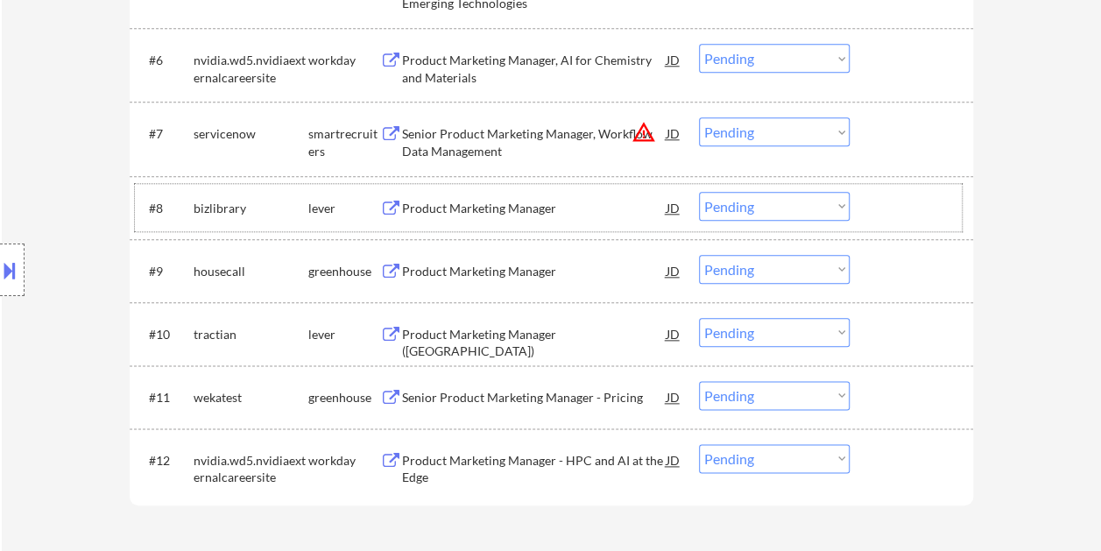
click at [886, 188] on div "#8 bizlibrary lever Product Marketing Manager JD warning_amber Choose an option…" at bounding box center [548, 207] width 827 height 47
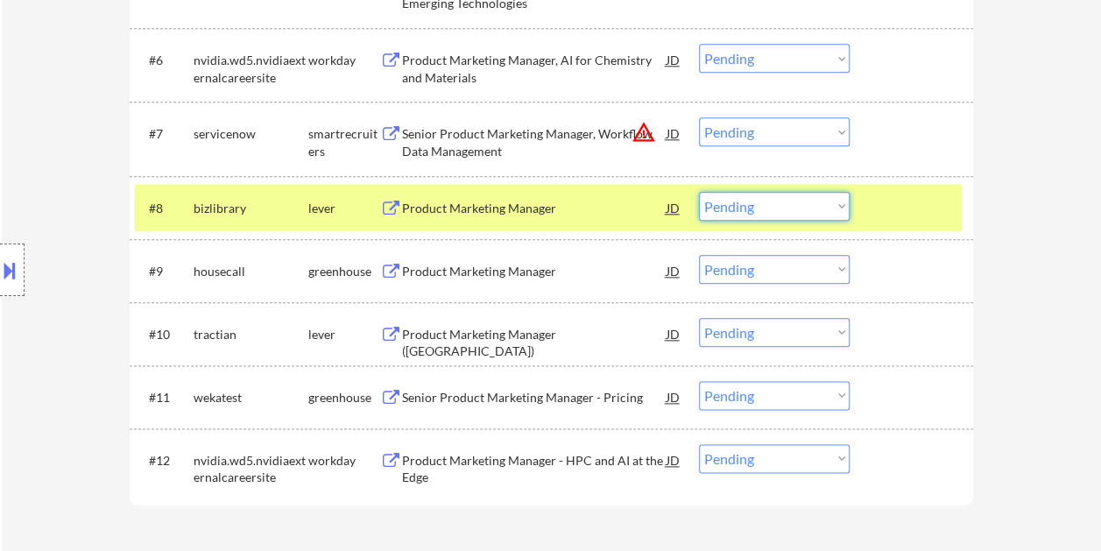
click at [836, 204] on select "Choose an option... Pending Applied Excluded (Questions) Excluded (Expired) Exc…" at bounding box center [774, 206] width 151 height 29
click at [699, 192] on select "Choose an option... Pending Applied Excluded (Questions) Excluded (Expired) Exc…" at bounding box center [774, 206] width 151 height 29
select select ""pending""
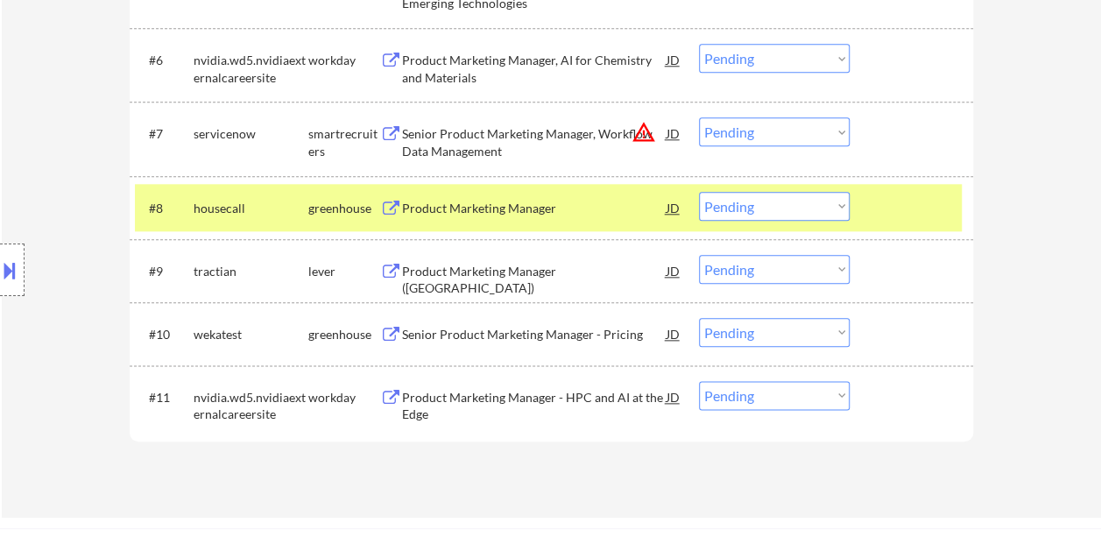
click at [895, 203] on div at bounding box center [913, 208] width 77 height 32
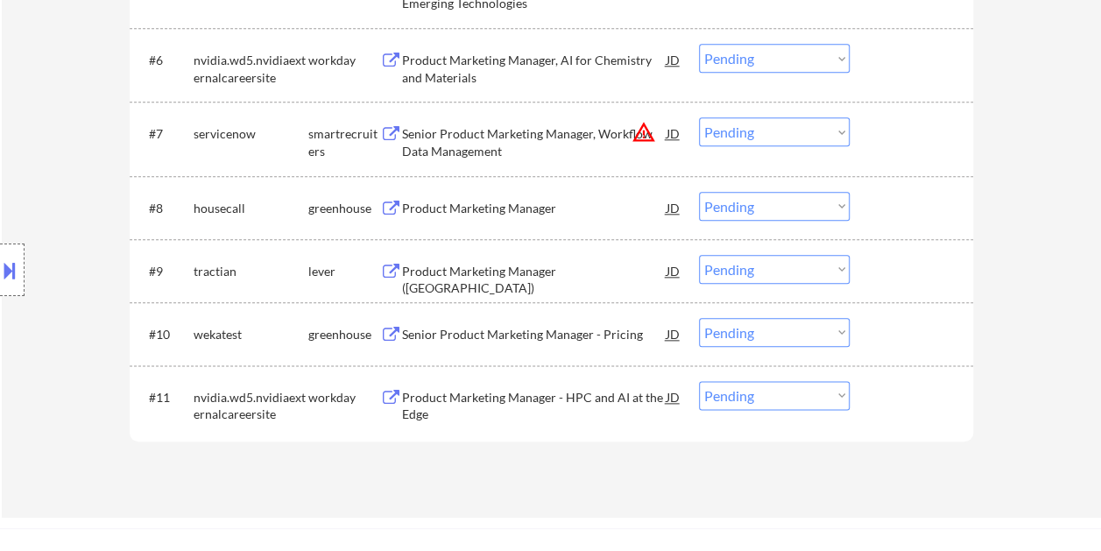
click at [888, 280] on div at bounding box center [913, 271] width 77 height 32
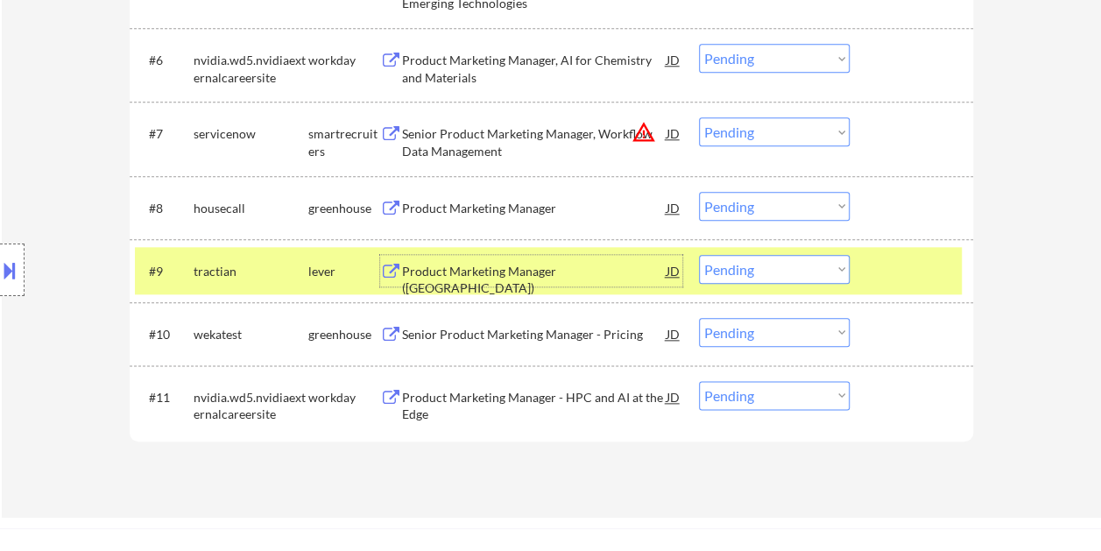
click at [611, 280] on div "Product Marketing Manager (US)" at bounding box center [534, 271] width 265 height 32
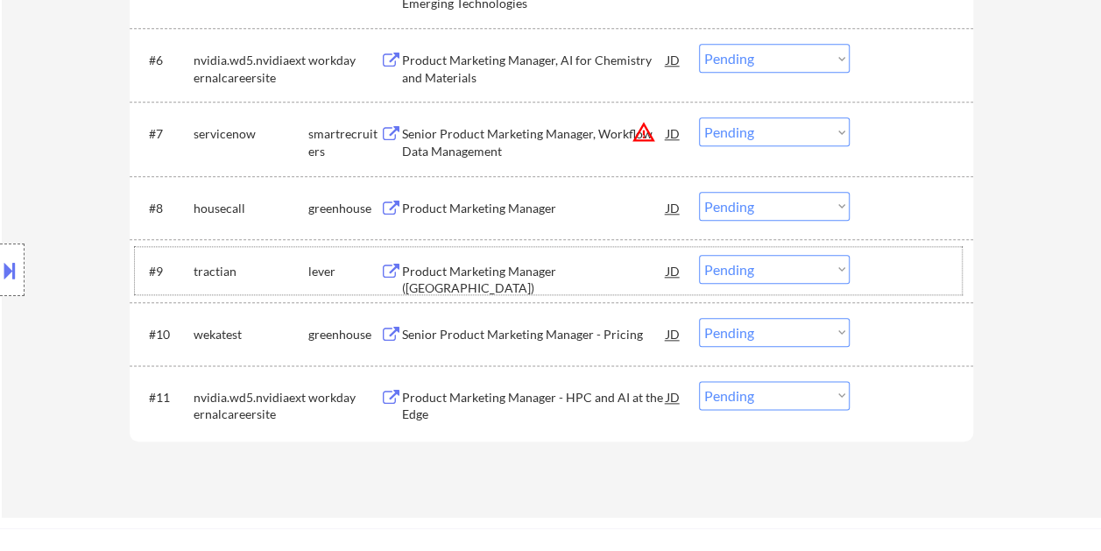
drag, startPoint x: 908, startPoint y: 280, endPoint x: 872, endPoint y: 276, distance: 36.2
click at [908, 279] on div at bounding box center [913, 271] width 77 height 32
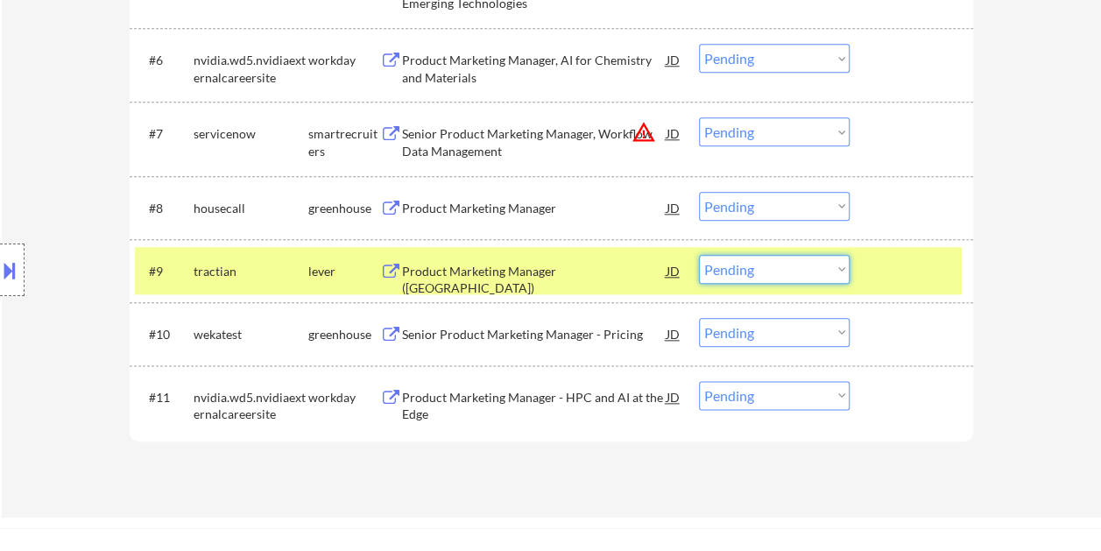
click at [845, 267] on select "Choose an option... Pending Applied Excluded (Questions) Excluded (Expired) Exc…" at bounding box center [774, 269] width 151 height 29
click at [699, 255] on select "Choose an option... Pending Applied Excluded (Questions) Excluded (Expired) Exc…" at bounding box center [774, 269] width 151 height 29
select select ""pending""
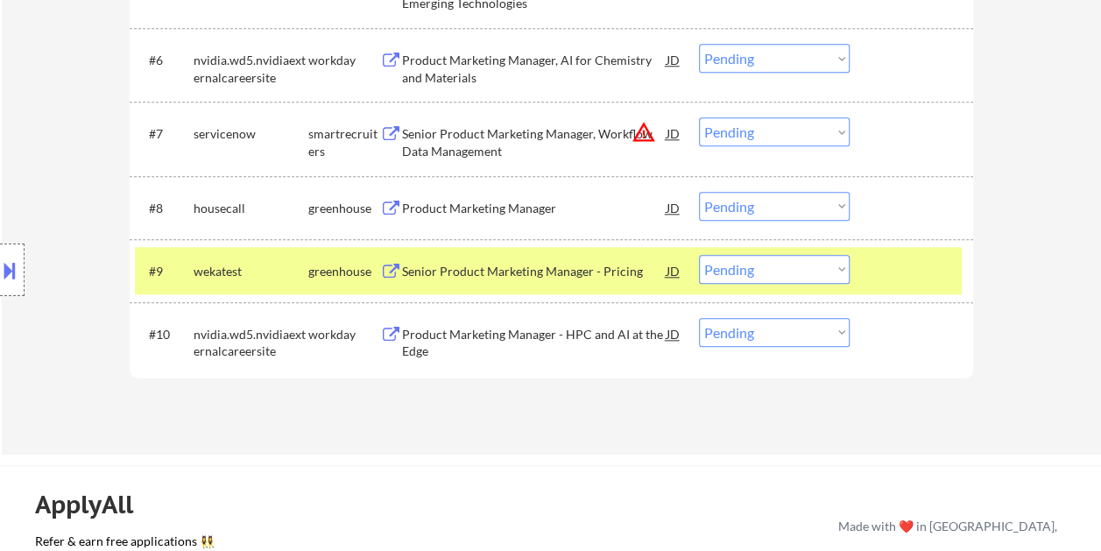
click at [881, 277] on div at bounding box center [913, 271] width 77 height 32
